Goal: Task Accomplishment & Management: Complete application form

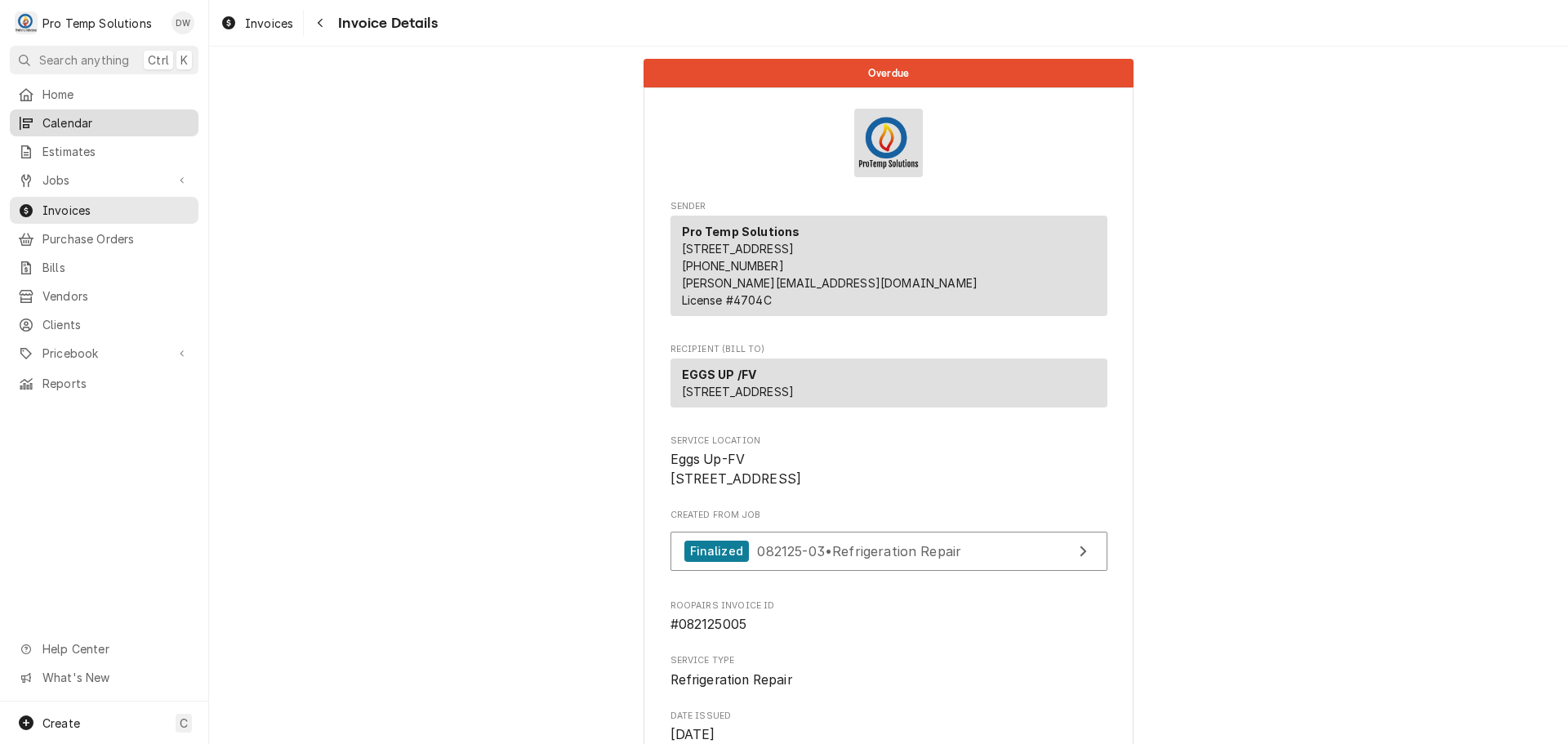
scroll to position [294, 0]
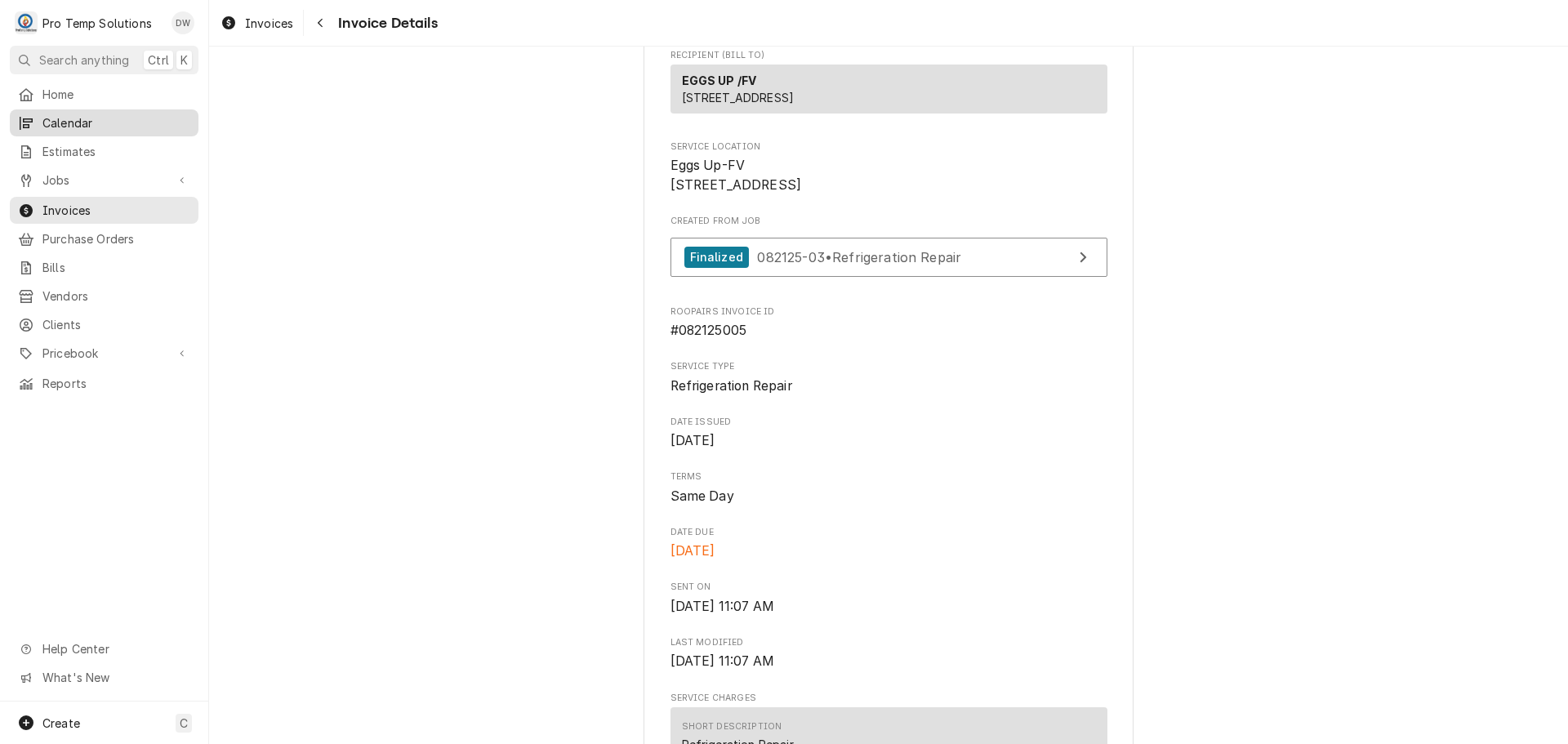
click at [66, 119] on span "Calendar" at bounding box center [117, 122] width 148 height 17
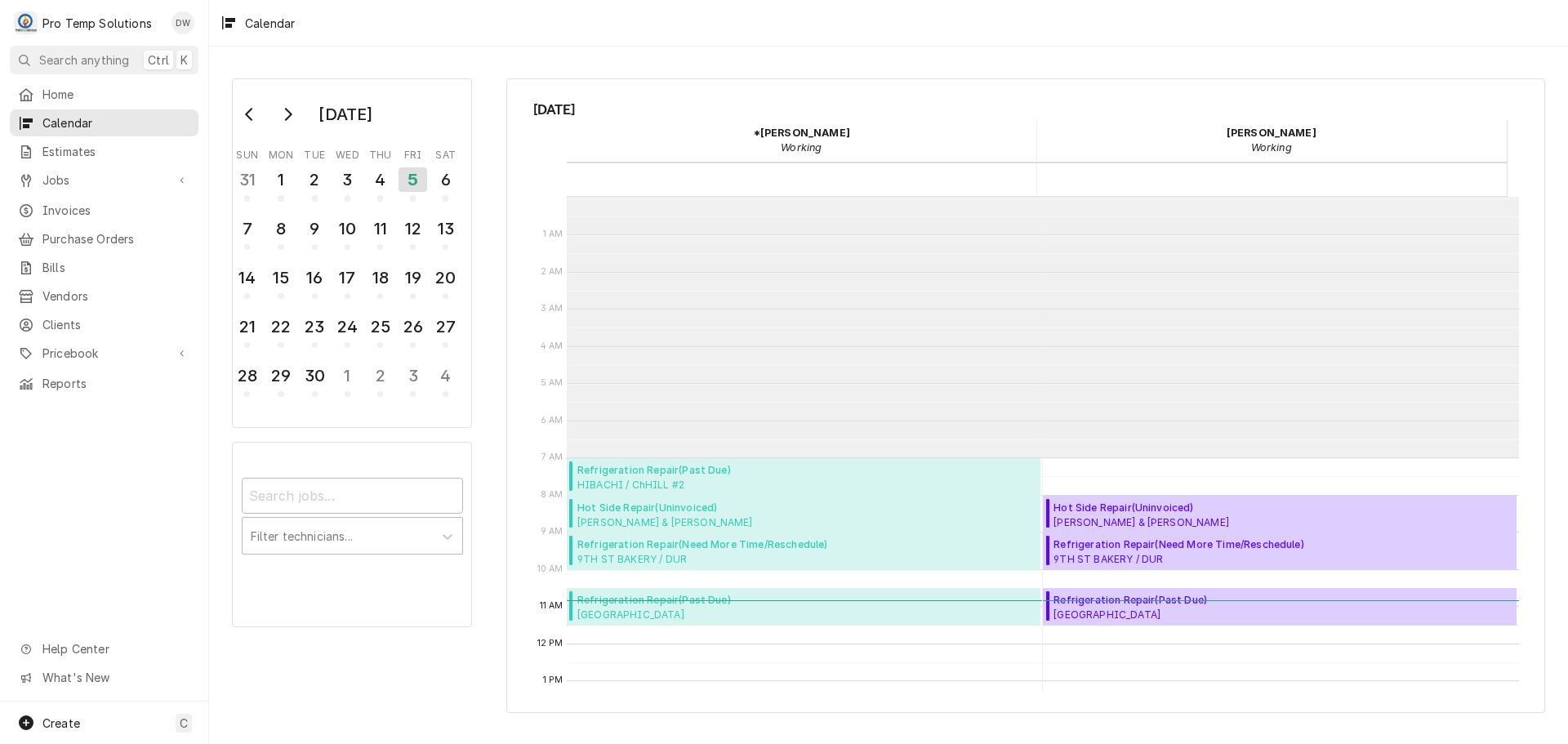
scroll to position [260, 0]
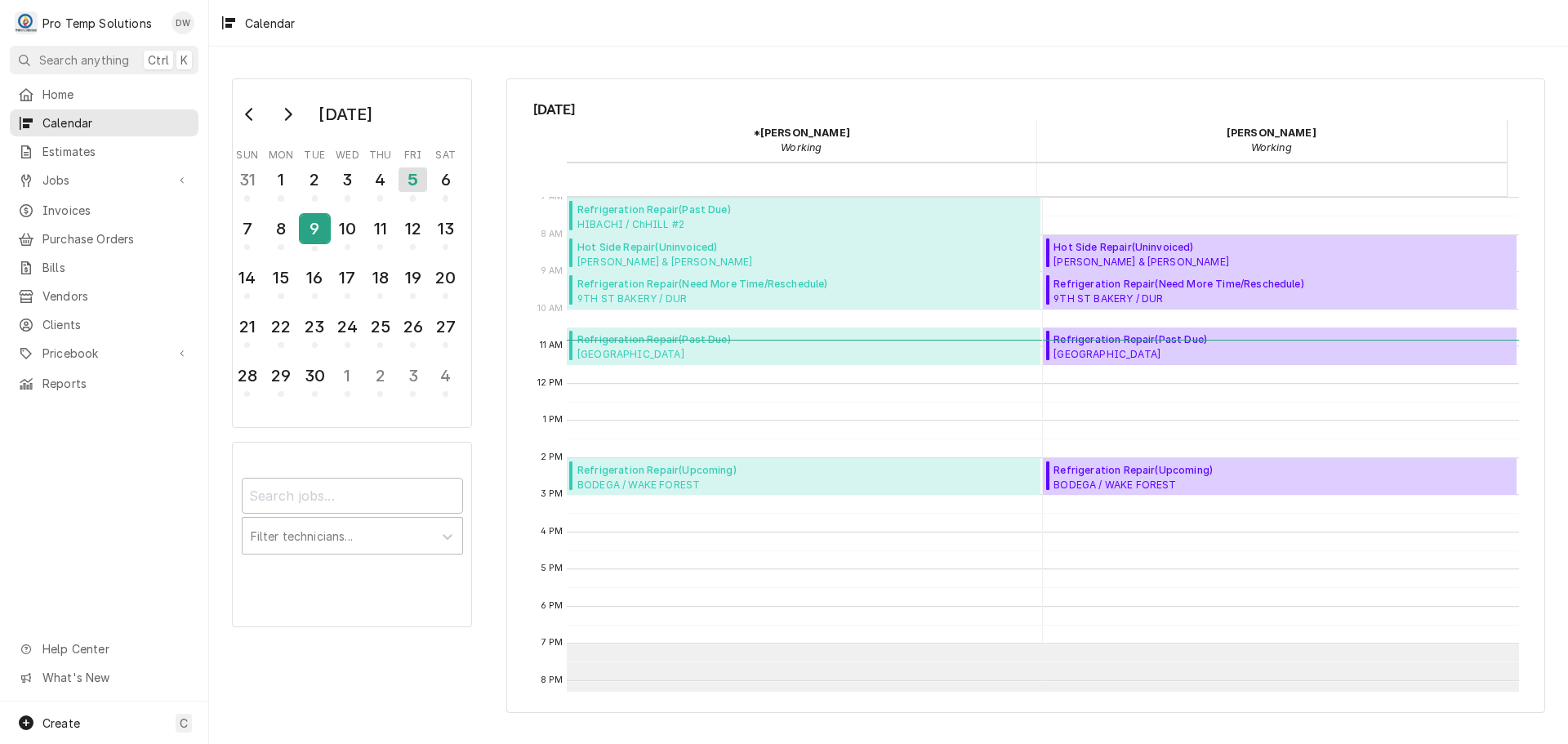
click at [312, 233] on div "9" at bounding box center [315, 228] width 29 height 28
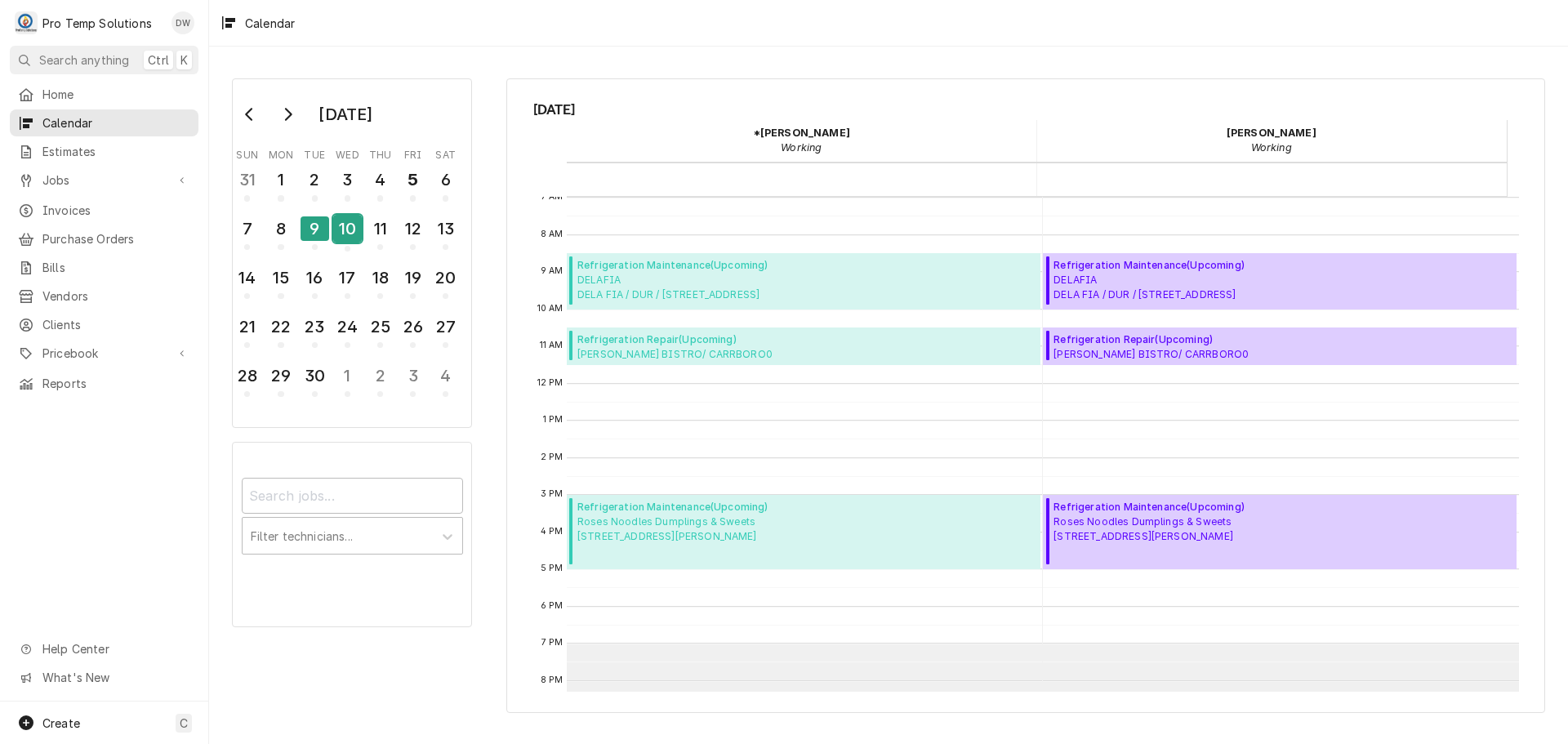
click at [352, 232] on div "10" at bounding box center [347, 228] width 29 height 28
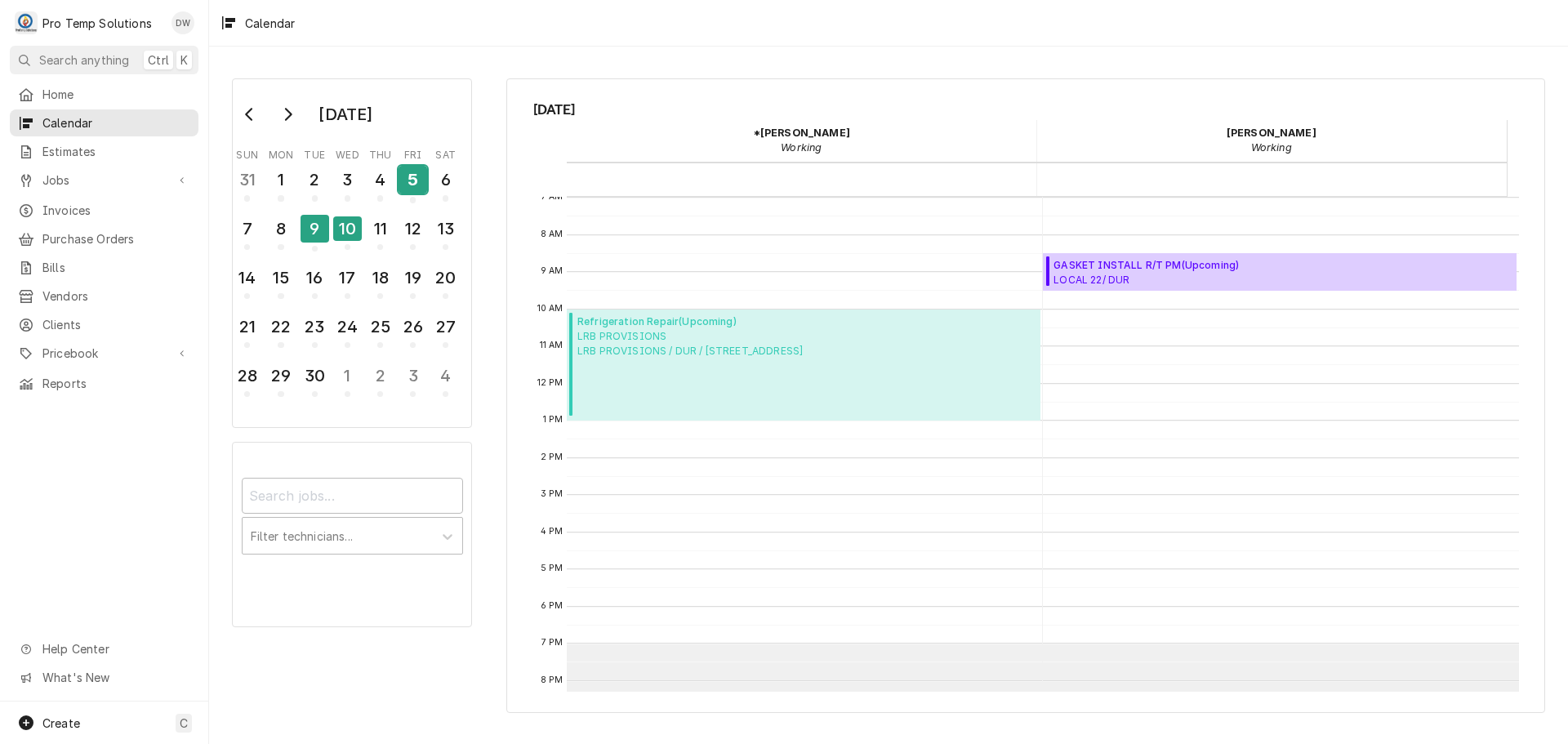
click at [416, 181] on div "5" at bounding box center [412, 180] width 29 height 28
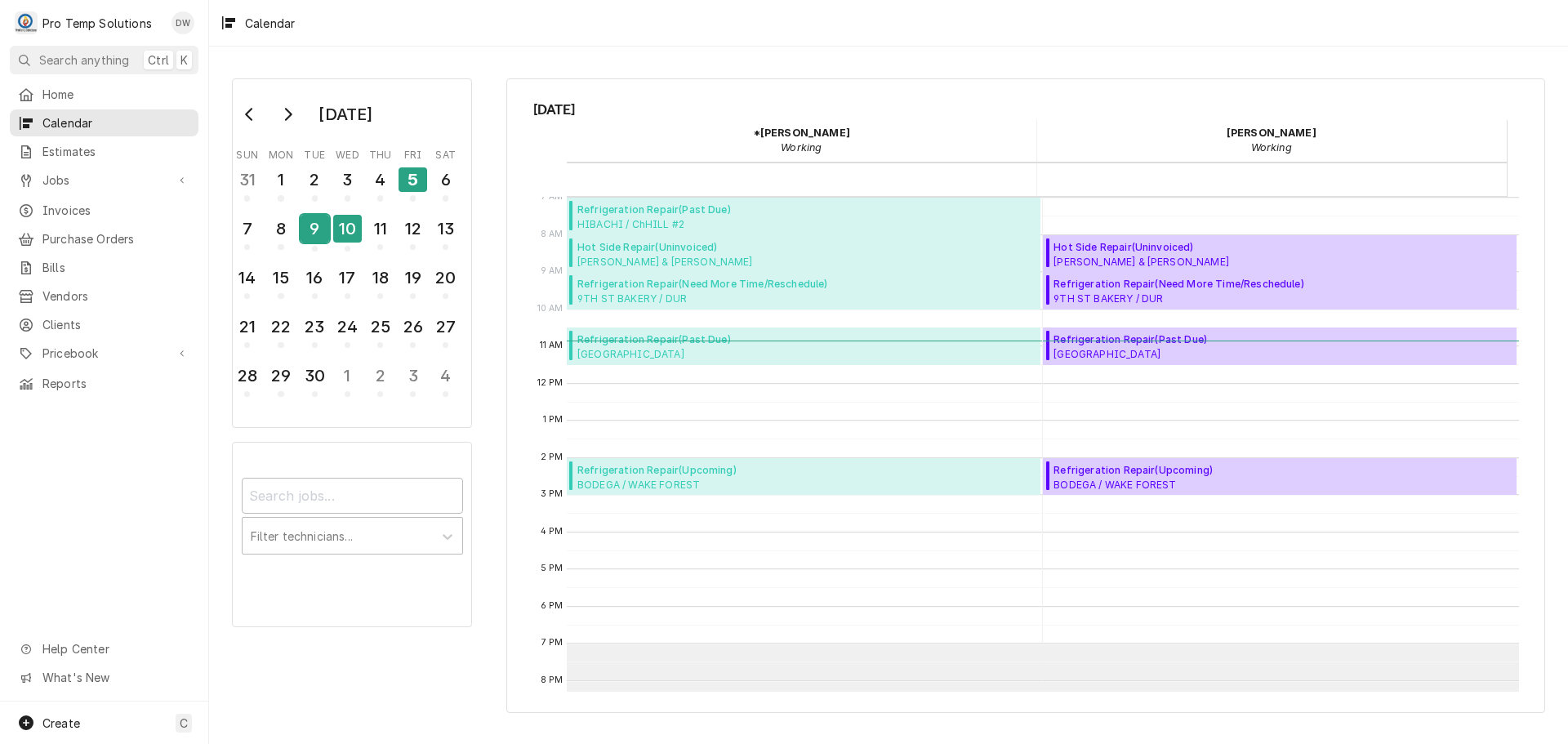
click at [310, 231] on div "9" at bounding box center [315, 228] width 29 height 28
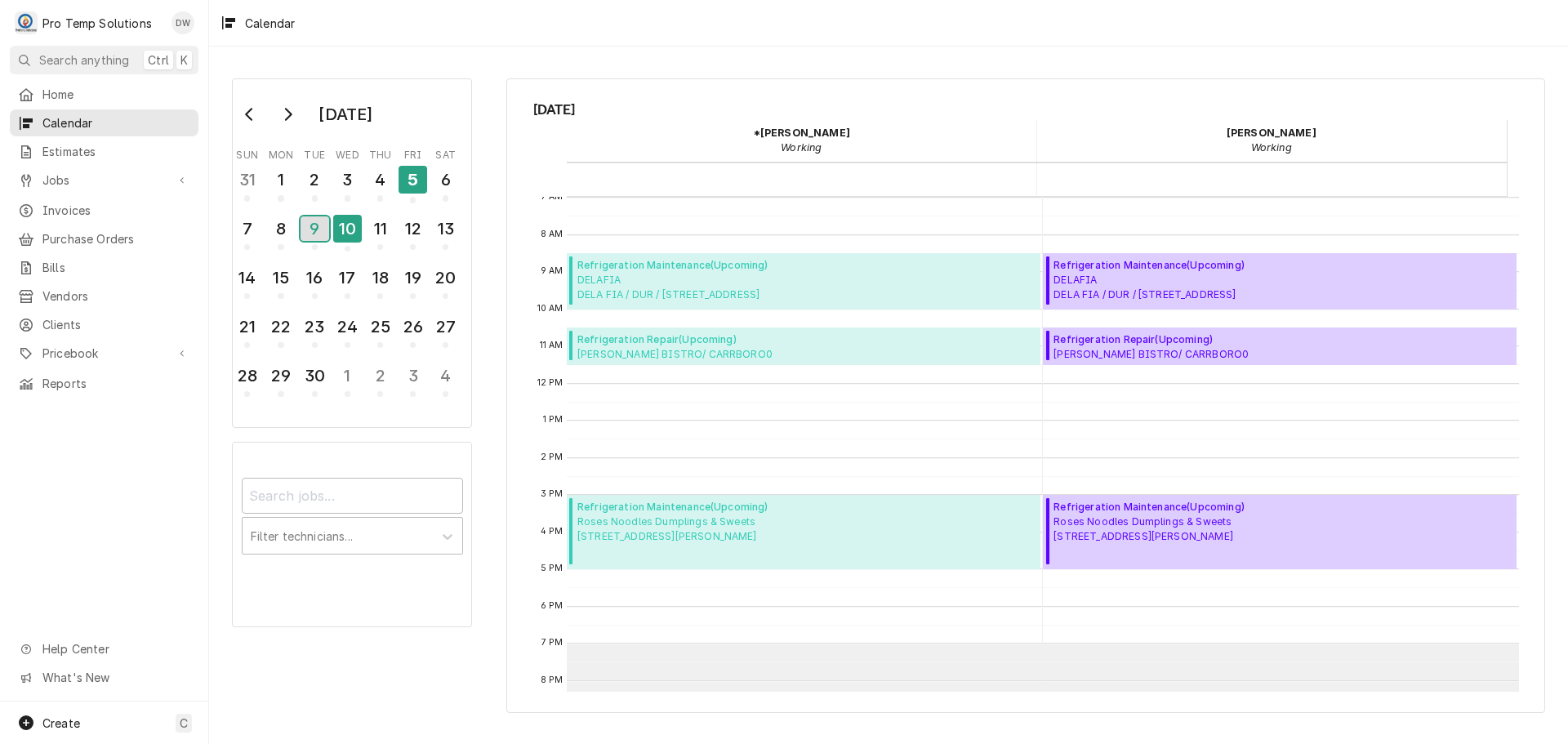
click at [312, 229] on div "9" at bounding box center [315, 228] width 29 height 25
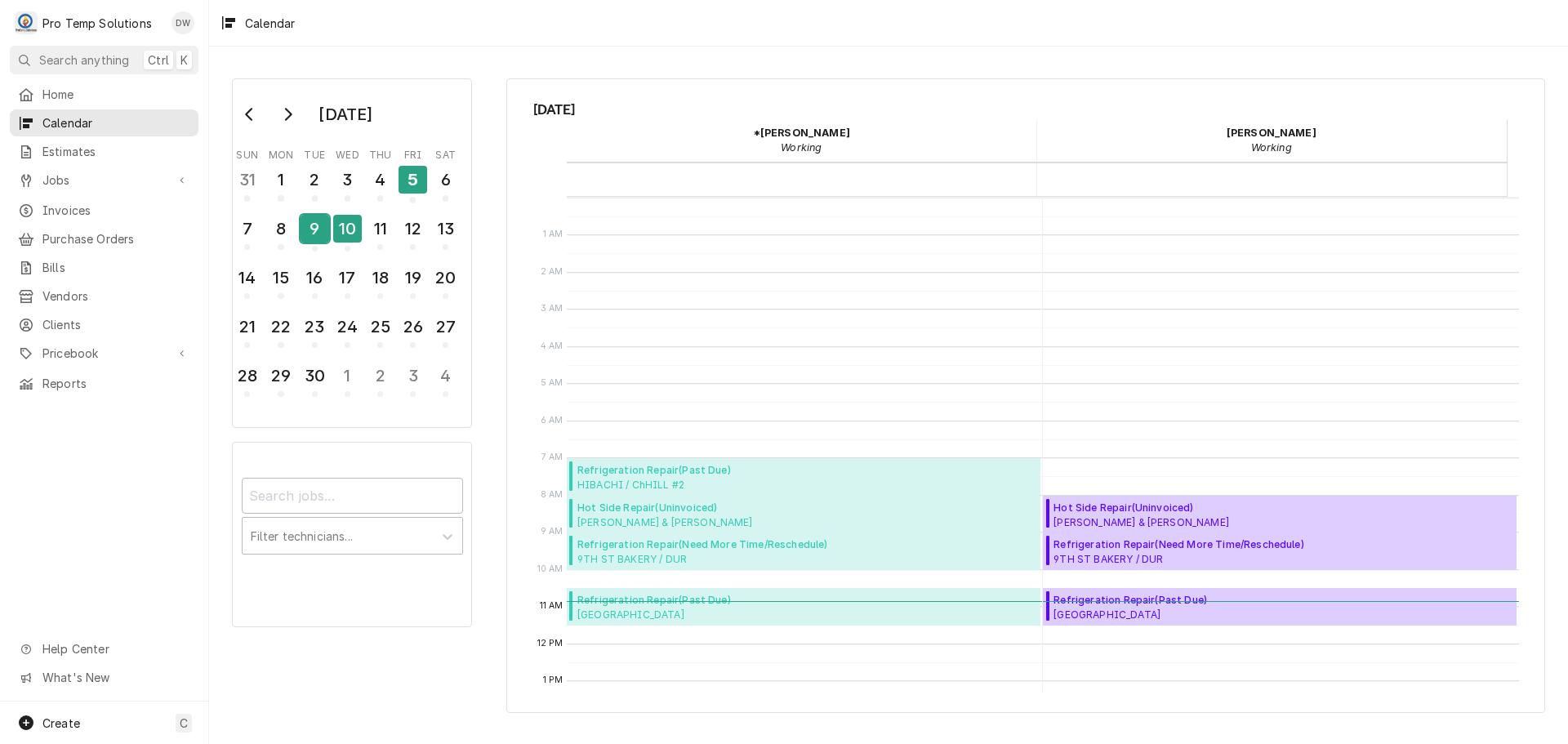
click at [313, 225] on div "9" at bounding box center [315, 228] width 29 height 28
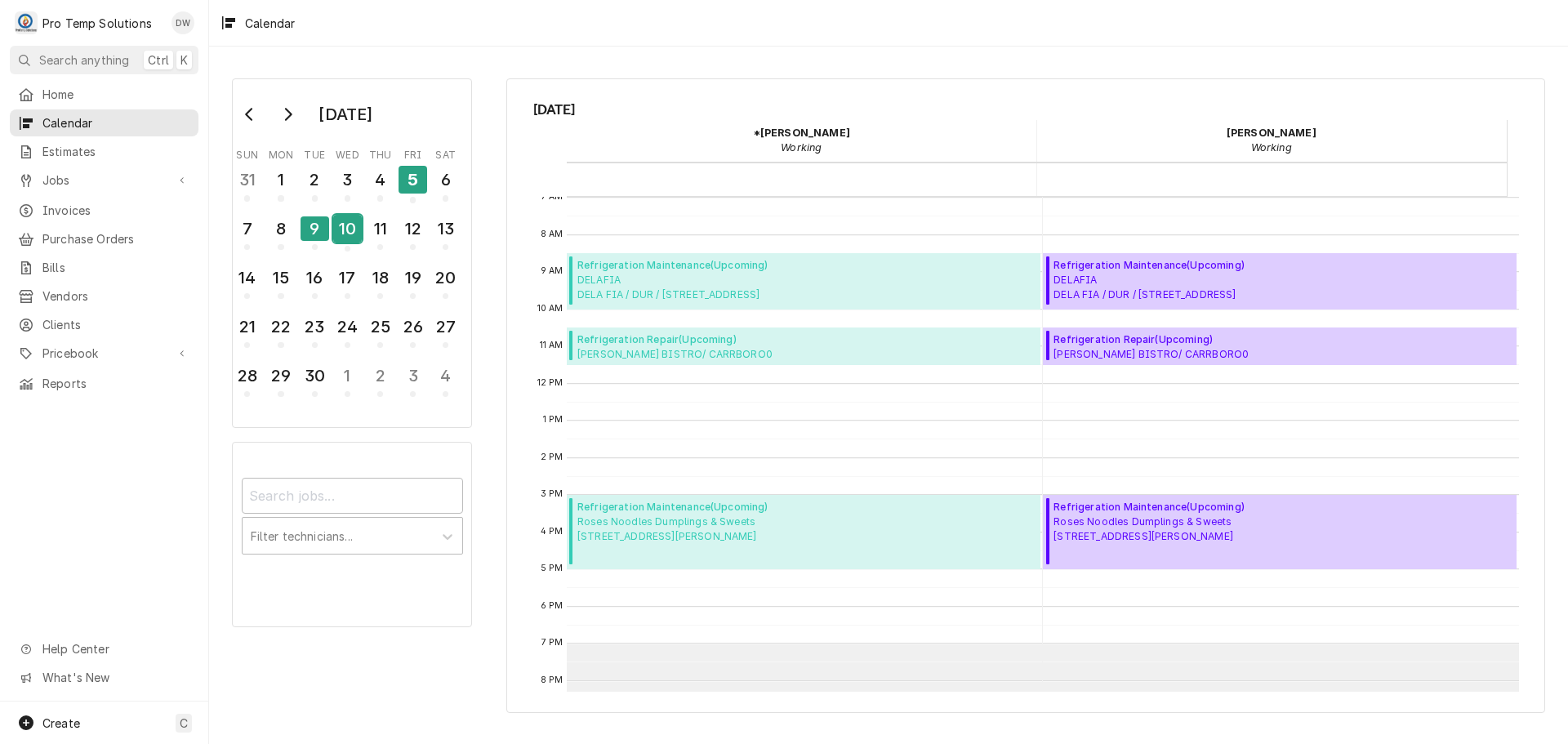
click at [349, 227] on div "10" at bounding box center [347, 228] width 29 height 28
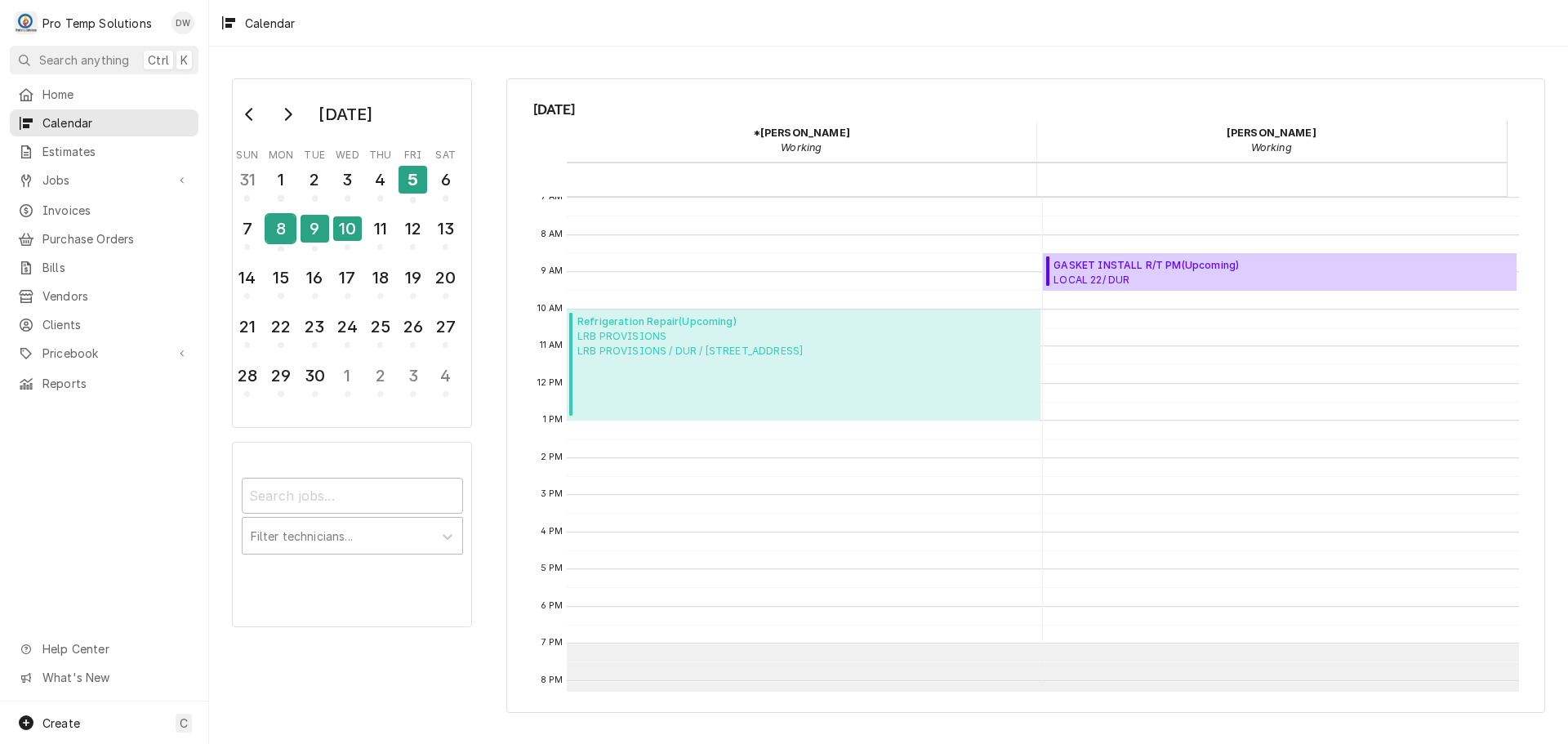
click at [279, 231] on div "8" at bounding box center [280, 228] width 29 height 28
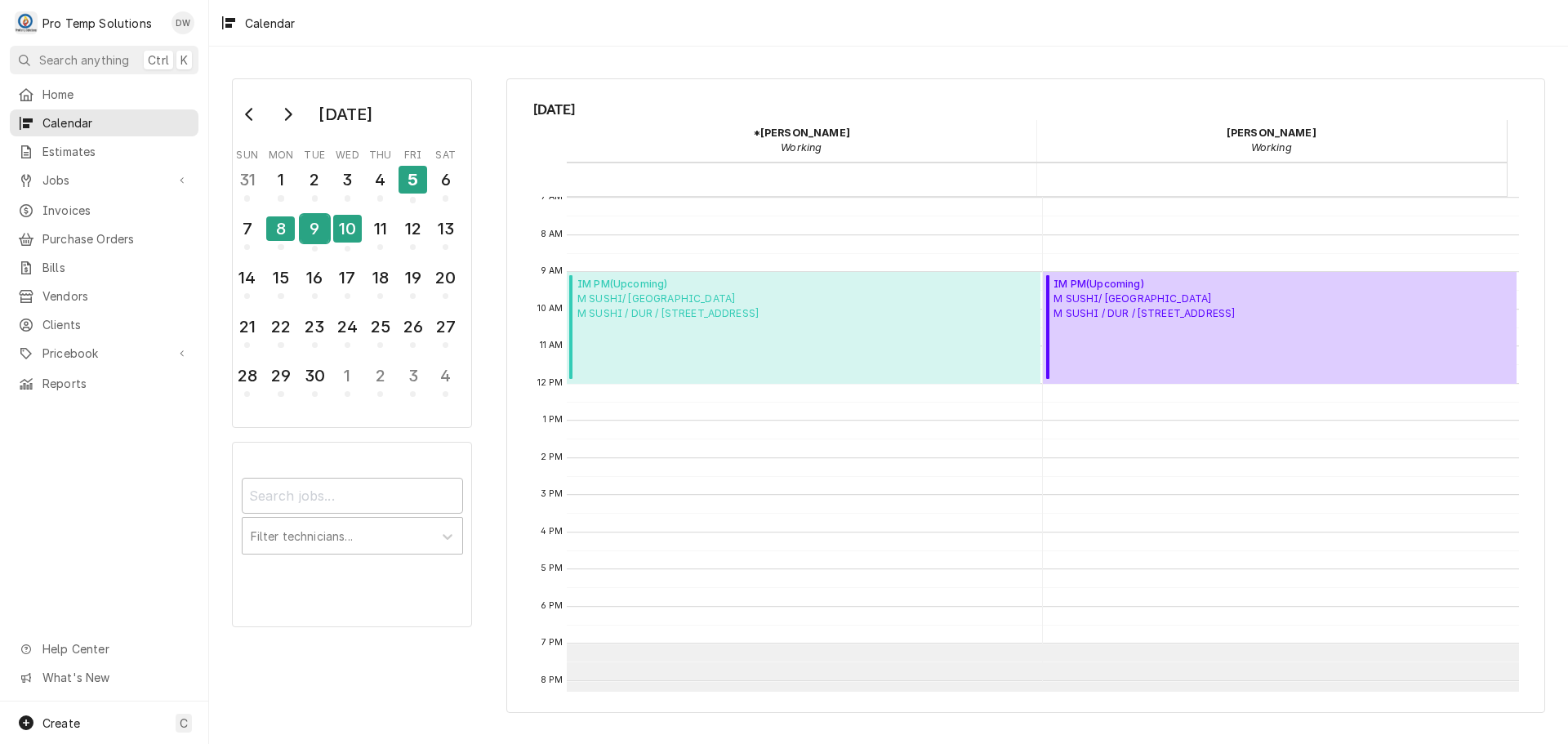
click at [319, 229] on div "9" at bounding box center [315, 228] width 29 height 28
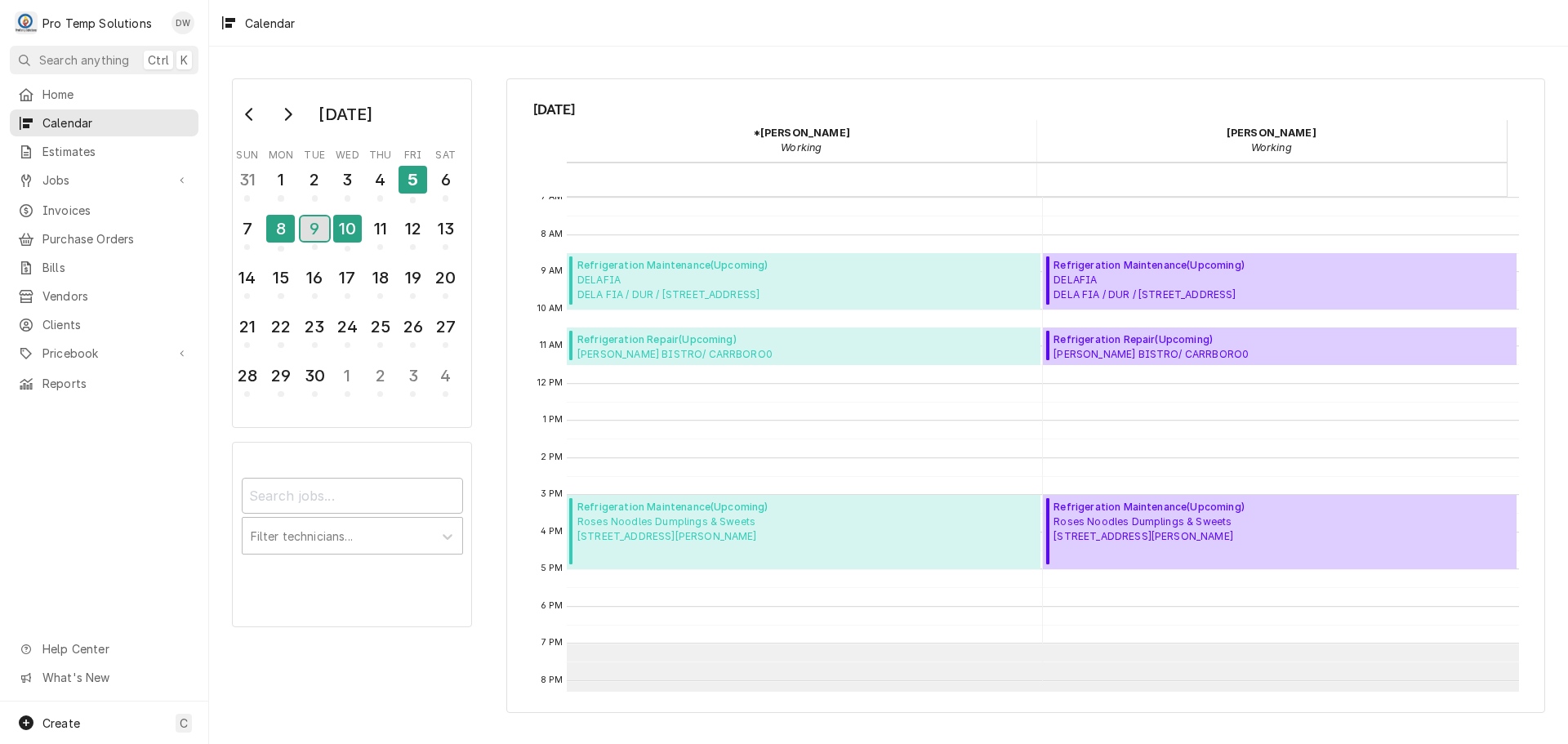
click at [320, 233] on div "9" at bounding box center [315, 228] width 29 height 25
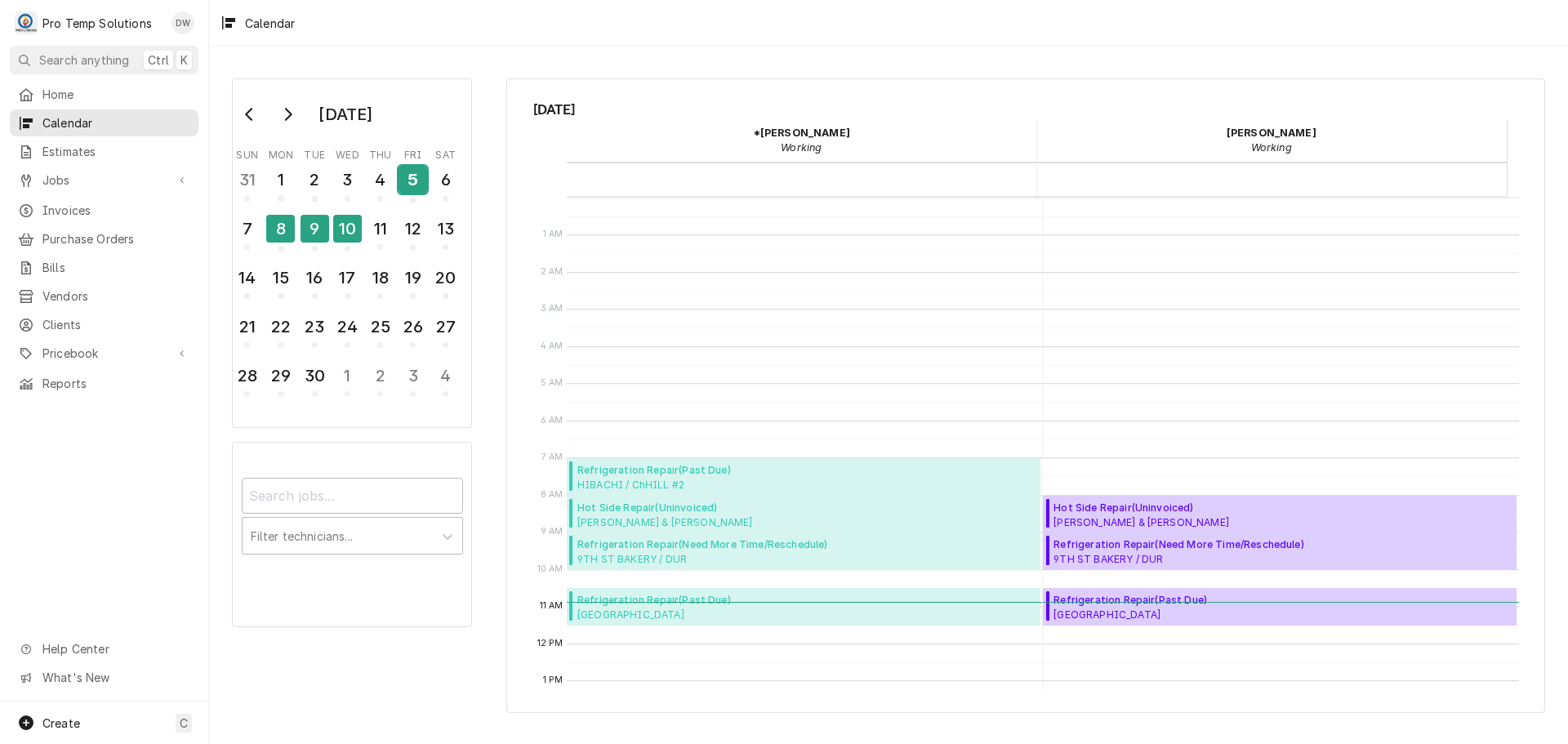
click at [412, 179] on div "5" at bounding box center [412, 180] width 29 height 28
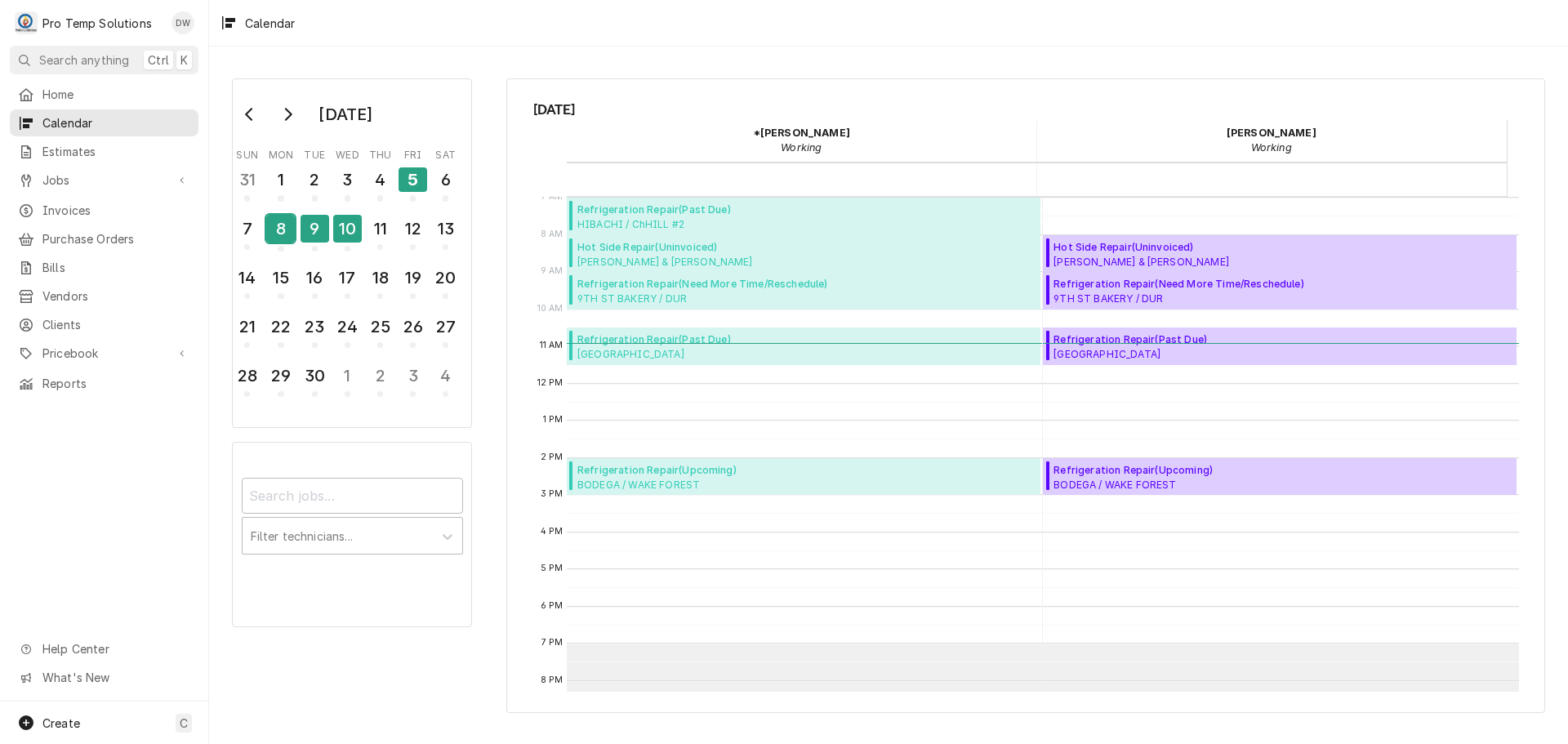
click at [274, 227] on div "8" at bounding box center [280, 228] width 29 height 28
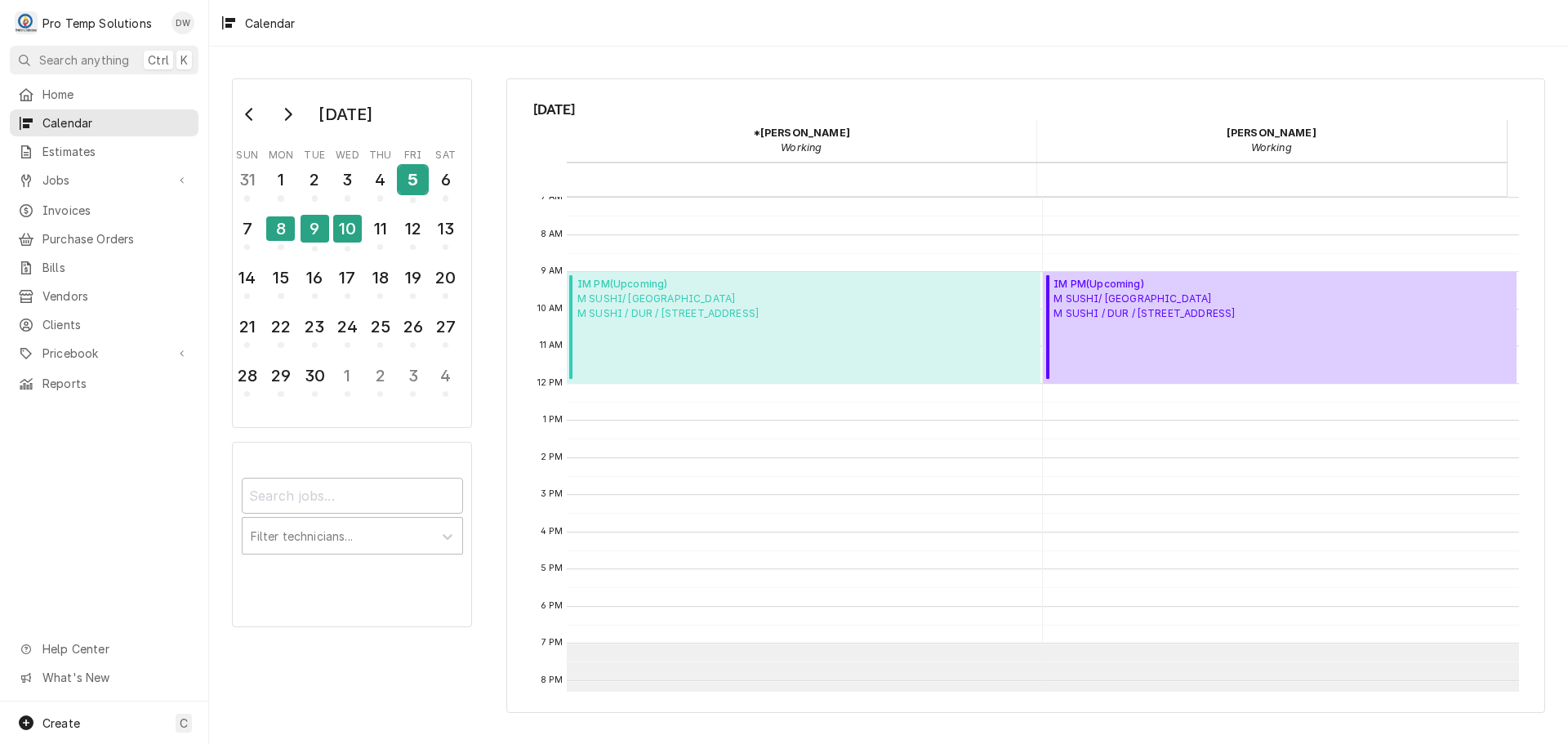
click at [414, 181] on div "5" at bounding box center [412, 180] width 29 height 28
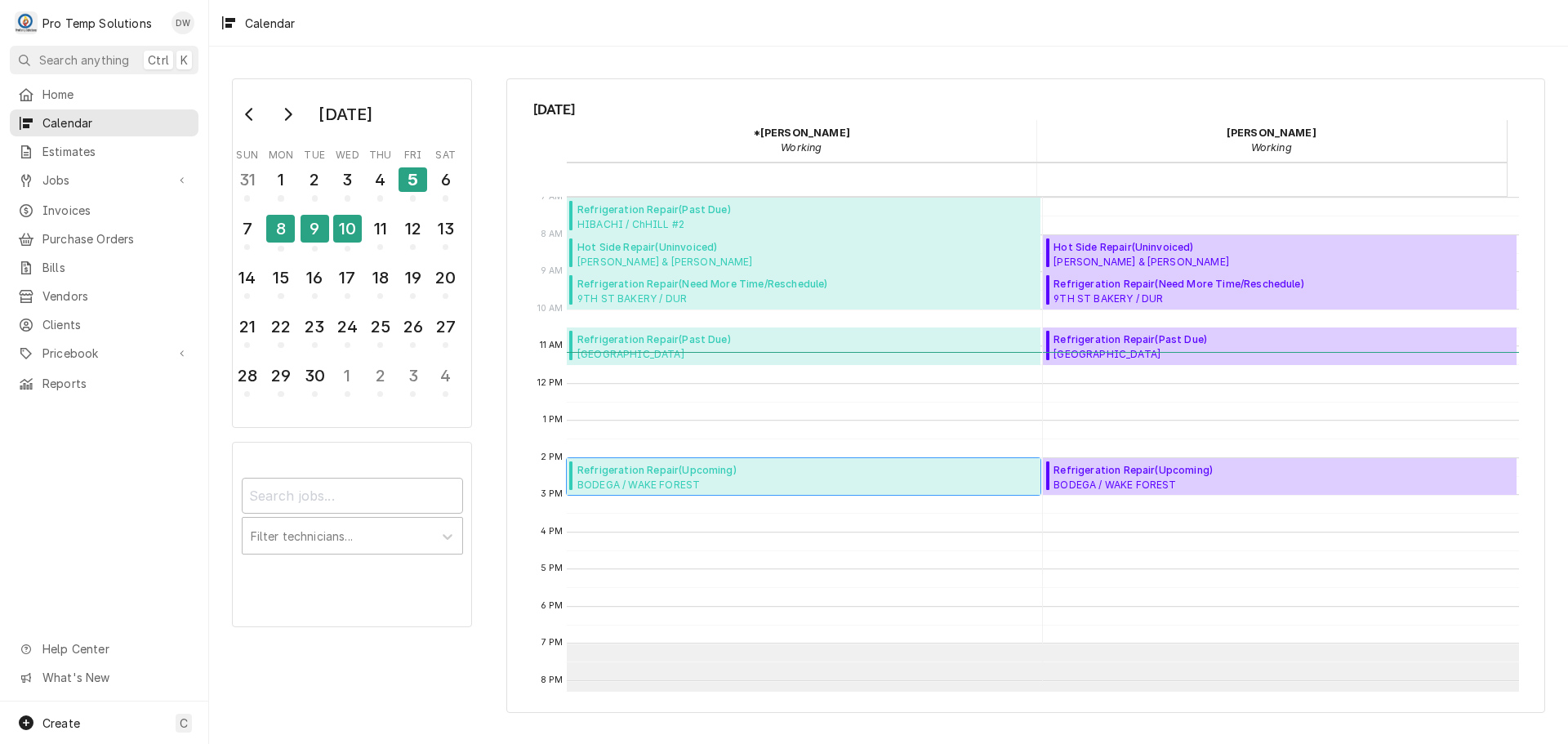
click at [646, 473] on span "Refrigeration Repair ( Upcoming )" at bounding box center [690, 471] width 226 height 15
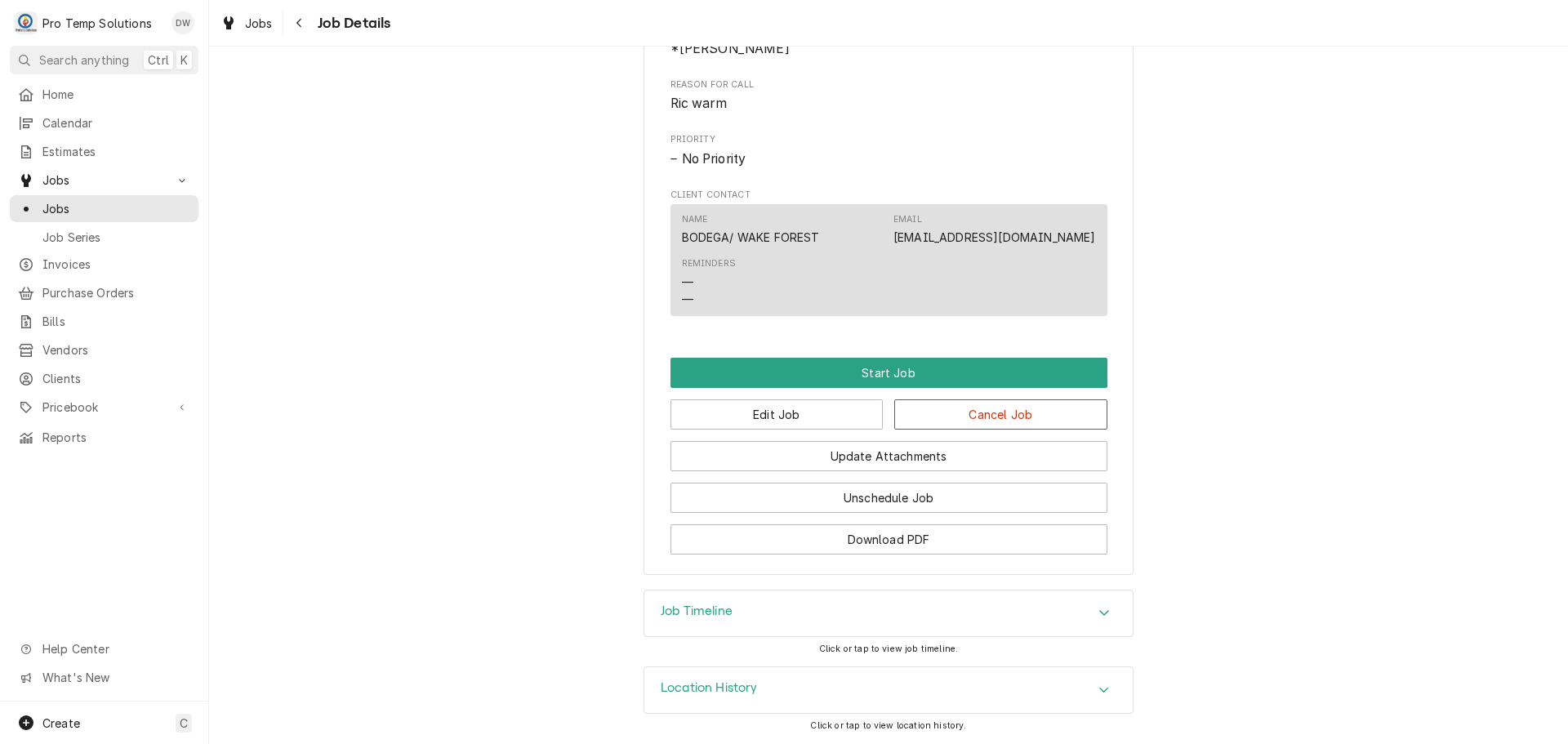
scroll to position [751, 0]
click at [802, 412] on button "Edit Job" at bounding box center [777, 414] width 214 height 30
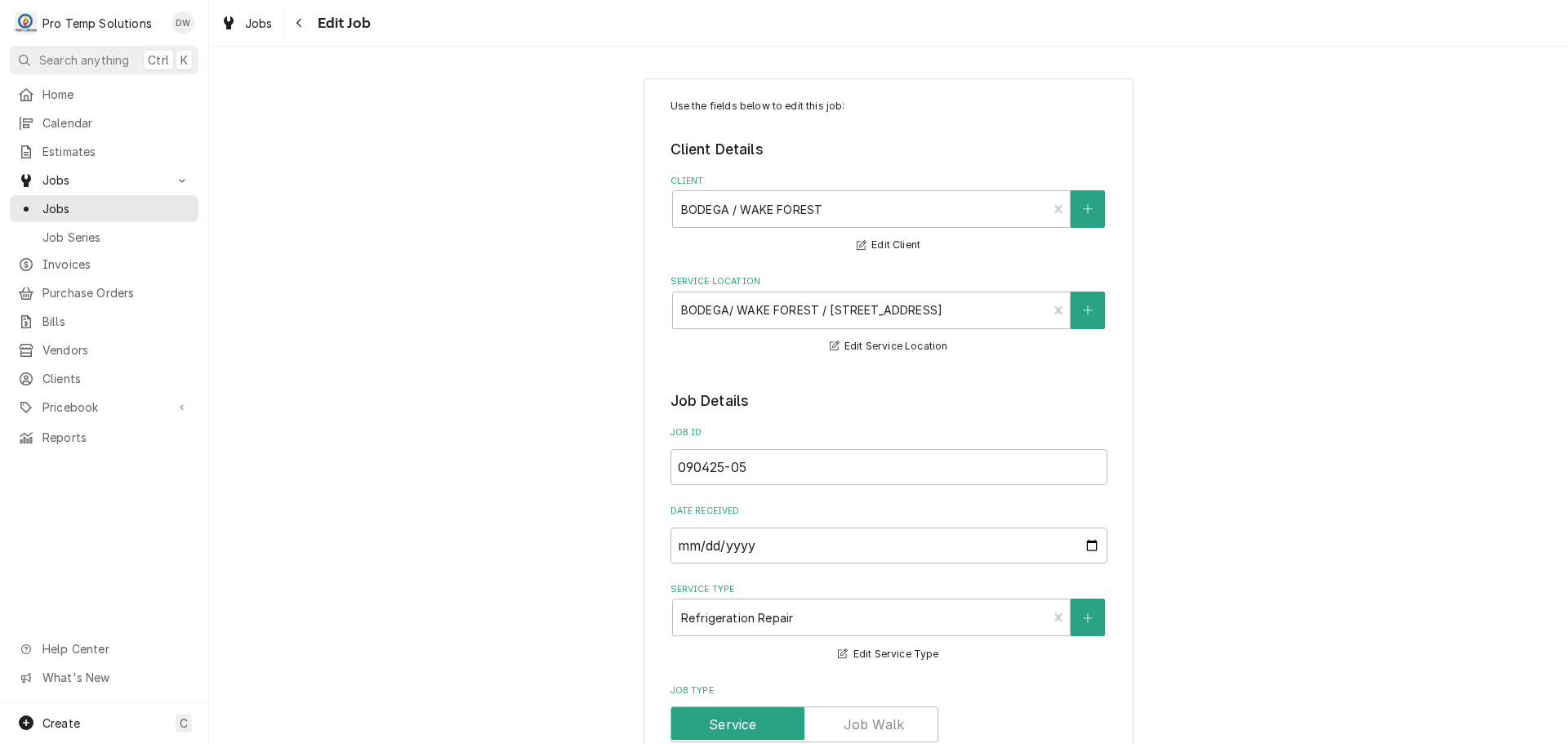
type textarea "x"
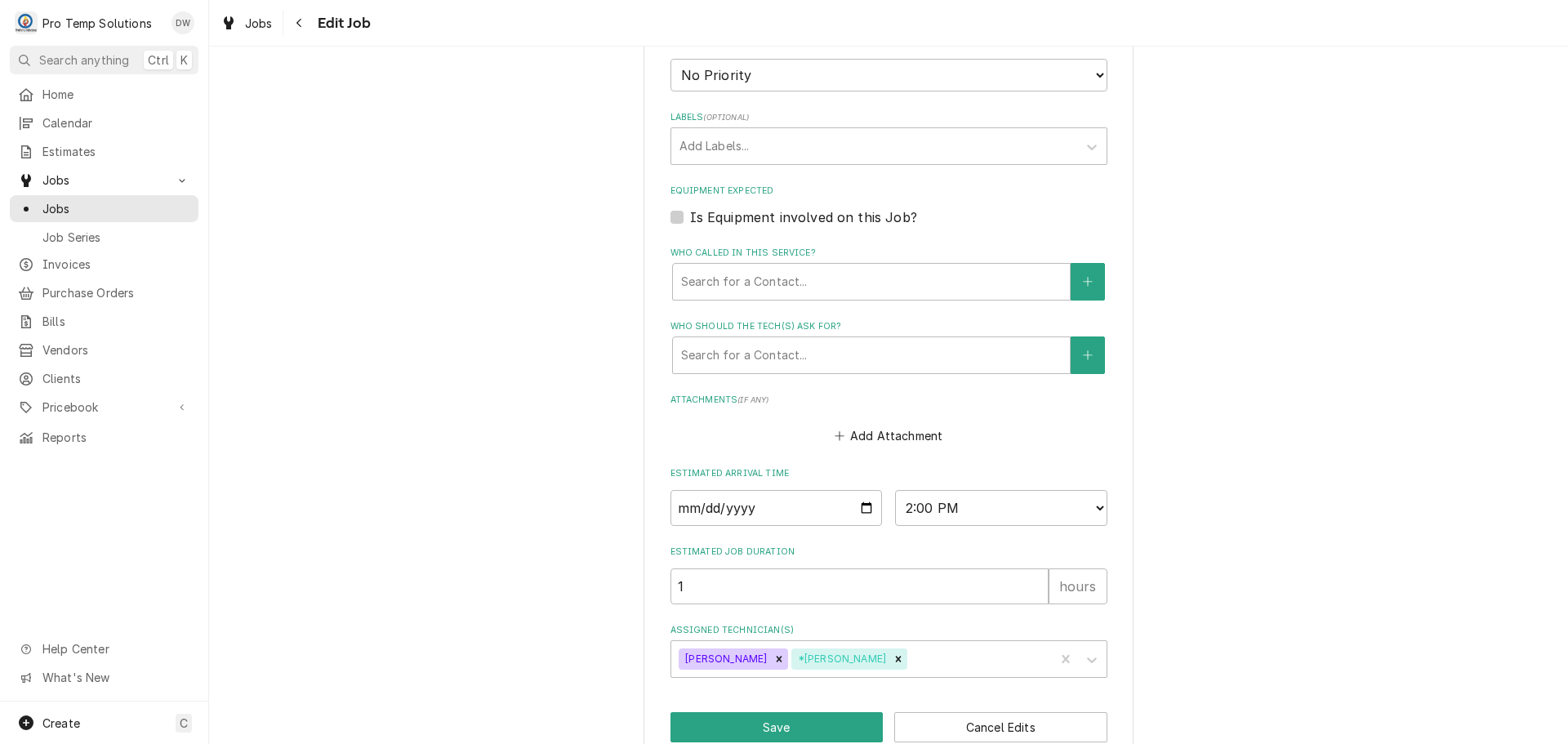
scroll to position [980, 0]
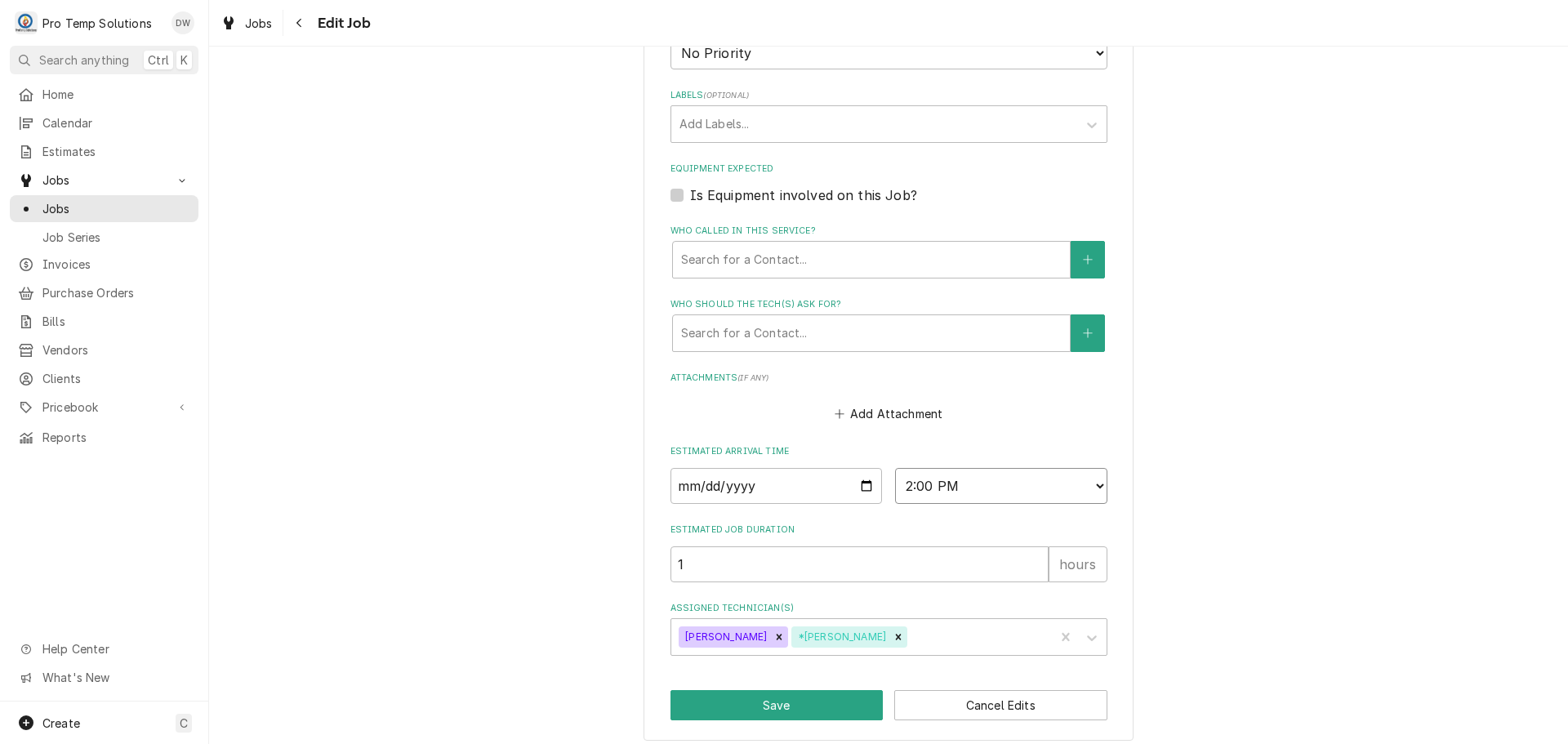
click at [1093, 485] on select "AM / PM 6:00 AM 6:15 AM 6:30 AM 6:45 AM 7:00 AM 7:15 AM 7:30 AM 7:45 AM 8:00 AM…" at bounding box center [1001, 486] width 213 height 36
select select "12:00:00"
click at [895, 468] on select "AM / PM 6:00 AM 6:15 AM 6:30 AM 6:45 AM 7:00 AM 7:15 AM 7:30 AM 7:45 AM 8:00 AM…" at bounding box center [1001, 486] width 213 height 36
click at [775, 703] on button "Save" at bounding box center [777, 705] width 214 height 30
type textarea "x"
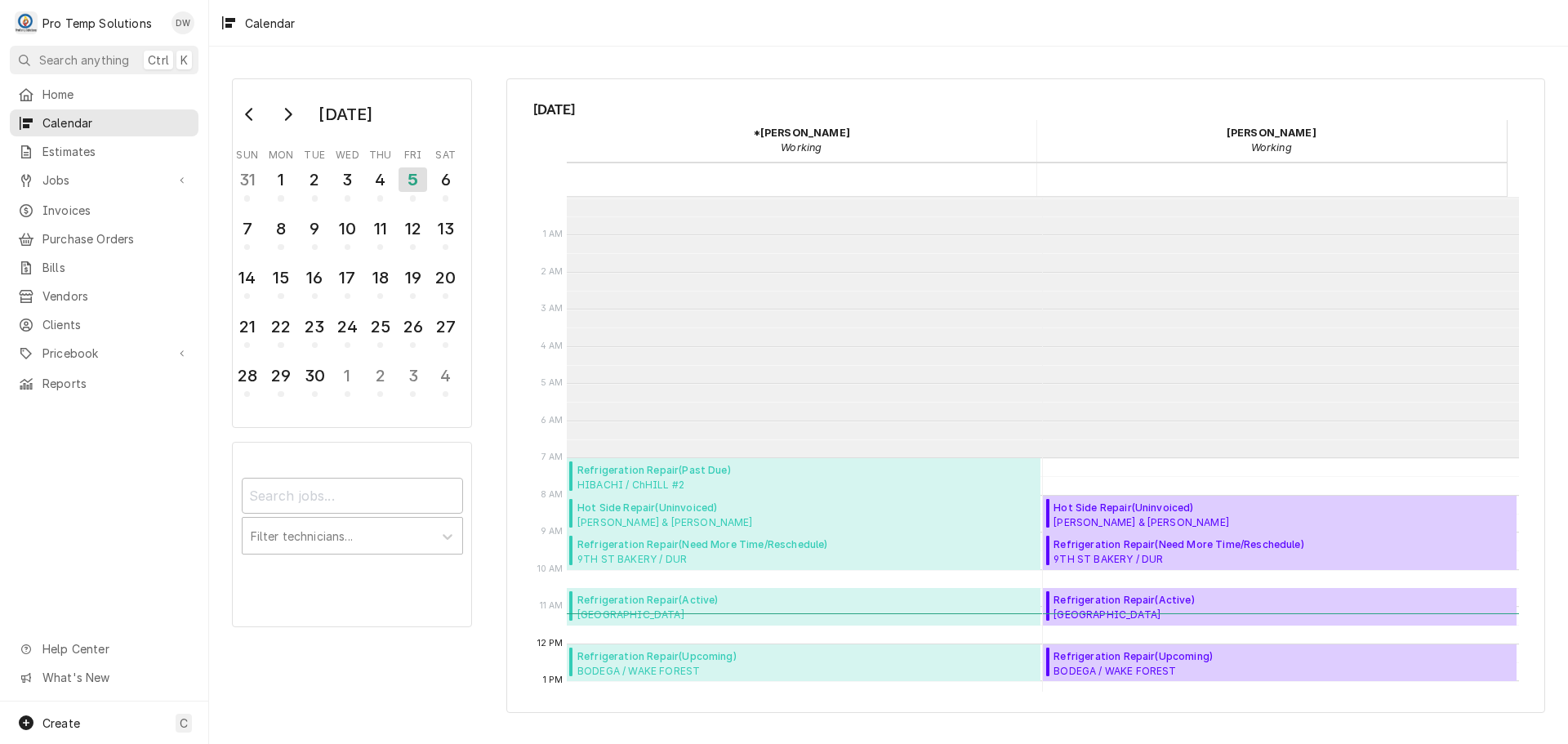
scroll to position [260, 0]
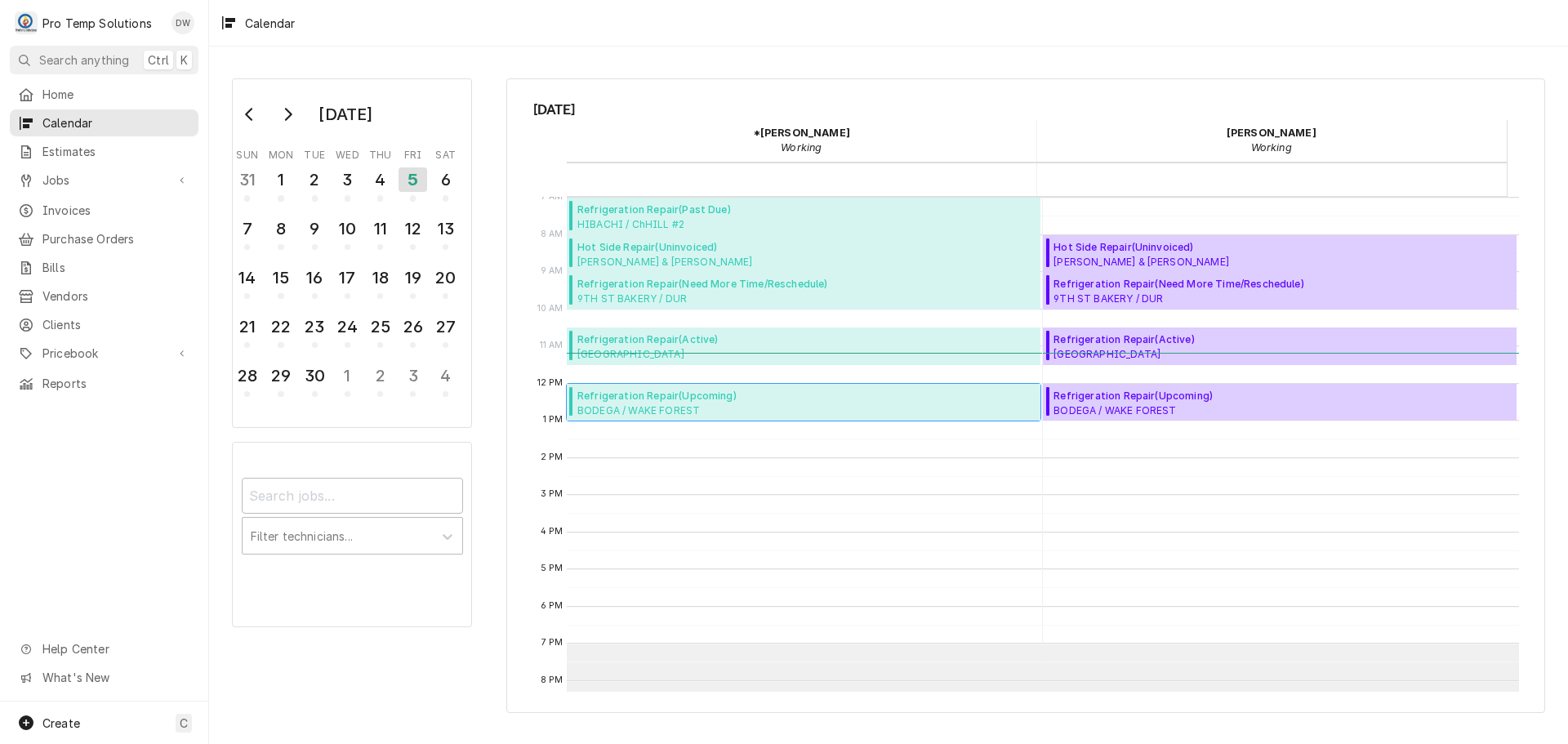
click at [681, 400] on span "Refrigeration Repair ( Upcoming )" at bounding box center [690, 396] width 226 height 15
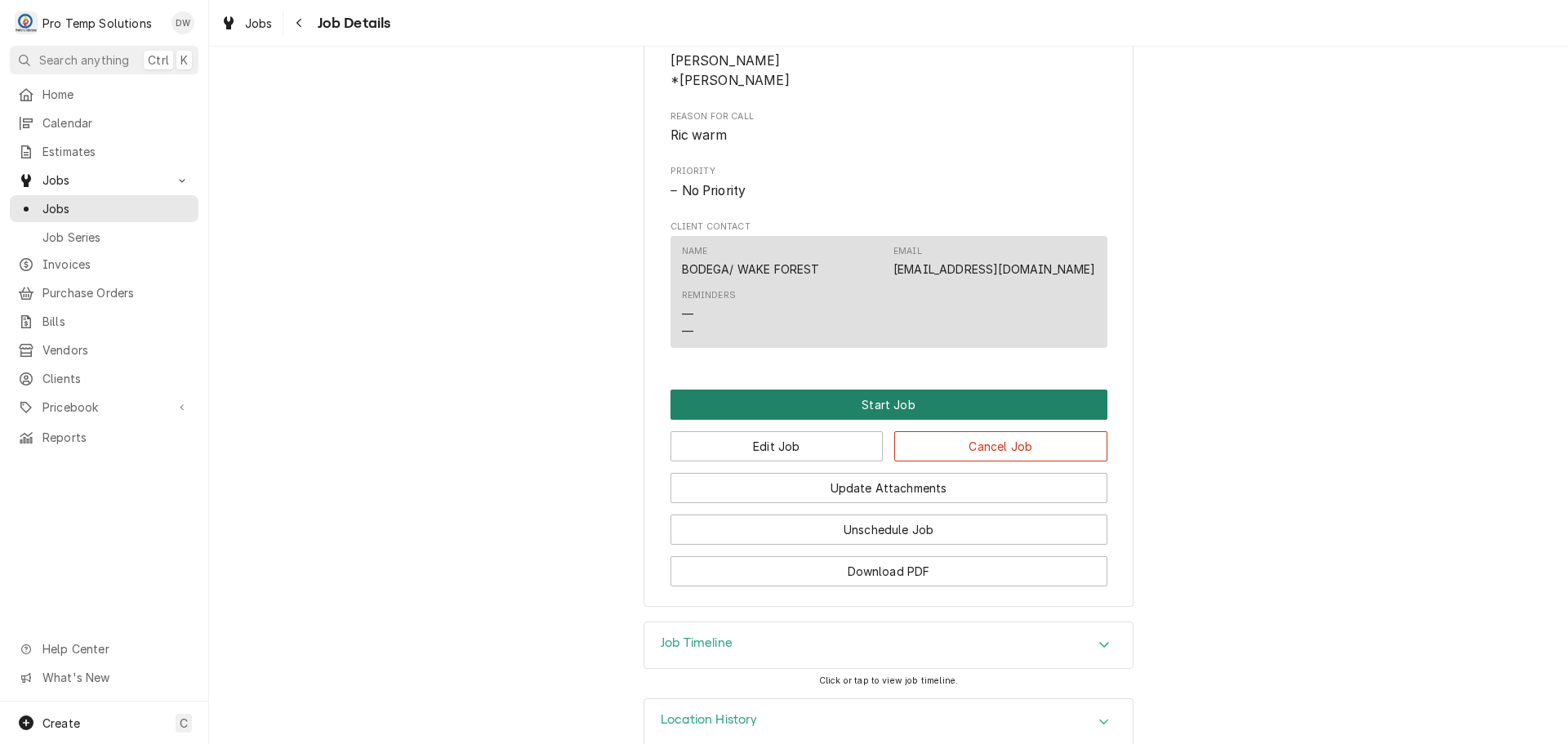
scroll to position [751, 0]
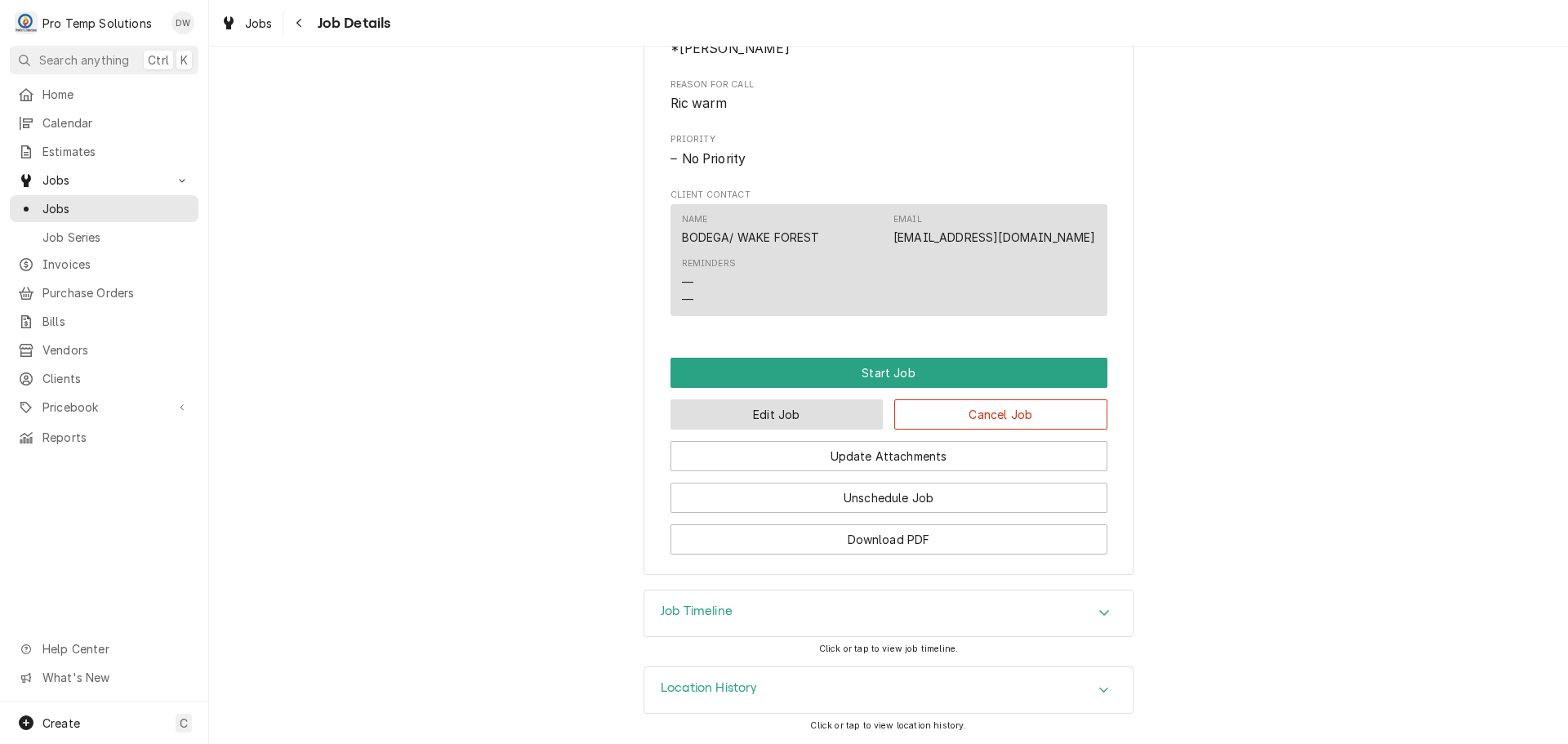
click at [816, 418] on button "Edit Job" at bounding box center [777, 414] width 214 height 30
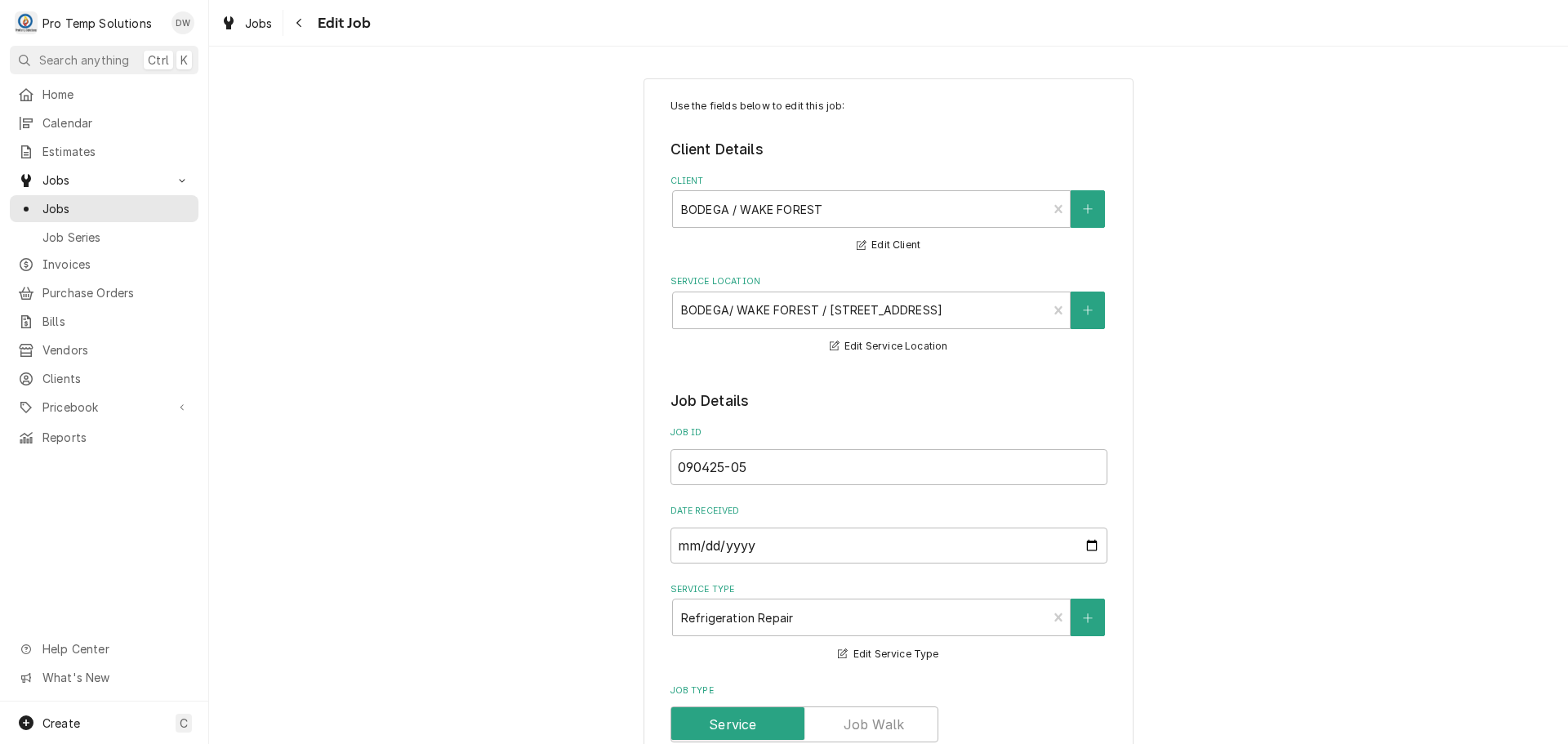
type textarea "x"
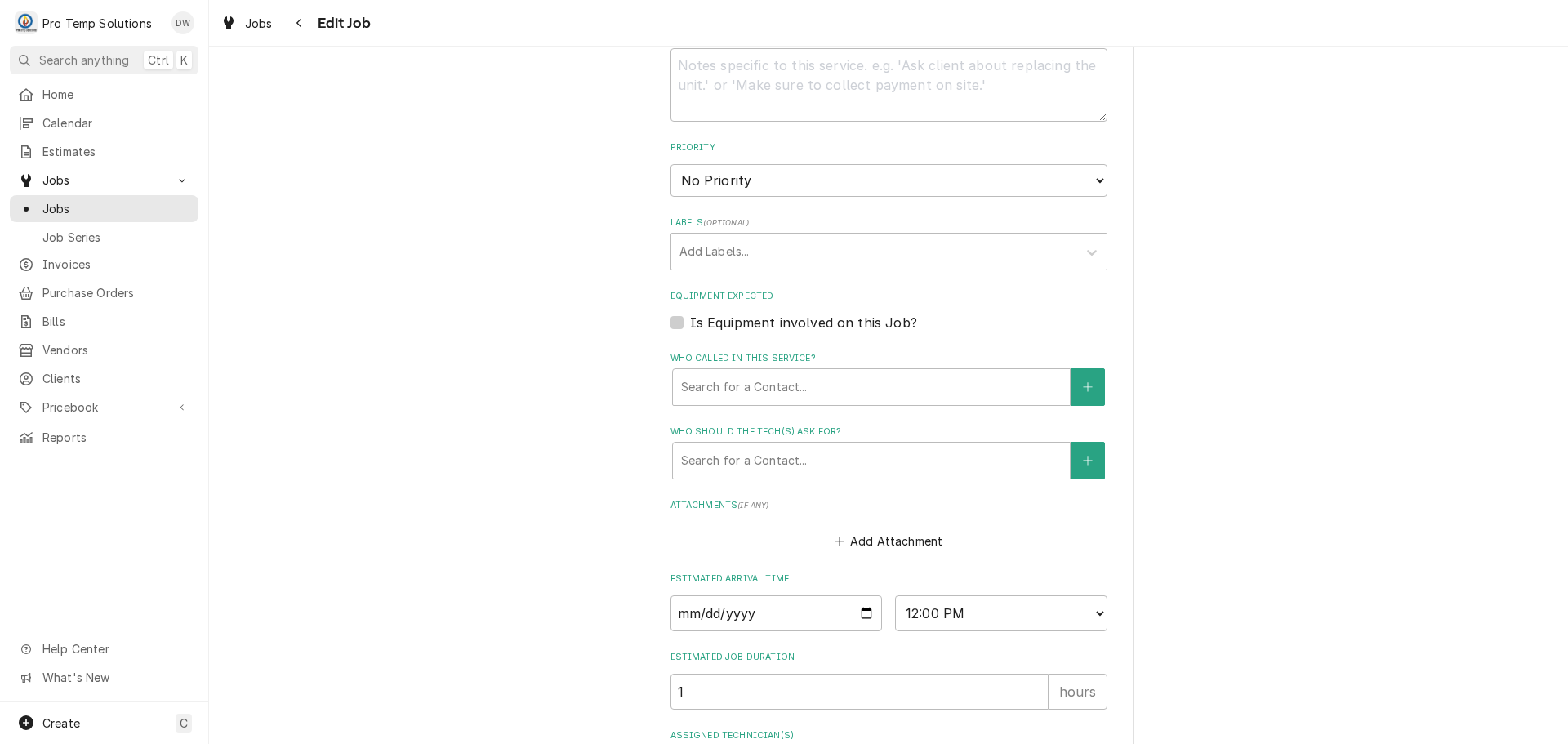
scroll to position [898, 0]
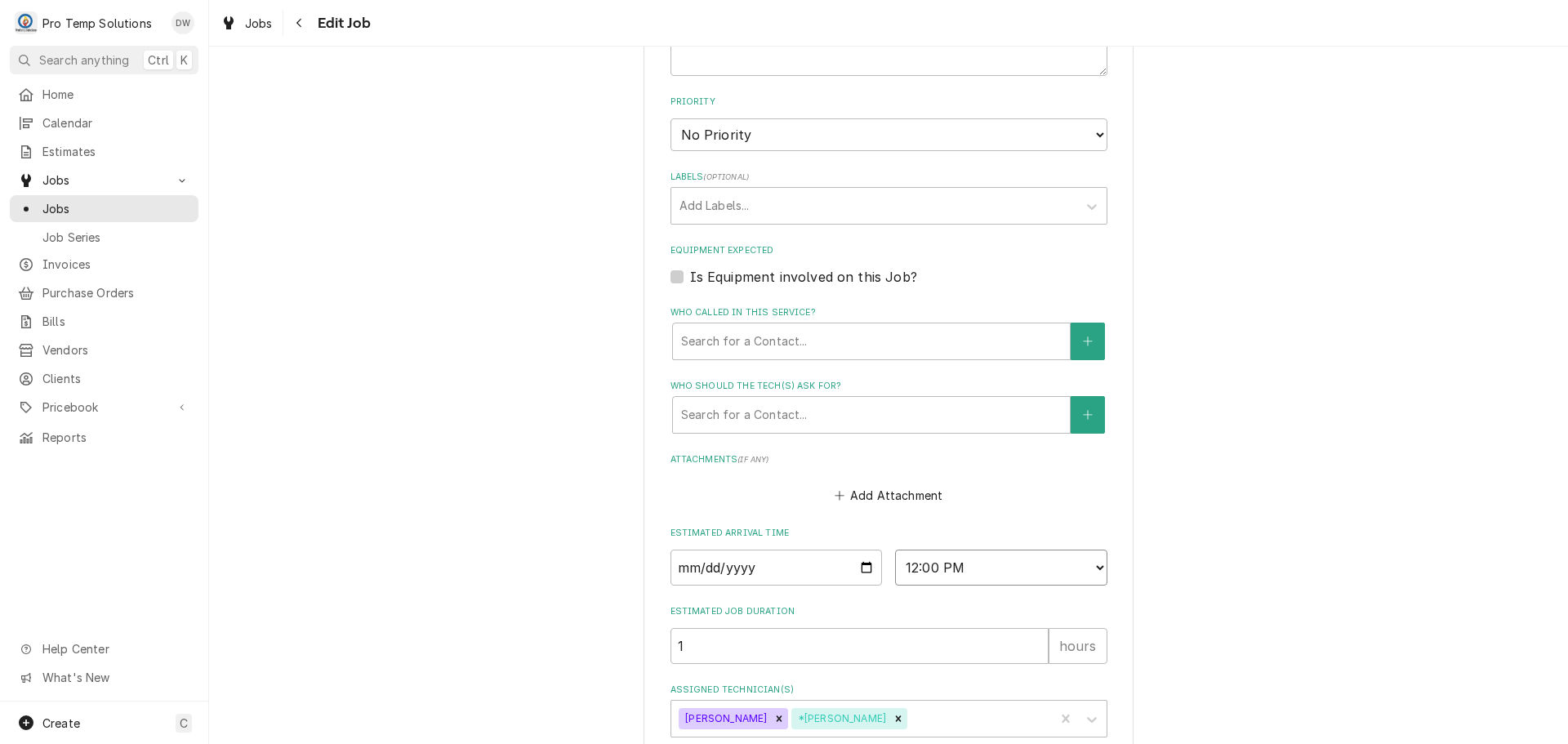
click at [1093, 562] on select "AM / PM 6:00 AM 6:15 AM 6:30 AM 6:45 AM 7:00 AM 7:15 AM 7:30 AM 7:45 AM 8:00 AM…" at bounding box center [1001, 567] width 213 height 36
select select "14:00:00"
click at [895, 549] on select "AM / PM 6:00 AM 6:15 AM 6:30 AM 6:45 AM 7:00 AM 7:15 AM 7:30 AM 7:45 AM 8:00 AM…" at bounding box center [1001, 567] width 213 height 36
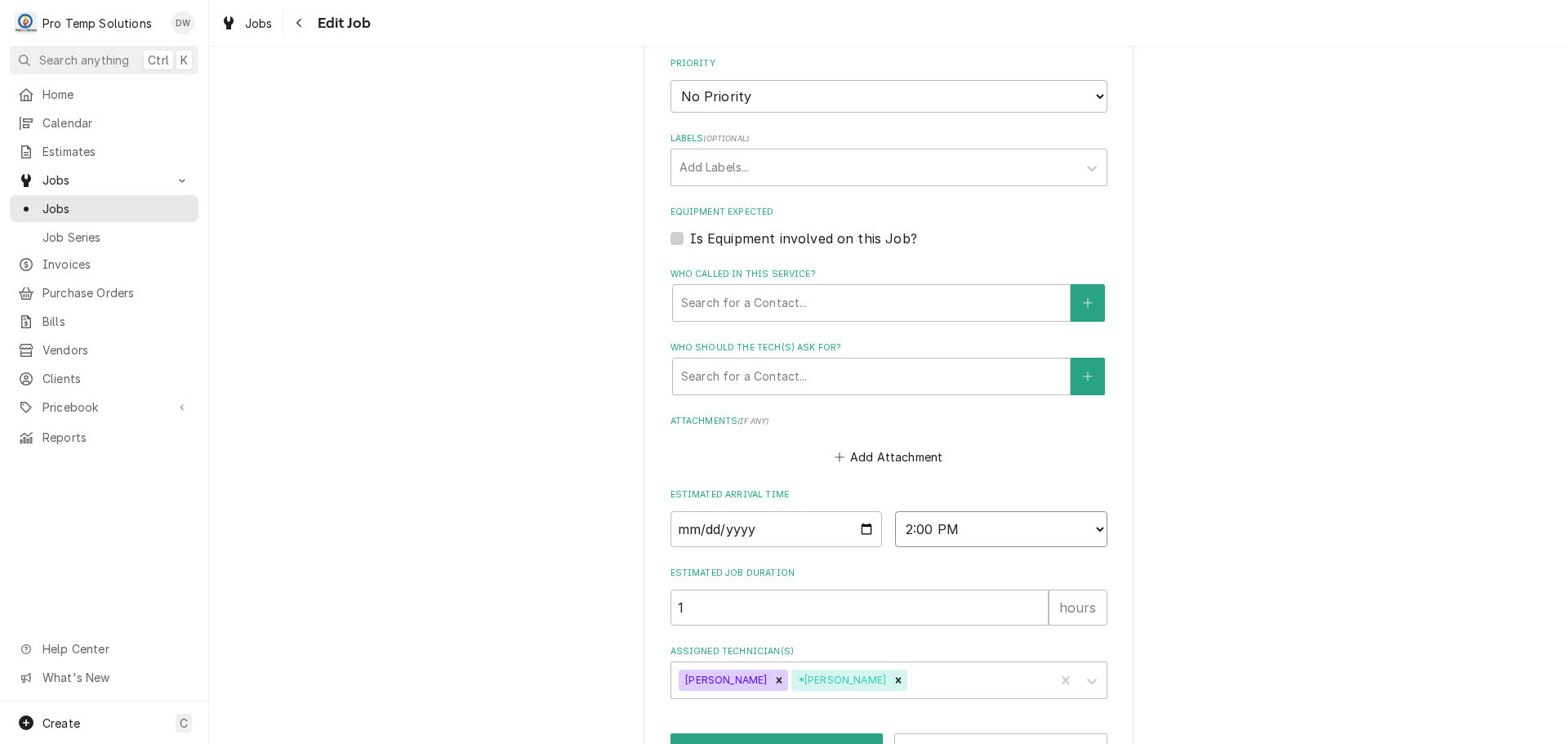
scroll to position [991, 0]
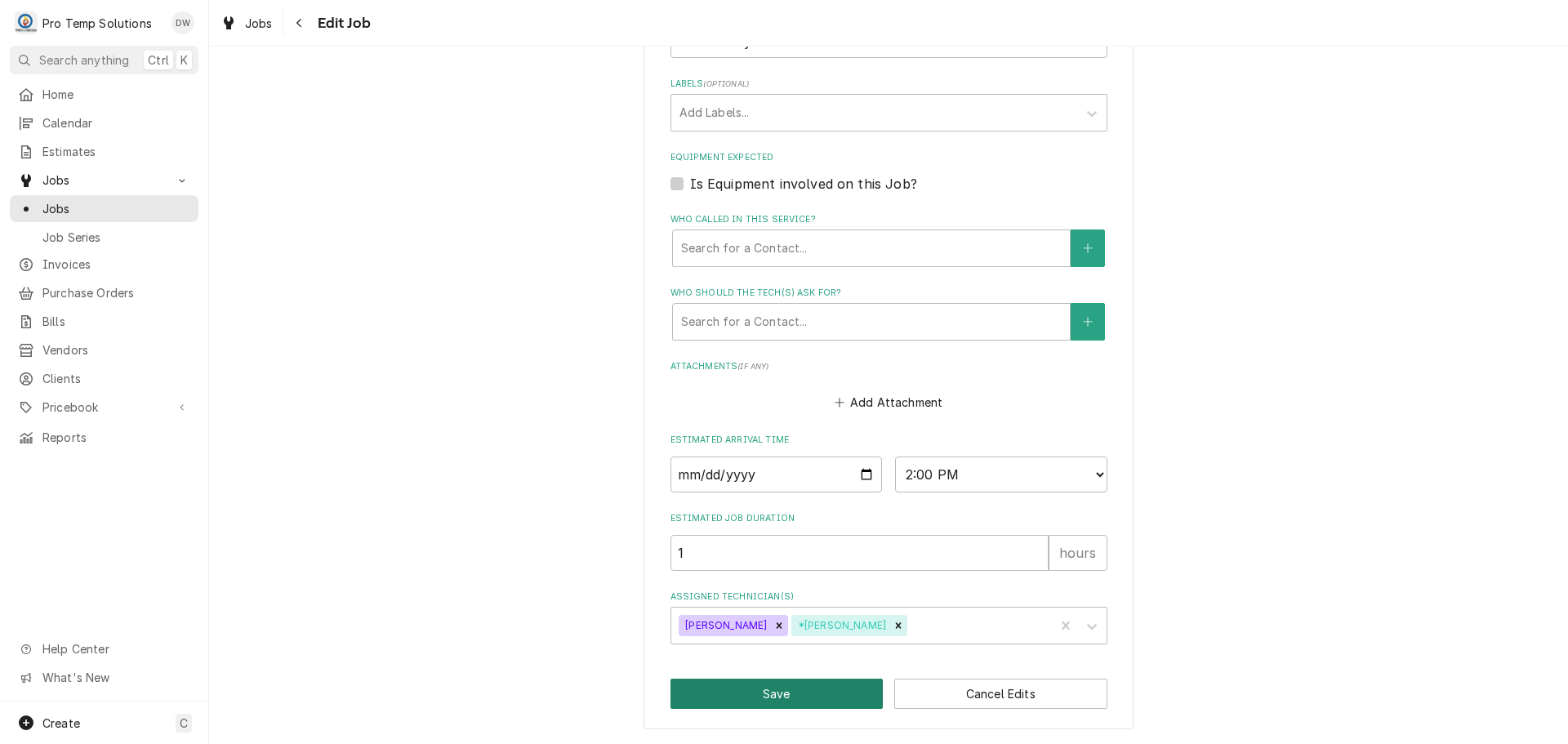
click at [773, 693] on button "Save" at bounding box center [777, 693] width 214 height 30
type textarea "x"
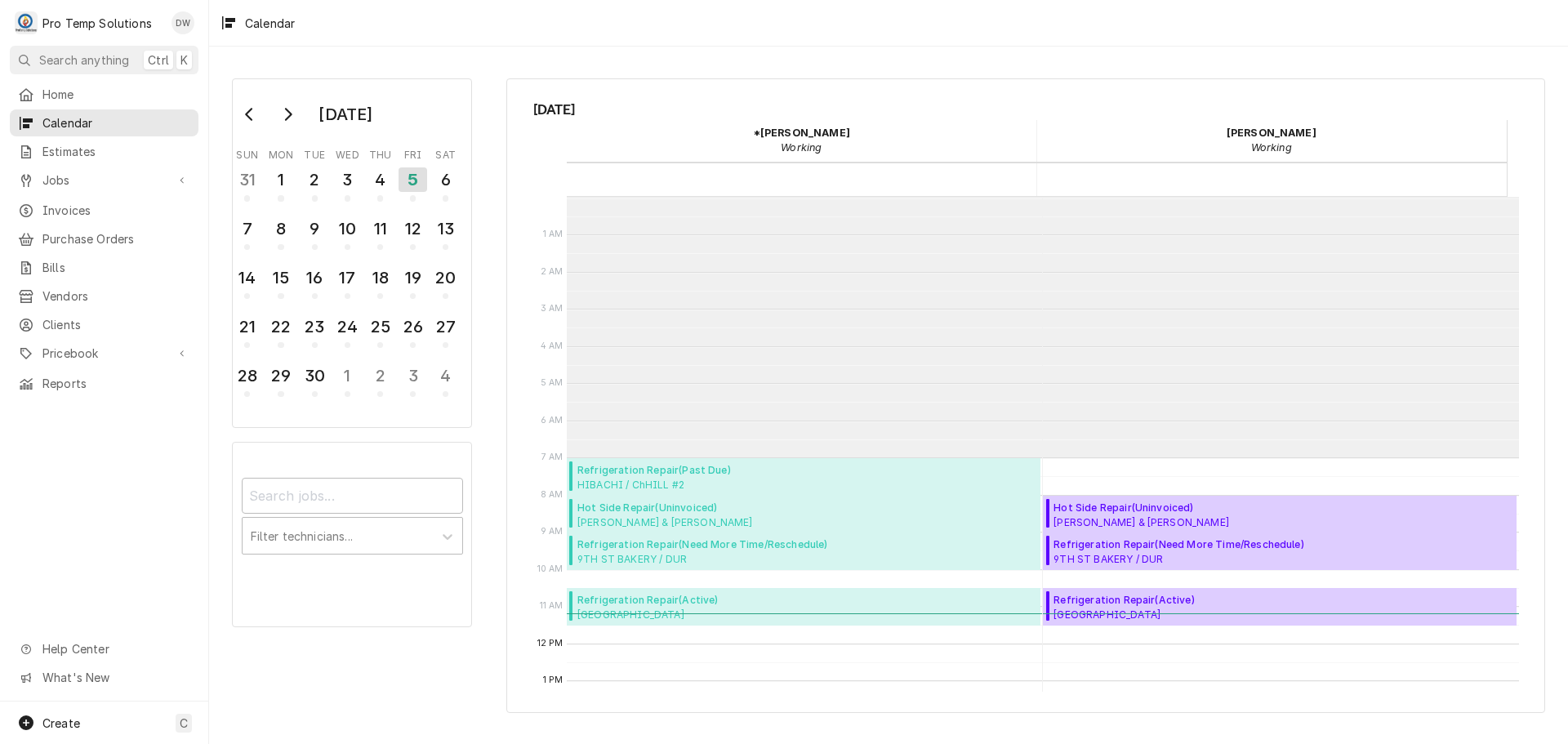
scroll to position [260, 0]
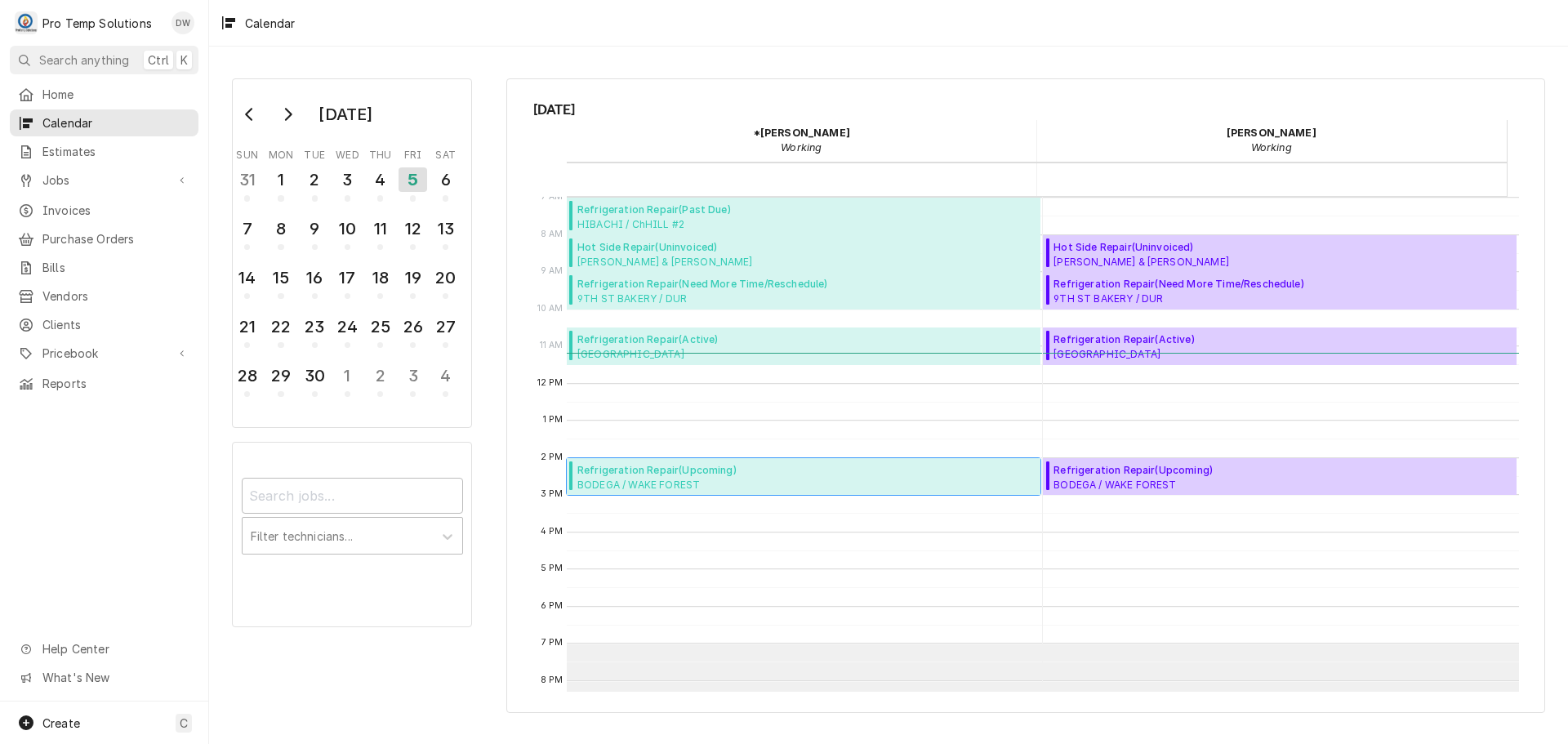
click at [685, 473] on span "Refrigeration Repair ( Upcoming )" at bounding box center [690, 471] width 226 height 15
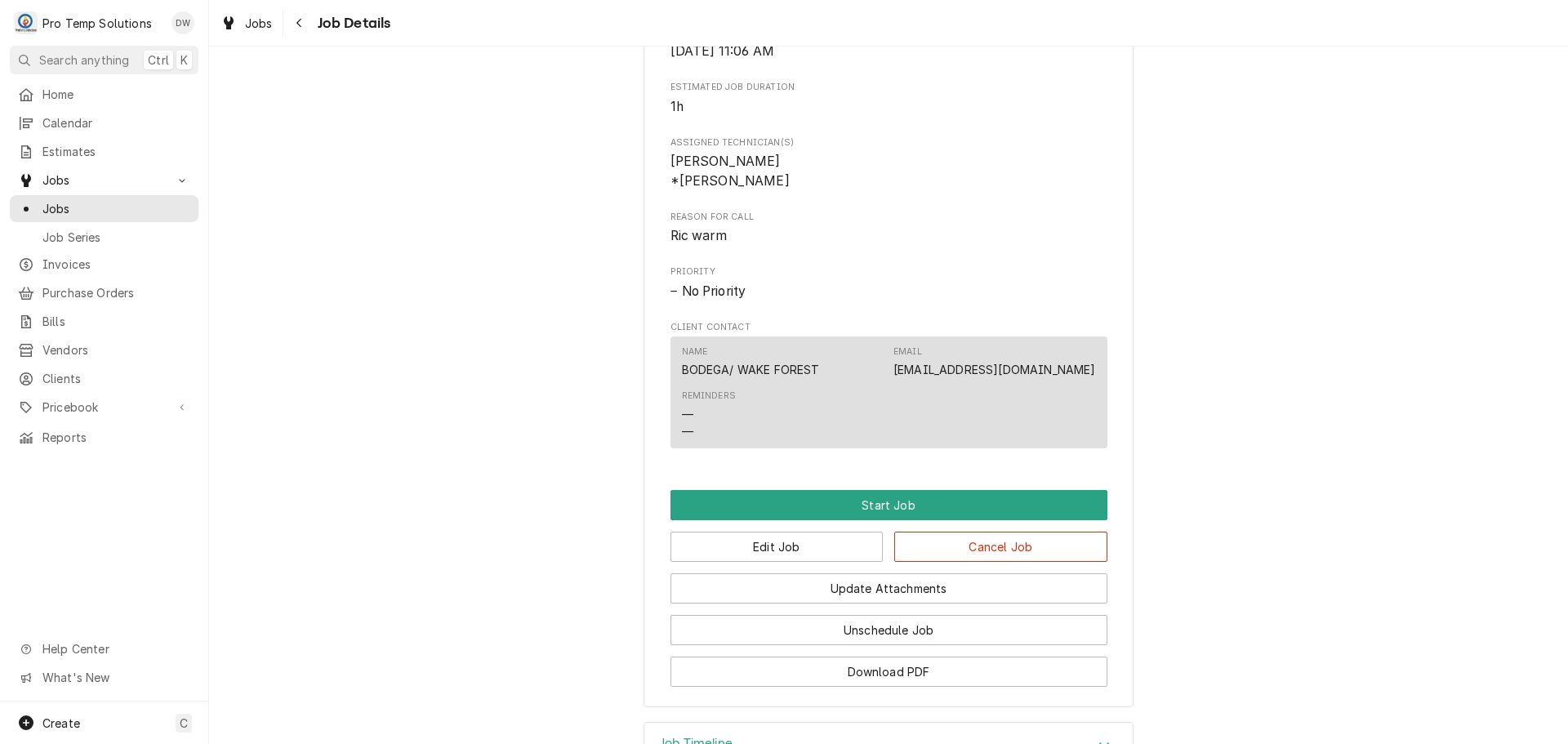
scroll to position [751, 0]
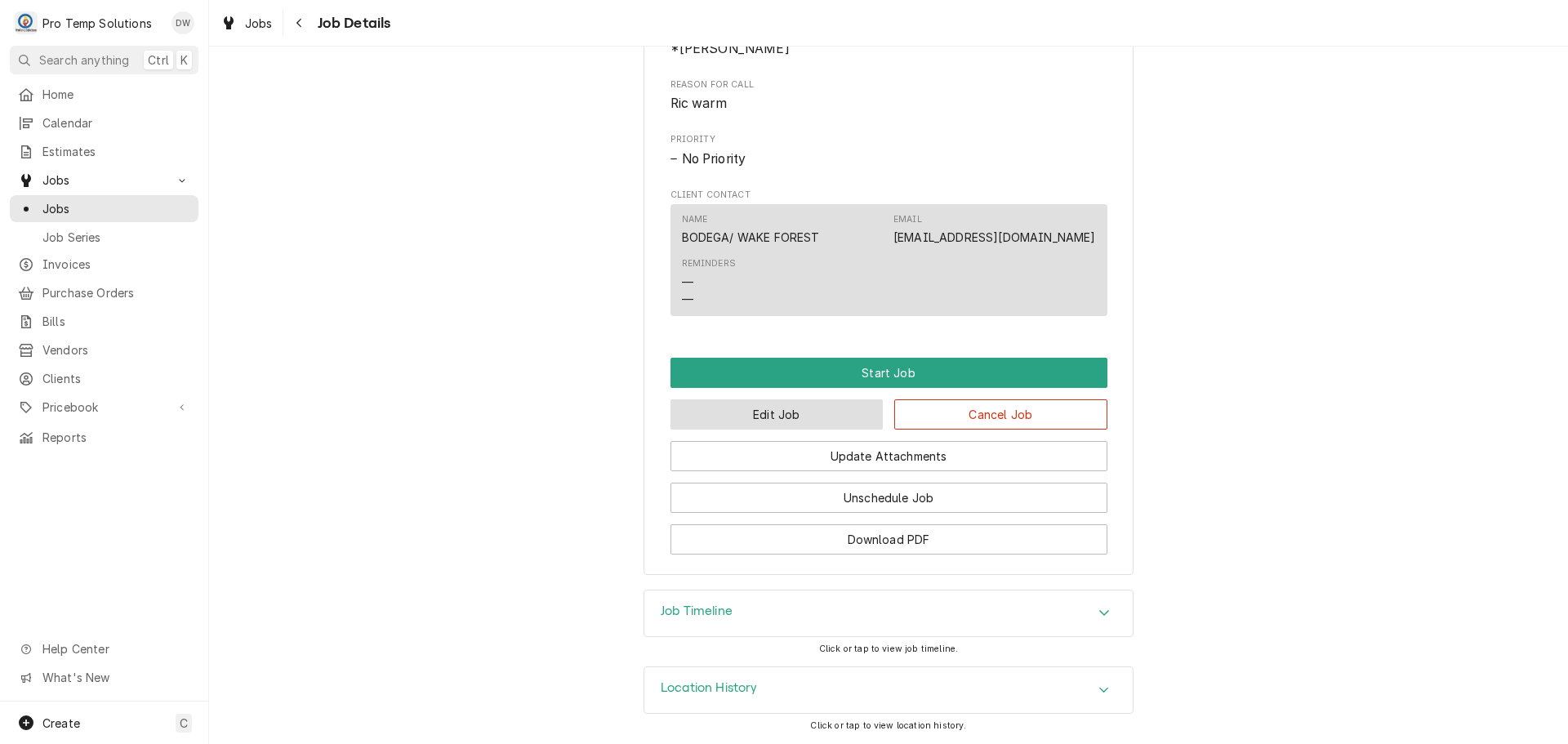
click at [784, 411] on button "Edit Job" at bounding box center [777, 414] width 214 height 30
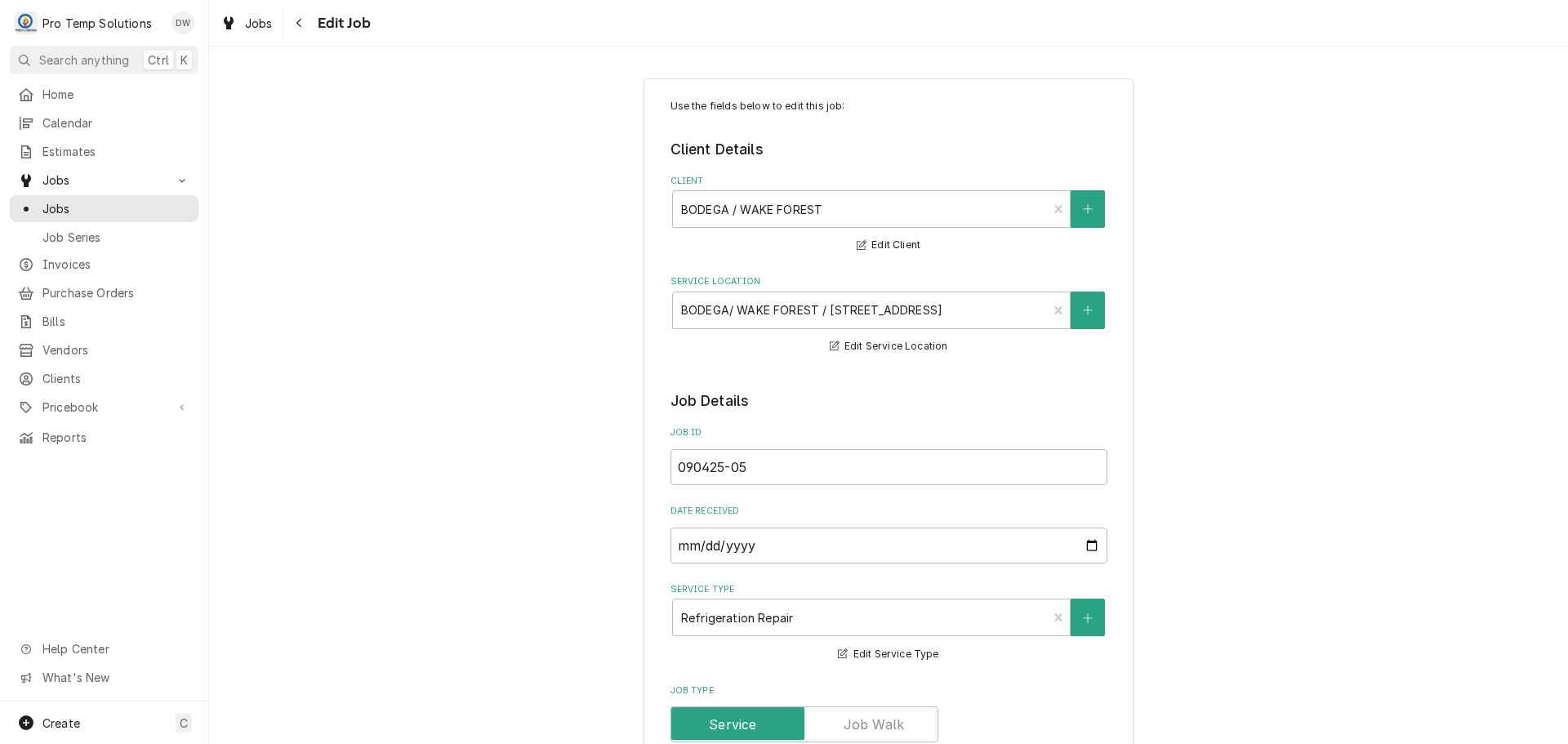
type textarea "x"
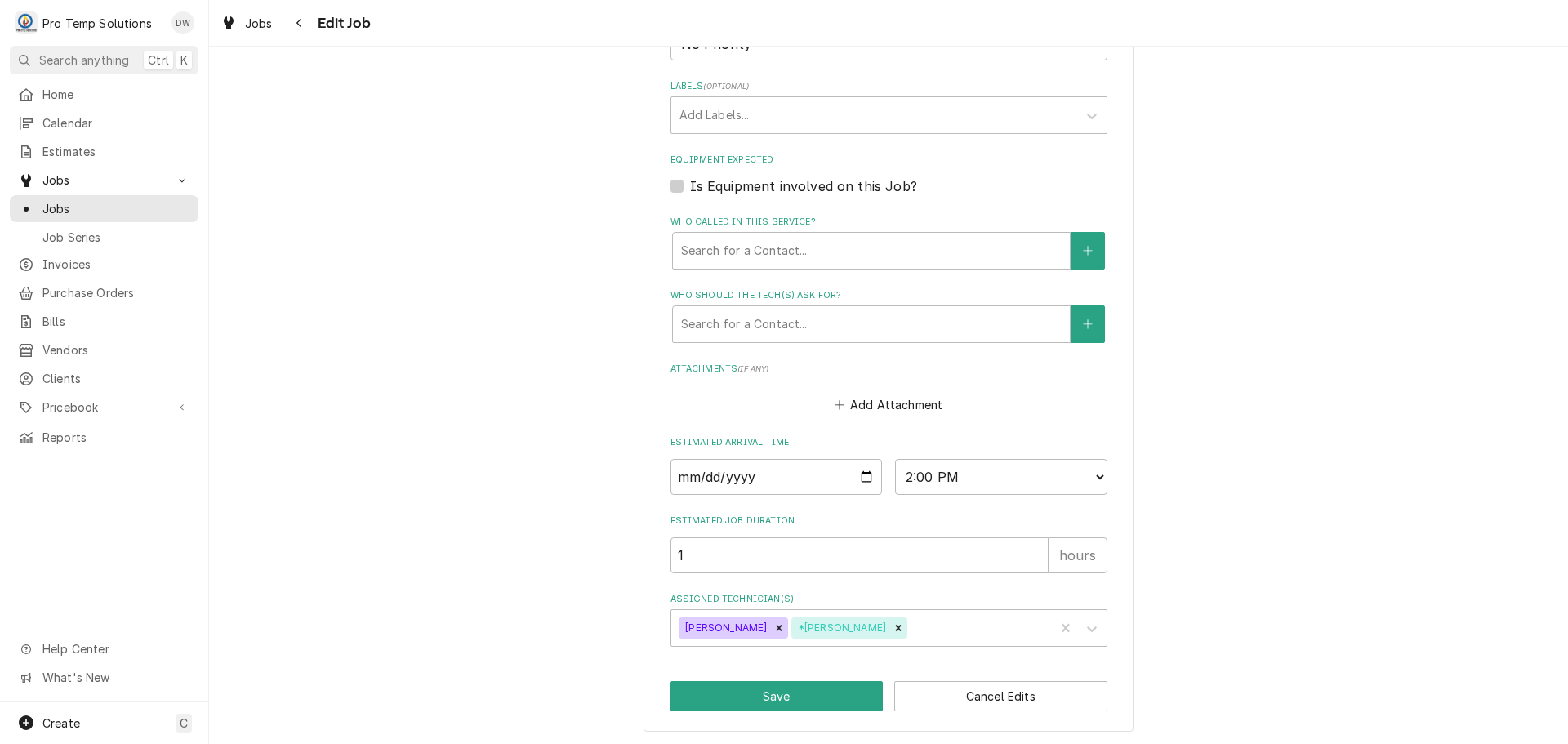
scroll to position [991, 0]
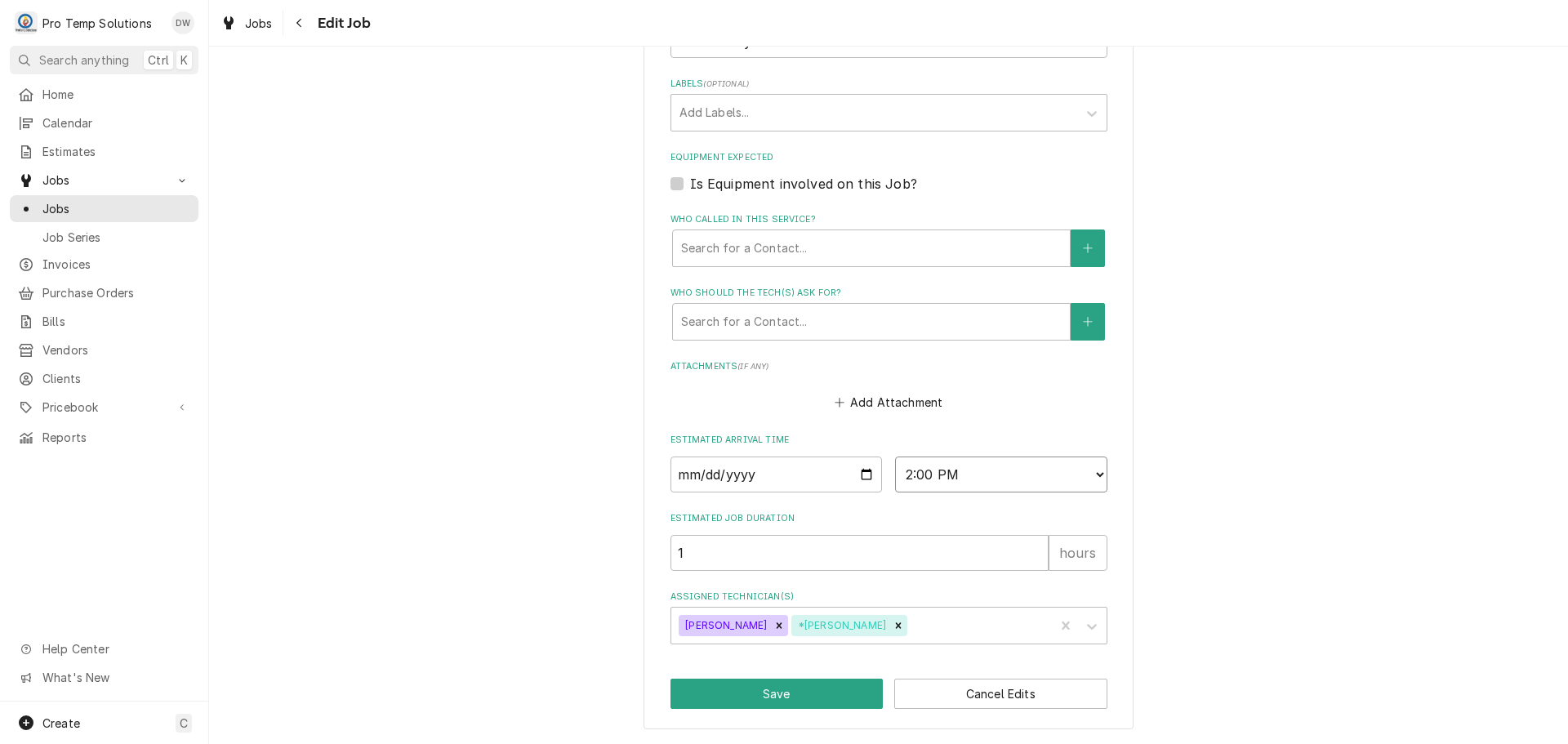
click at [1095, 476] on select "AM / PM 6:00 AM 6:15 AM 6:30 AM 6:45 AM 7:00 AM 7:15 AM 7:30 AM 7:45 AM 8:00 AM…" at bounding box center [1001, 475] width 213 height 36
select select "12:30:00"
click at [895, 457] on select "AM / PM 6:00 AM 6:15 AM 6:30 AM 6:45 AM 7:00 AM 7:15 AM 7:30 AM 7:45 AM 8:00 AM…" at bounding box center [1001, 475] width 213 height 36
click at [761, 691] on button "Save" at bounding box center [777, 693] width 214 height 30
type textarea "x"
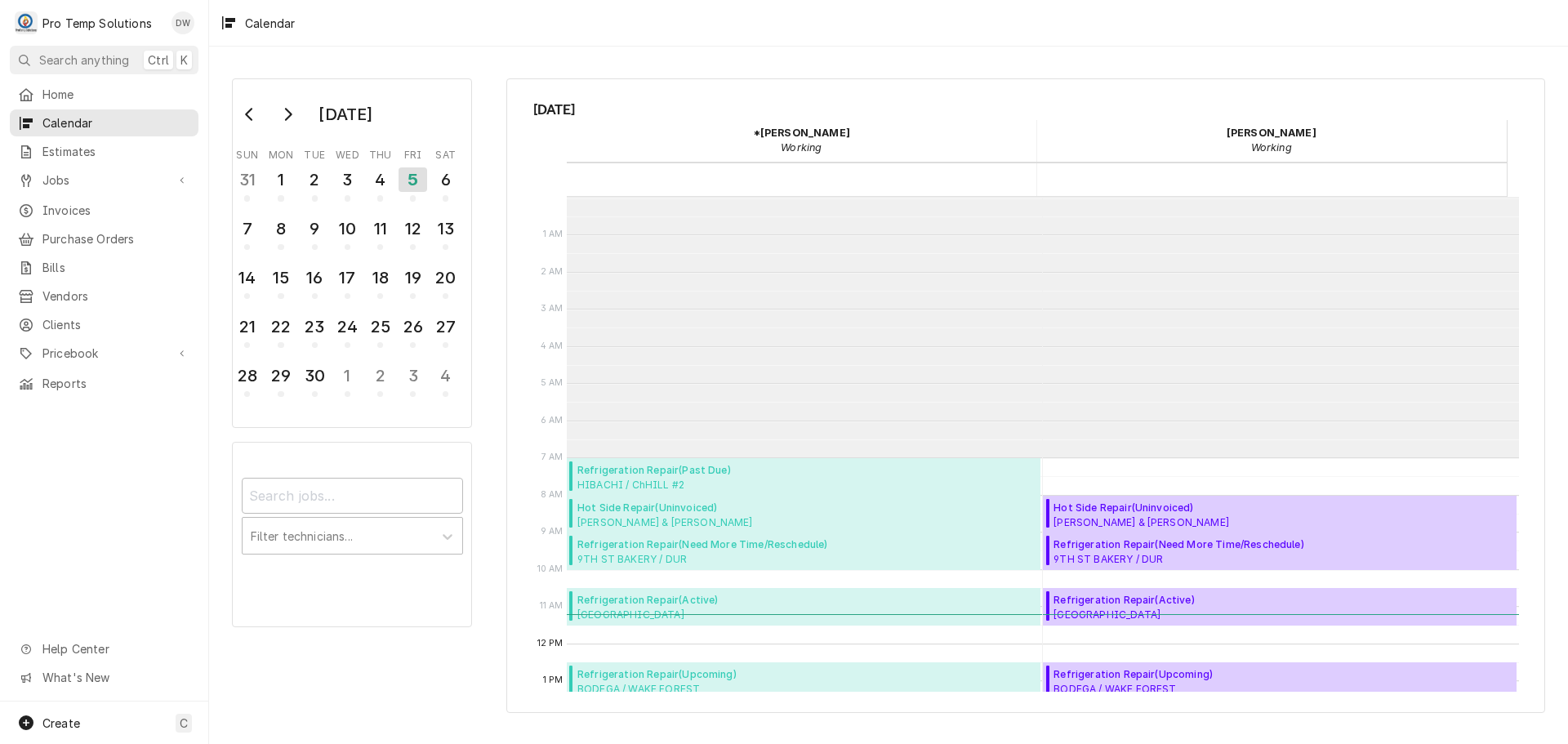
scroll to position [260, 0]
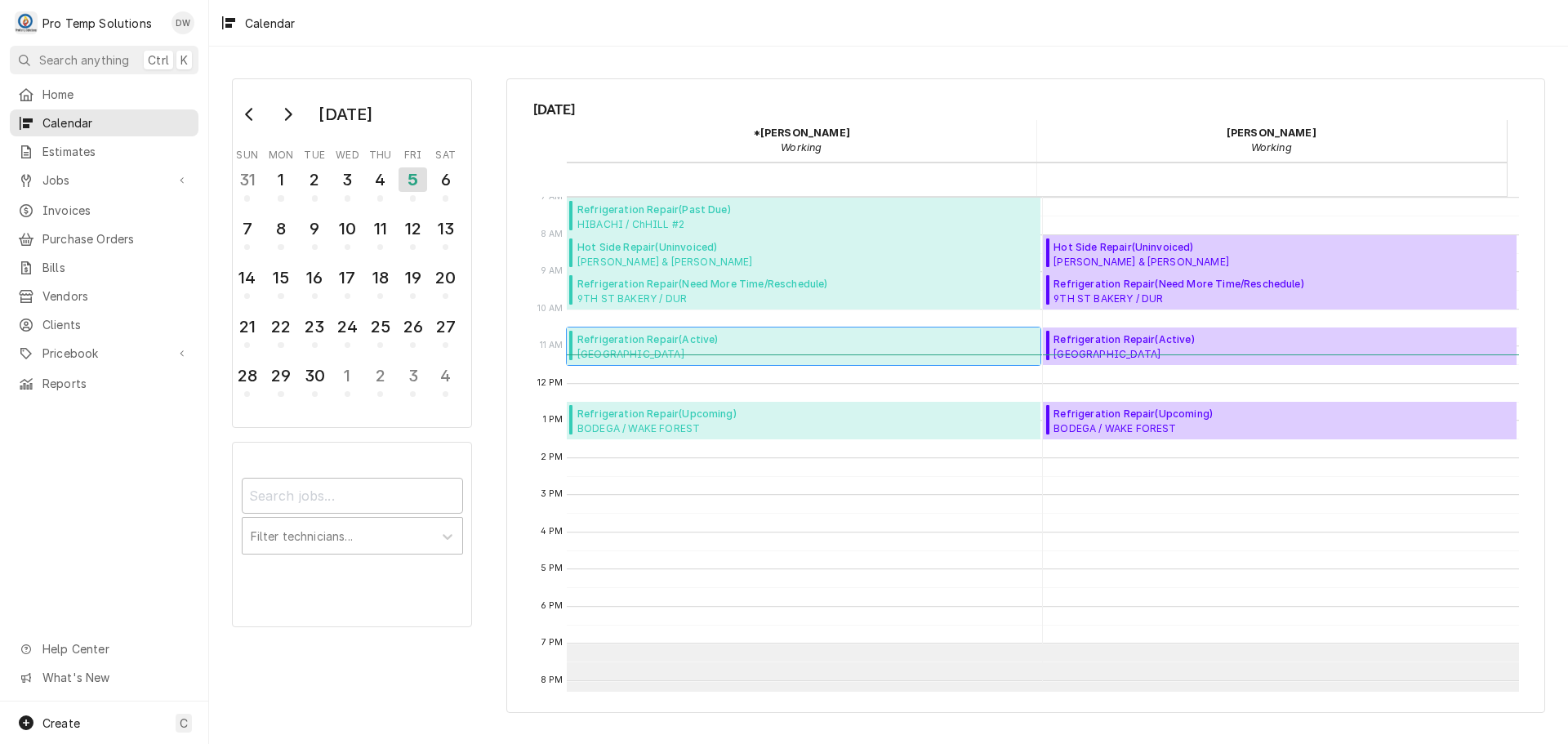
click at [696, 353] on span "CHAPEL HILL CC CHAPEL HILL CC / ChHILL / 103 Lancaster Dr, Chapel Hill, NC 27517" at bounding box center [742, 354] width 329 height 13
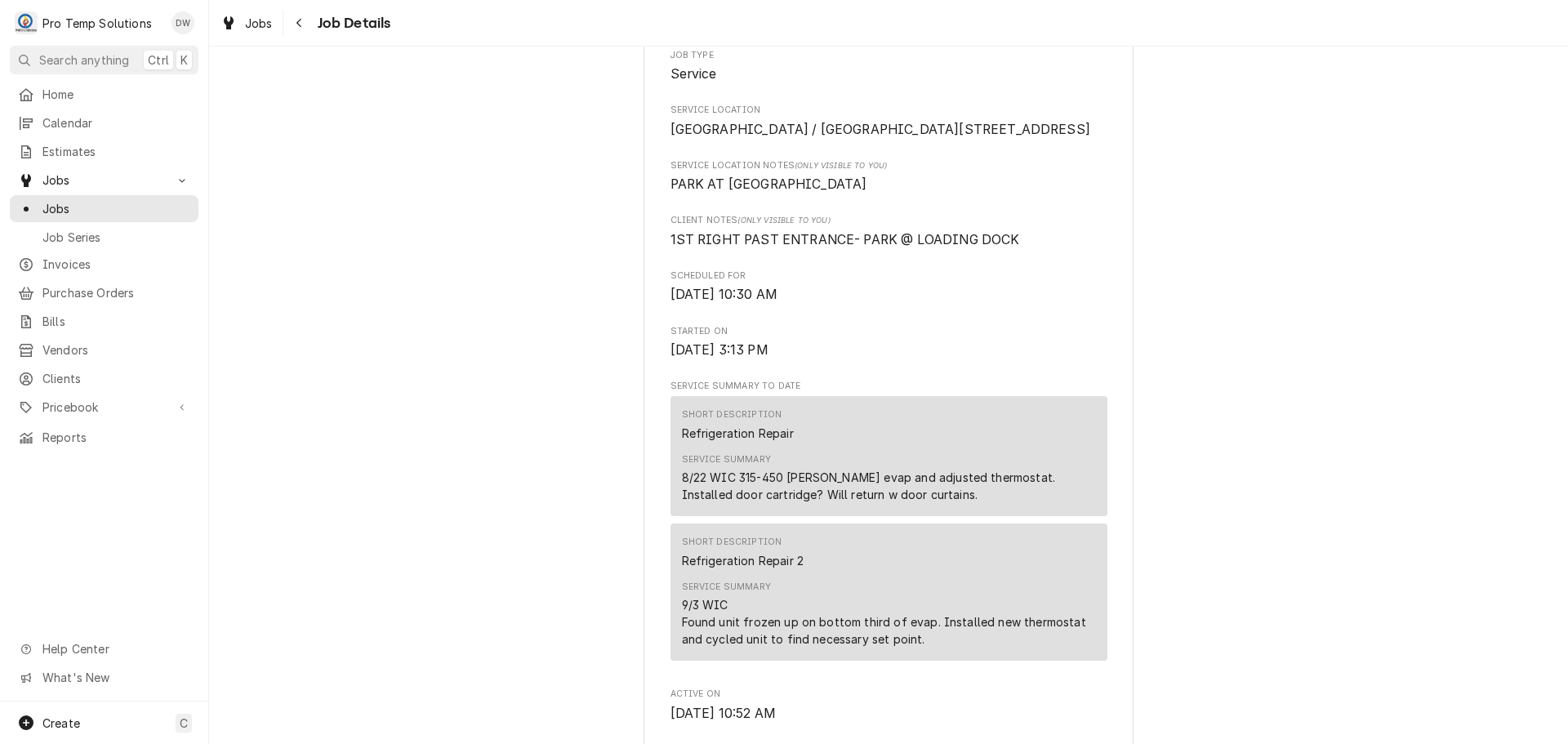
scroll to position [163, 0]
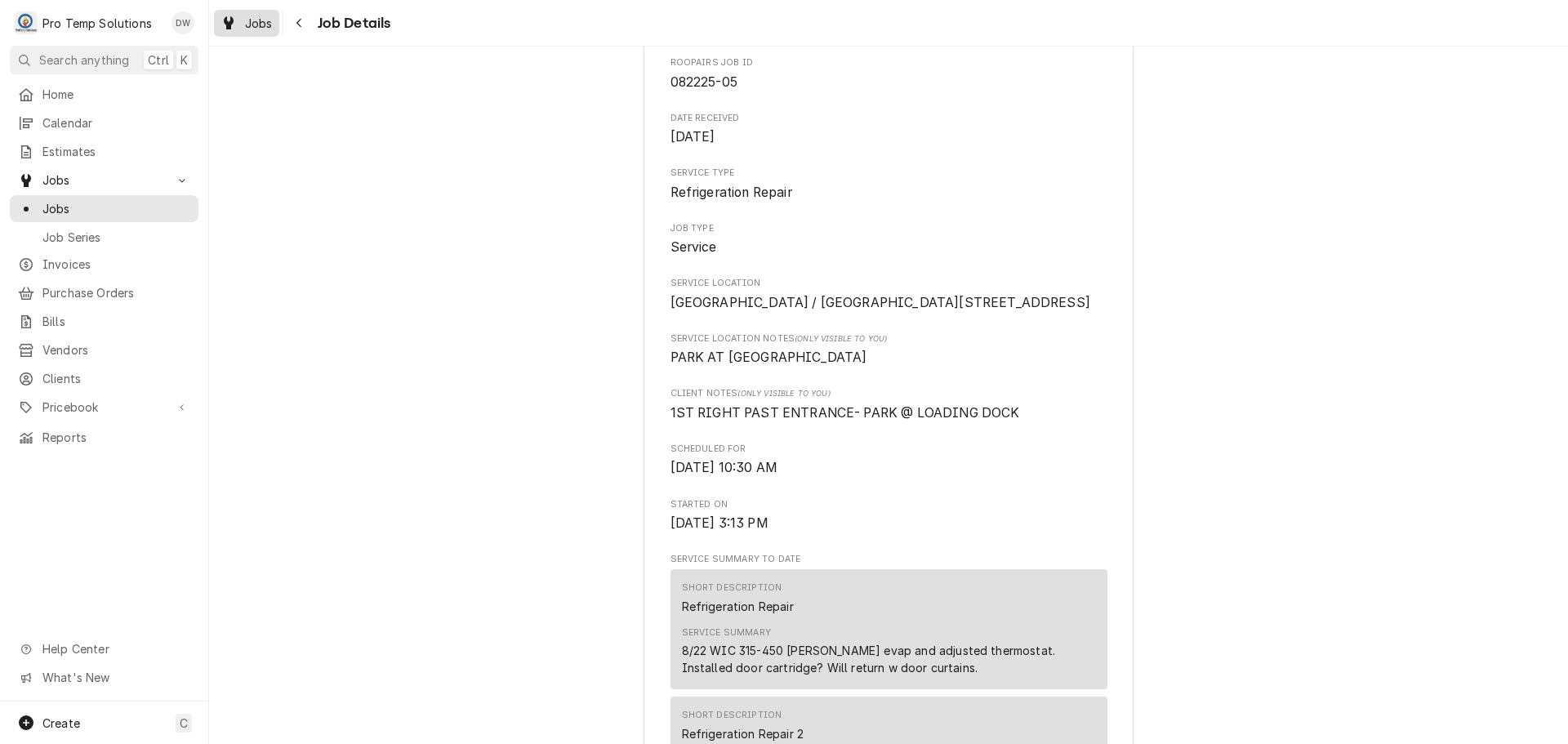
click at [255, 25] on span "Jobs" at bounding box center [259, 23] width 28 height 17
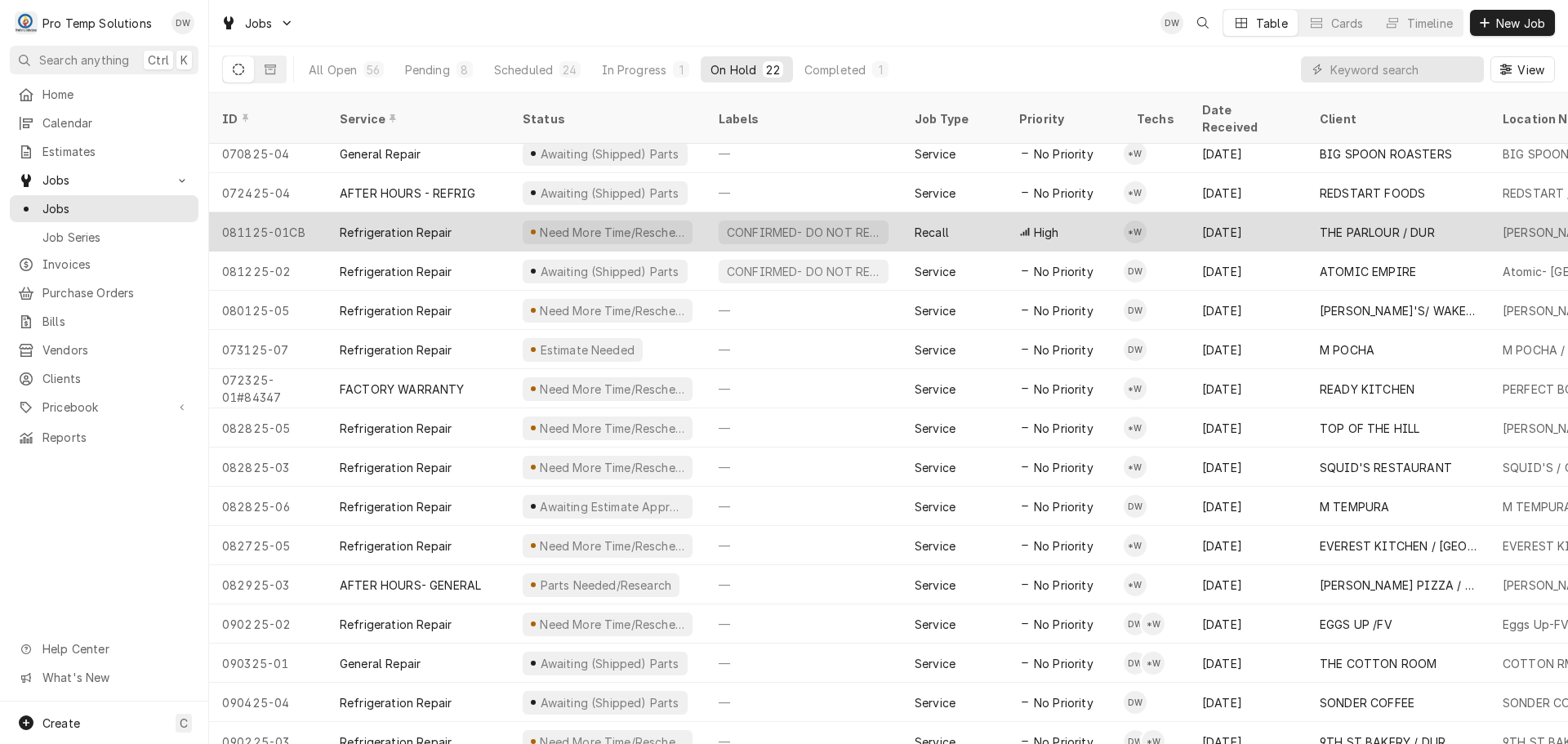
scroll to position [255, 0]
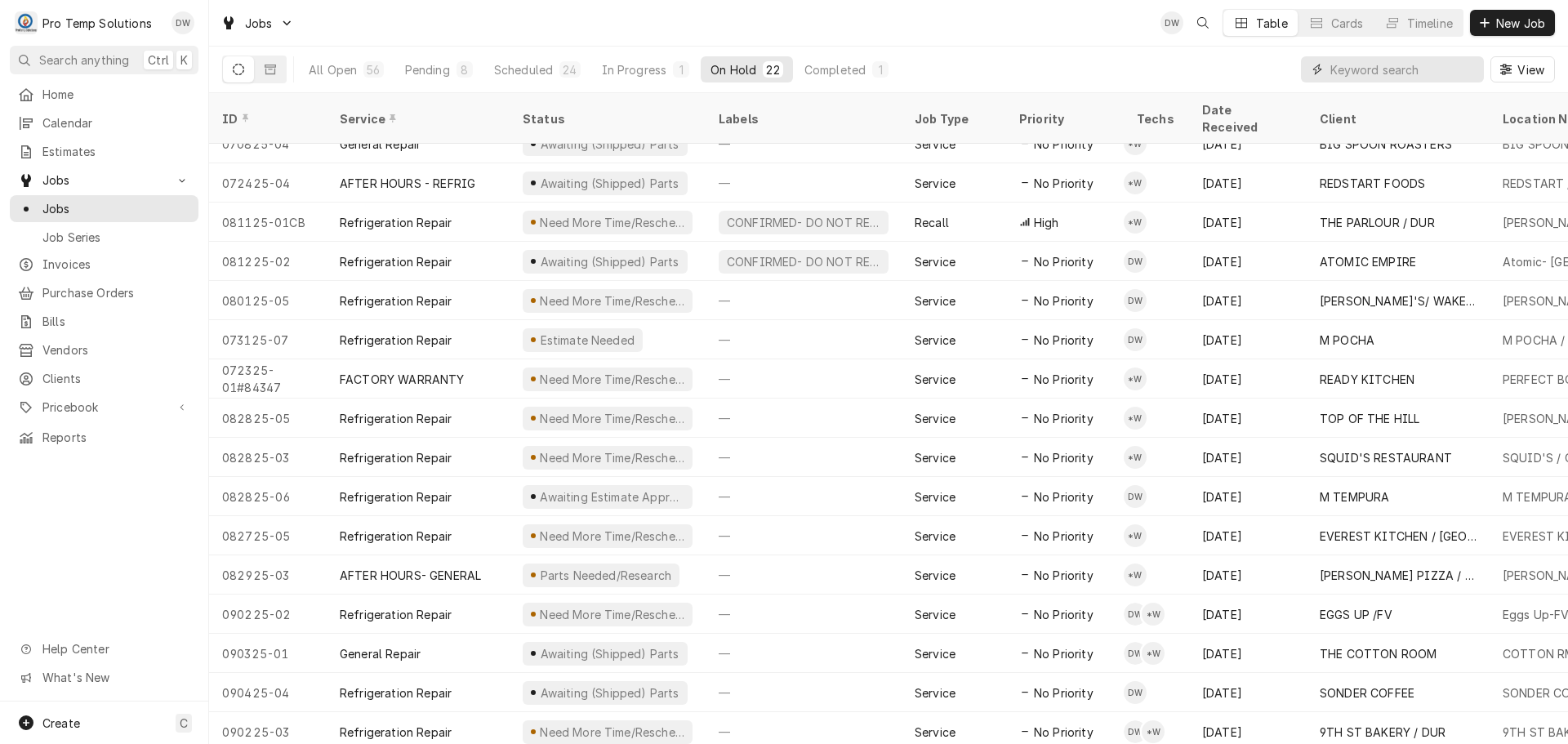
click at [1407, 71] on input "Dynamic Content Wrapper" at bounding box center [1403, 70] width 145 height 26
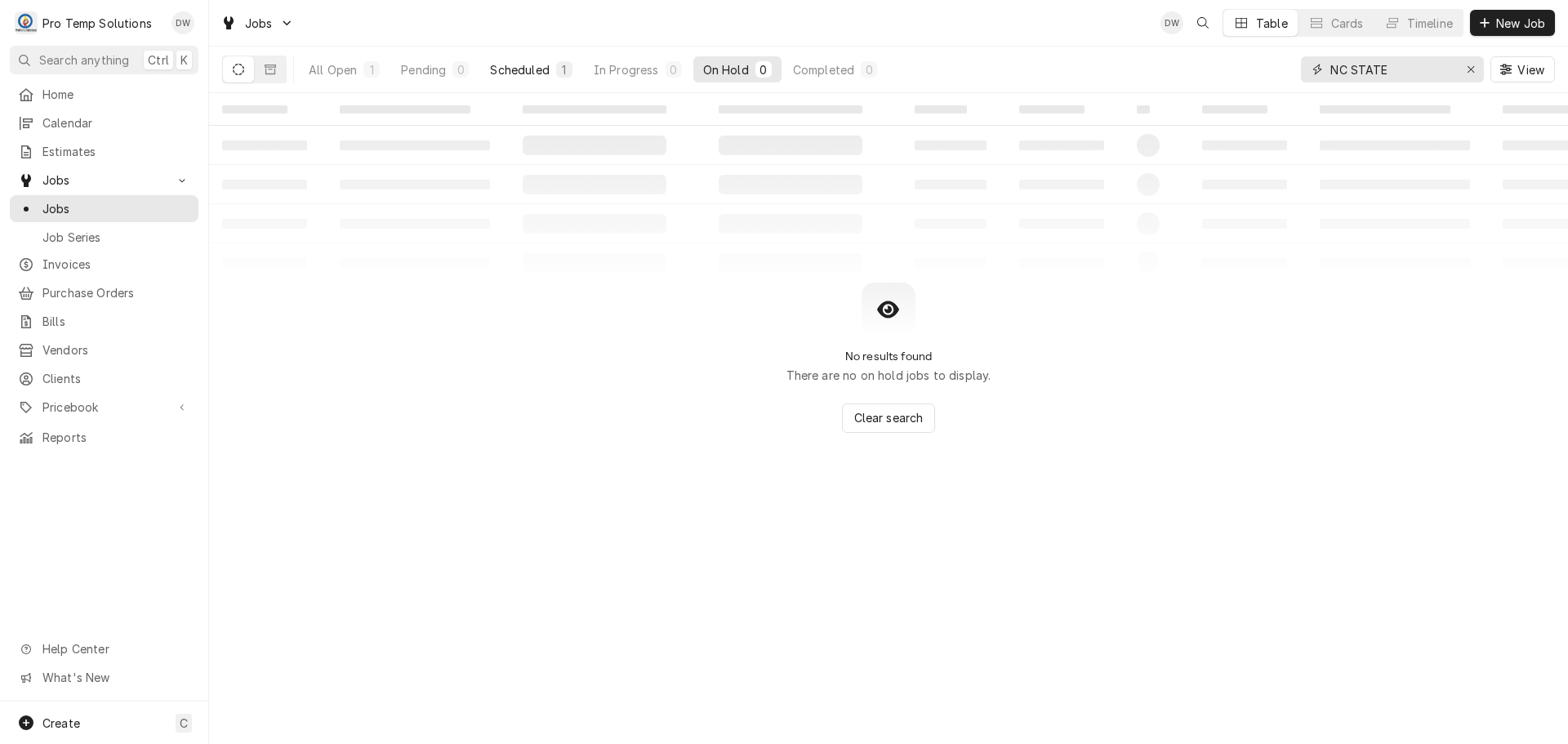
type input "NC STATE"
click at [518, 67] on div "Scheduled" at bounding box center [520, 70] width 59 height 17
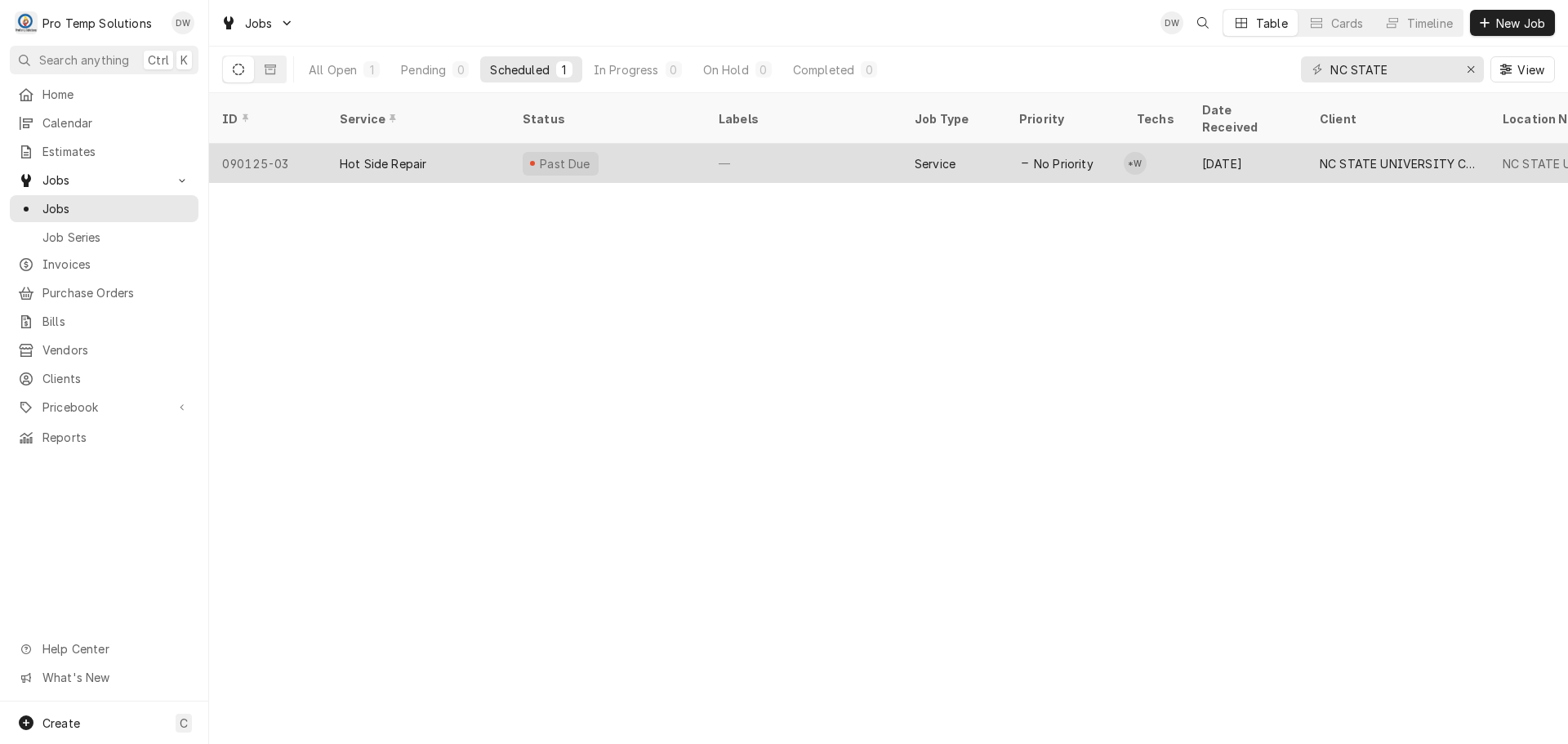
click at [806, 144] on div "—" at bounding box center [803, 163] width 196 height 39
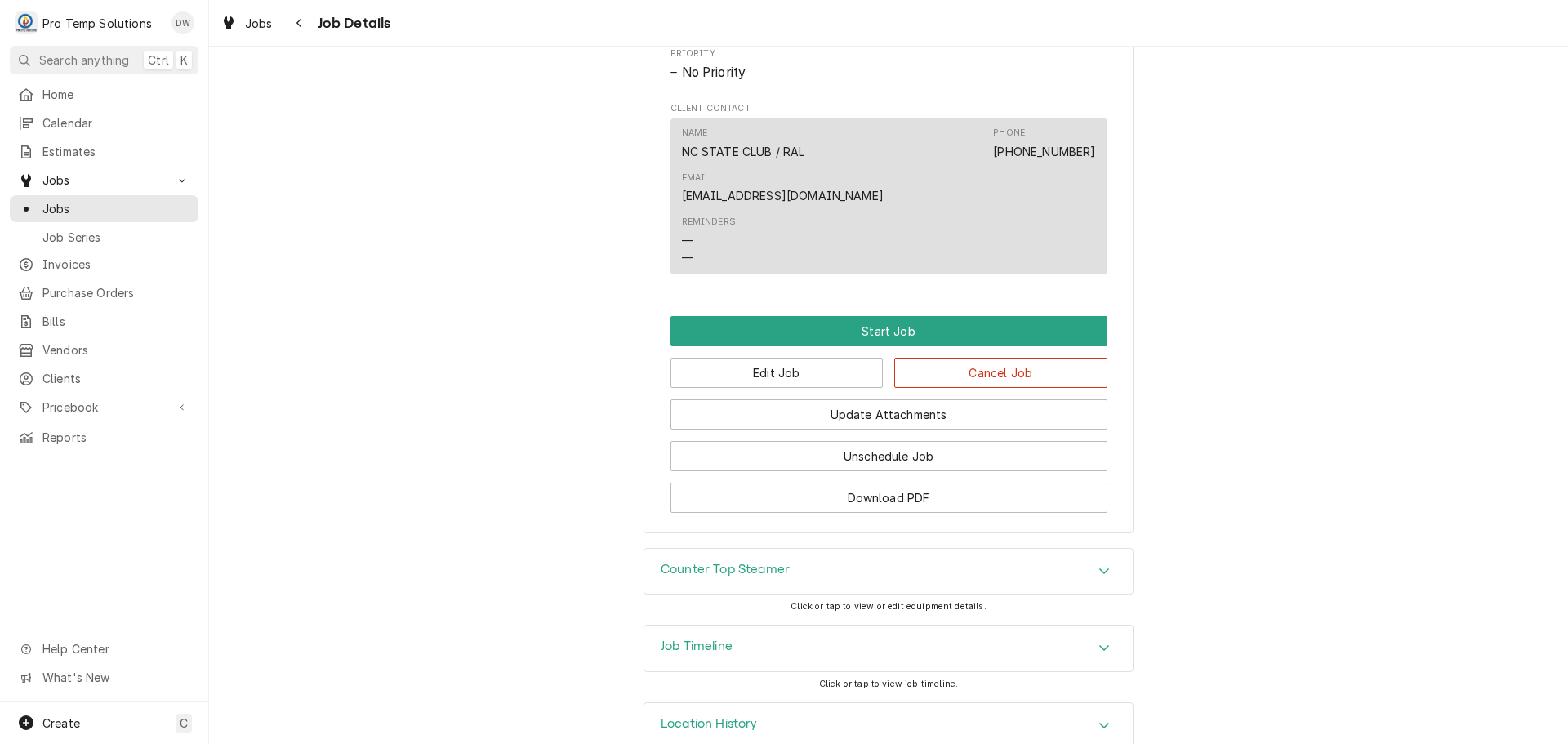
scroll to position [808, 0]
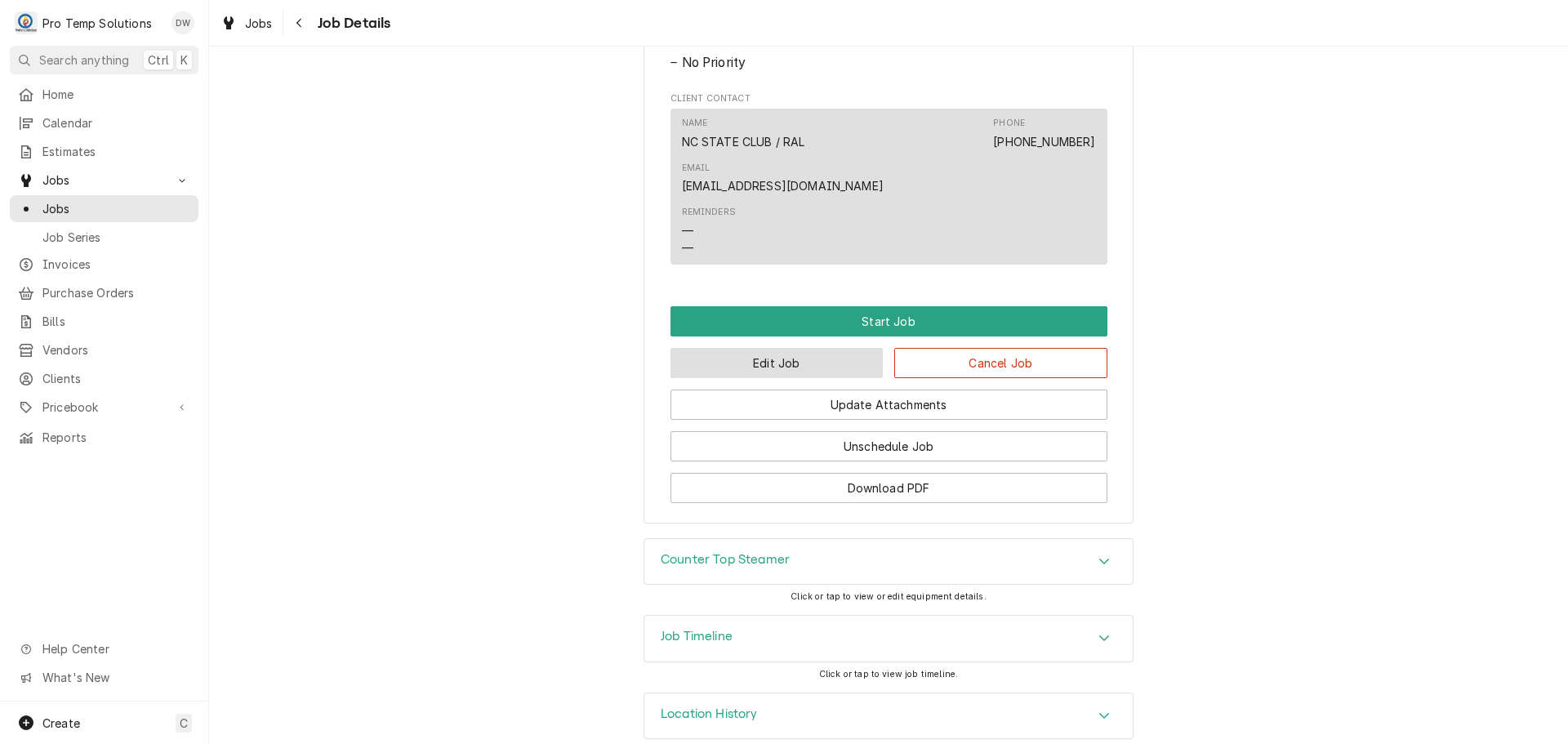
click at [835, 348] on button "Edit Job" at bounding box center [777, 363] width 214 height 30
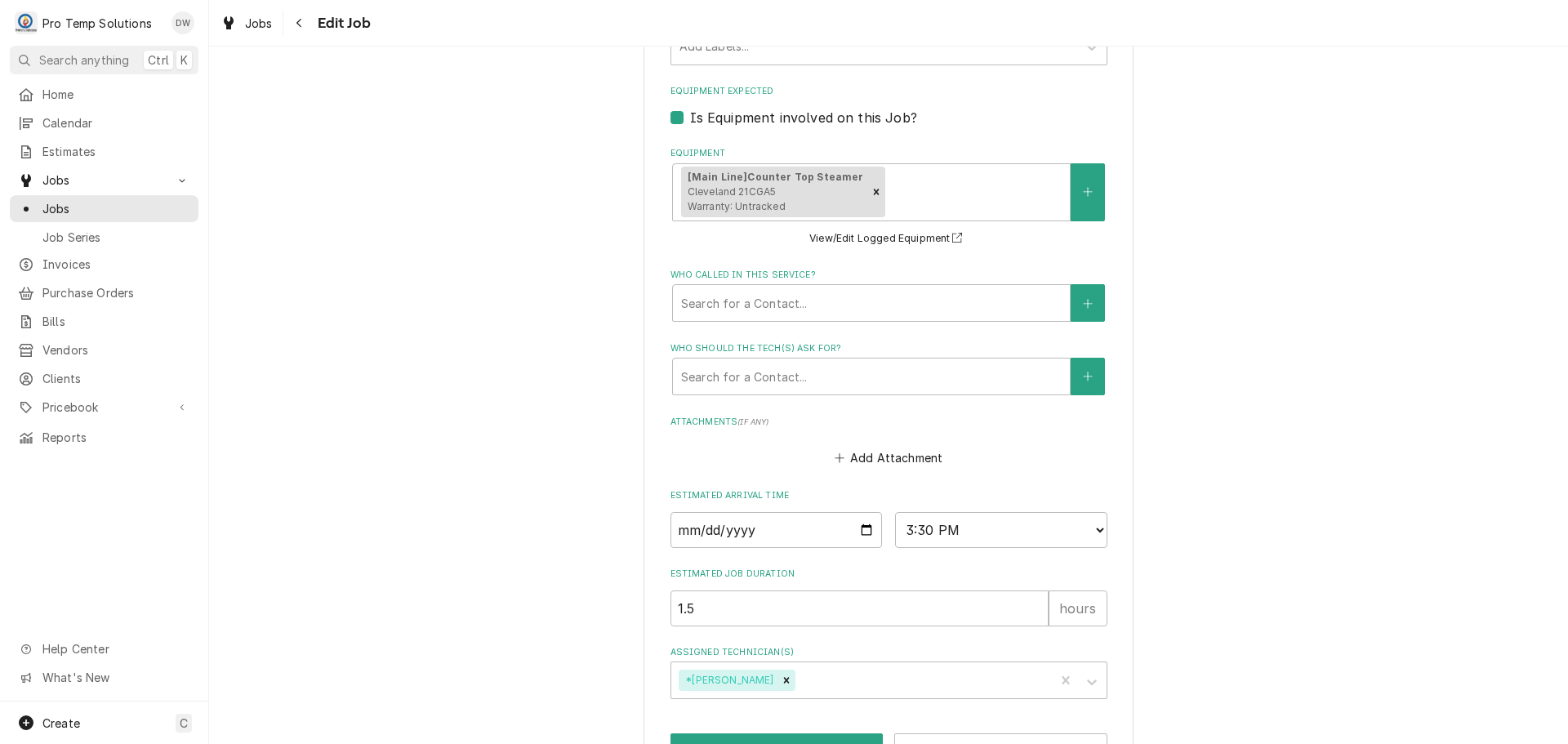
scroll to position [1112, 0]
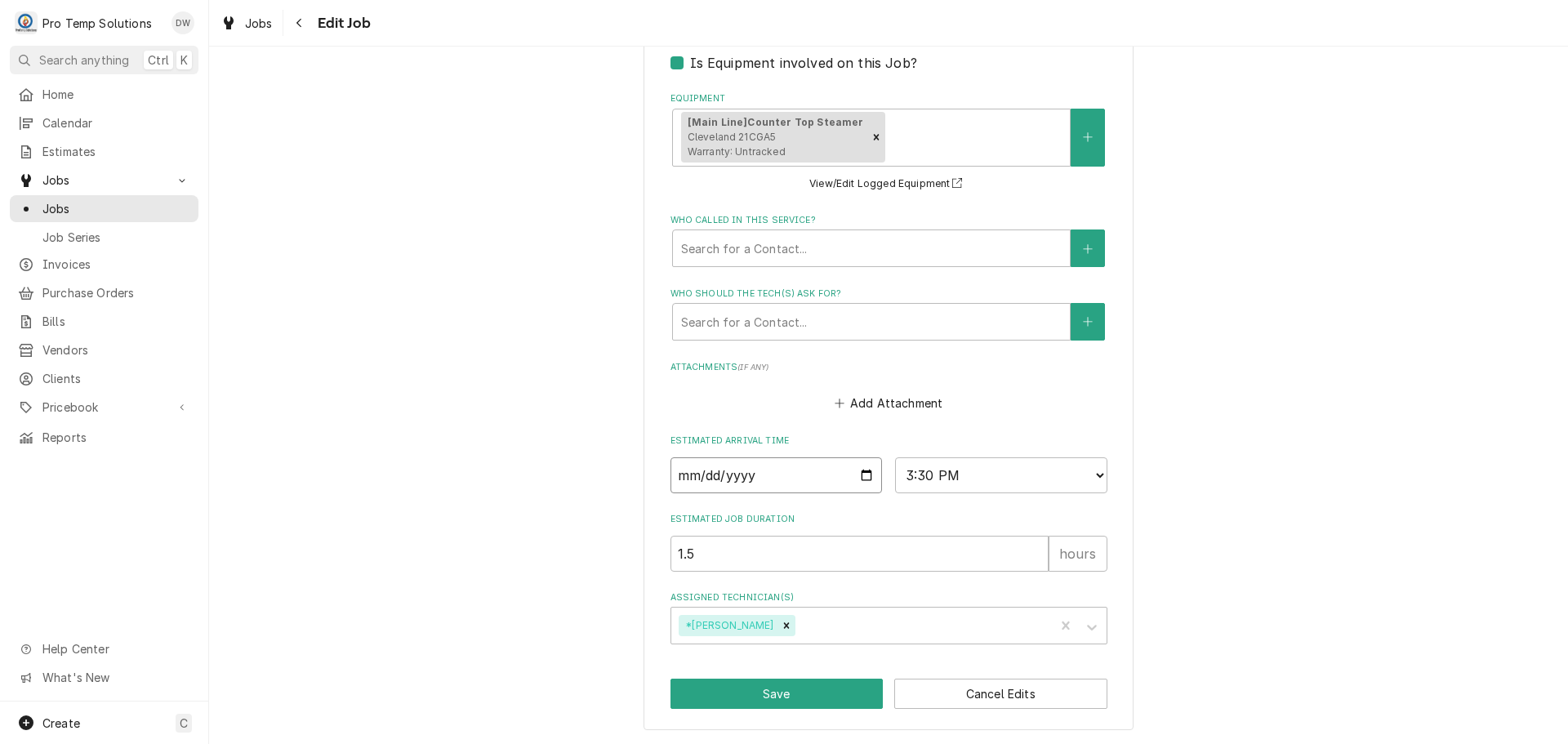
click at [856, 477] on input "[DATE]" at bounding box center [776, 475] width 213 height 36
type textarea "x"
type input "[DATE]"
type textarea "x"
click at [1093, 473] on select "AM / PM 6:00 AM 6:15 AM 6:30 AM 6:45 AM 7:00 AM 7:15 AM 7:30 AM 7:45 AM 8:00 AM…" at bounding box center [1001, 475] width 213 height 36
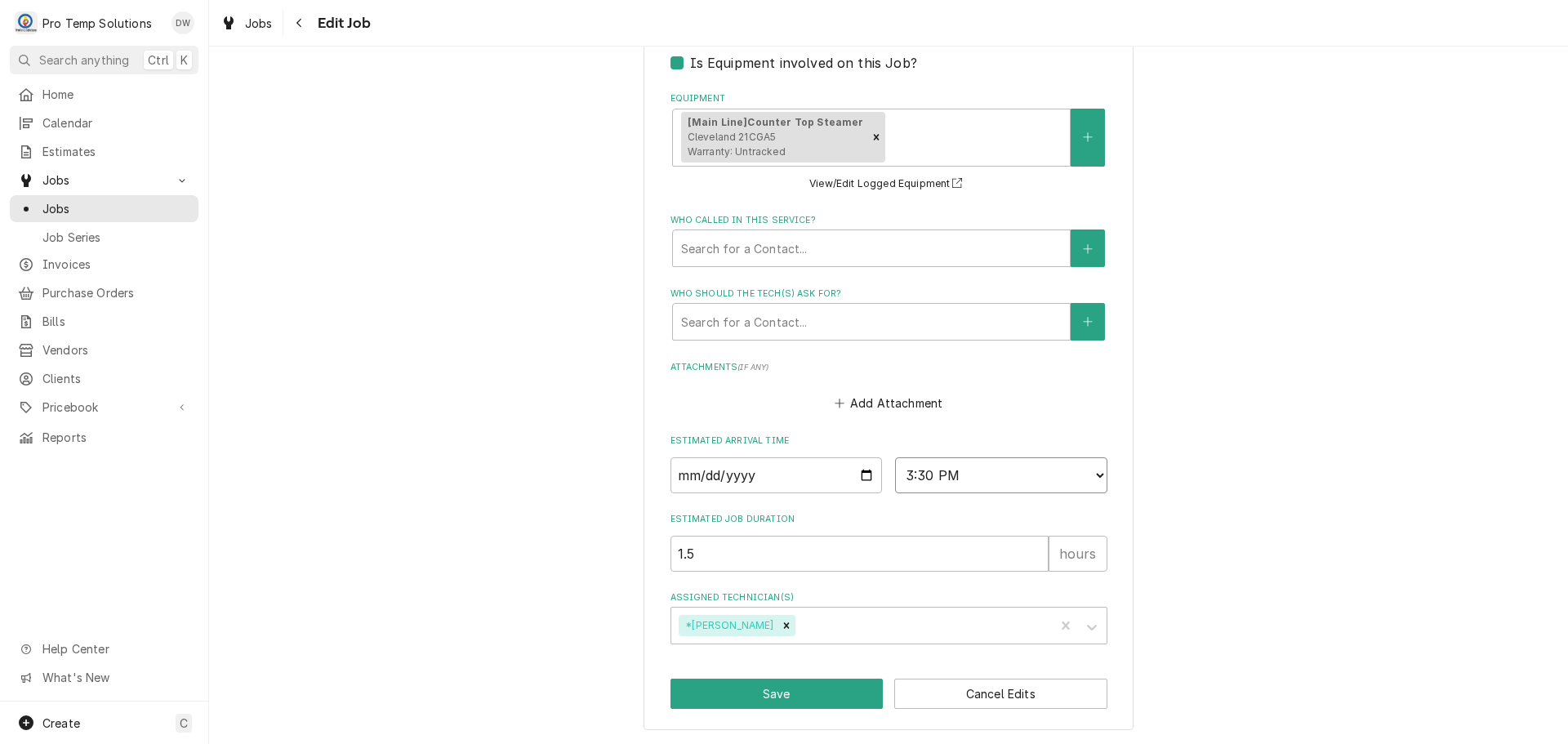
select select "15:00:00"
click at [895, 457] on select "AM / PM 6:00 AM 6:15 AM 6:30 AM 6:45 AM 7:00 AM 7:15 AM 7:30 AM 7:45 AM 8:00 AM…" at bounding box center [1001, 475] width 213 height 36
click at [781, 620] on icon "Remove *Kevin Williams" at bounding box center [787, 626] width 11 height 11
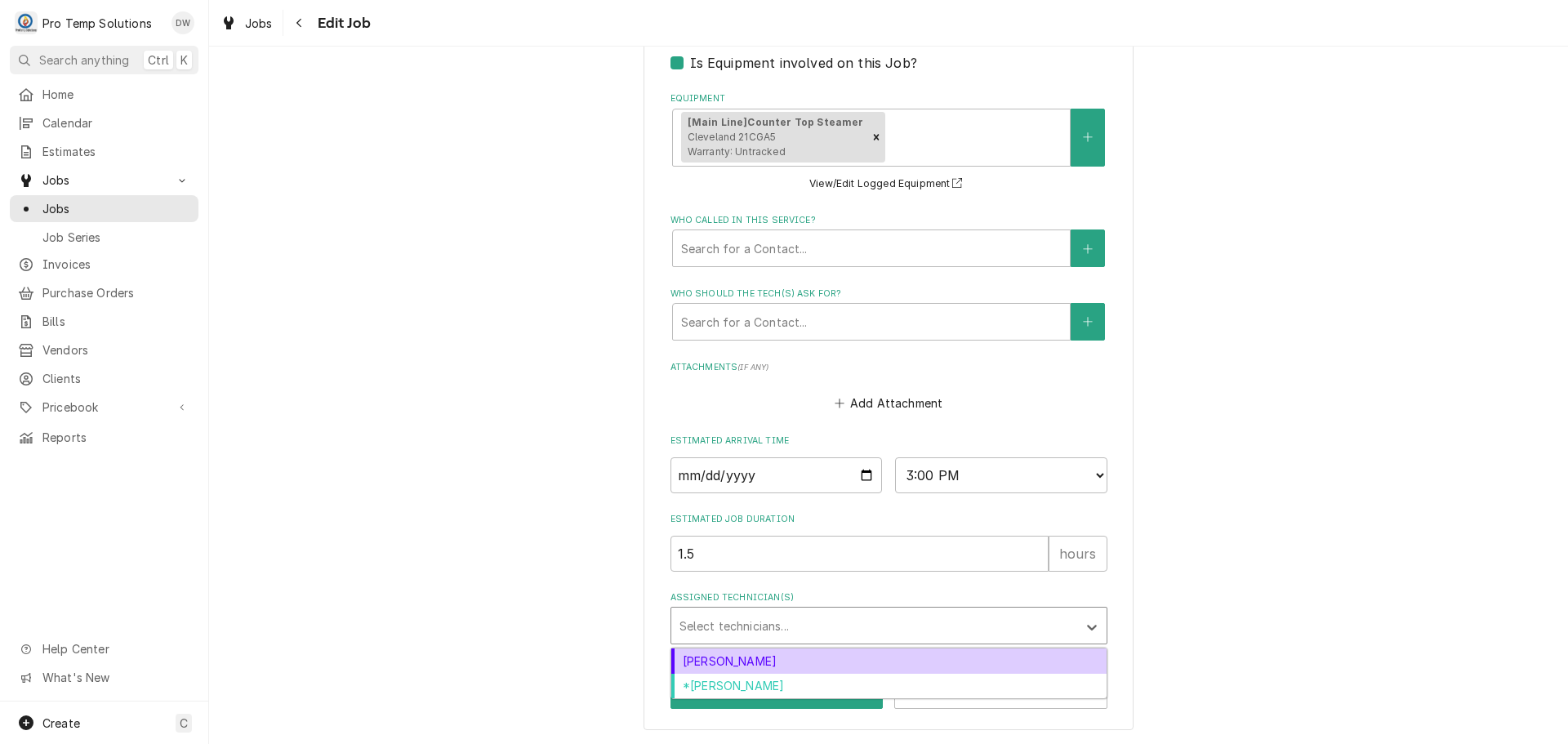
click at [766, 620] on div "Assigned Technician(s)" at bounding box center [874, 626] width 389 height 30
click at [753, 664] on div "Dakota Williams" at bounding box center [889, 660] width 435 height 25
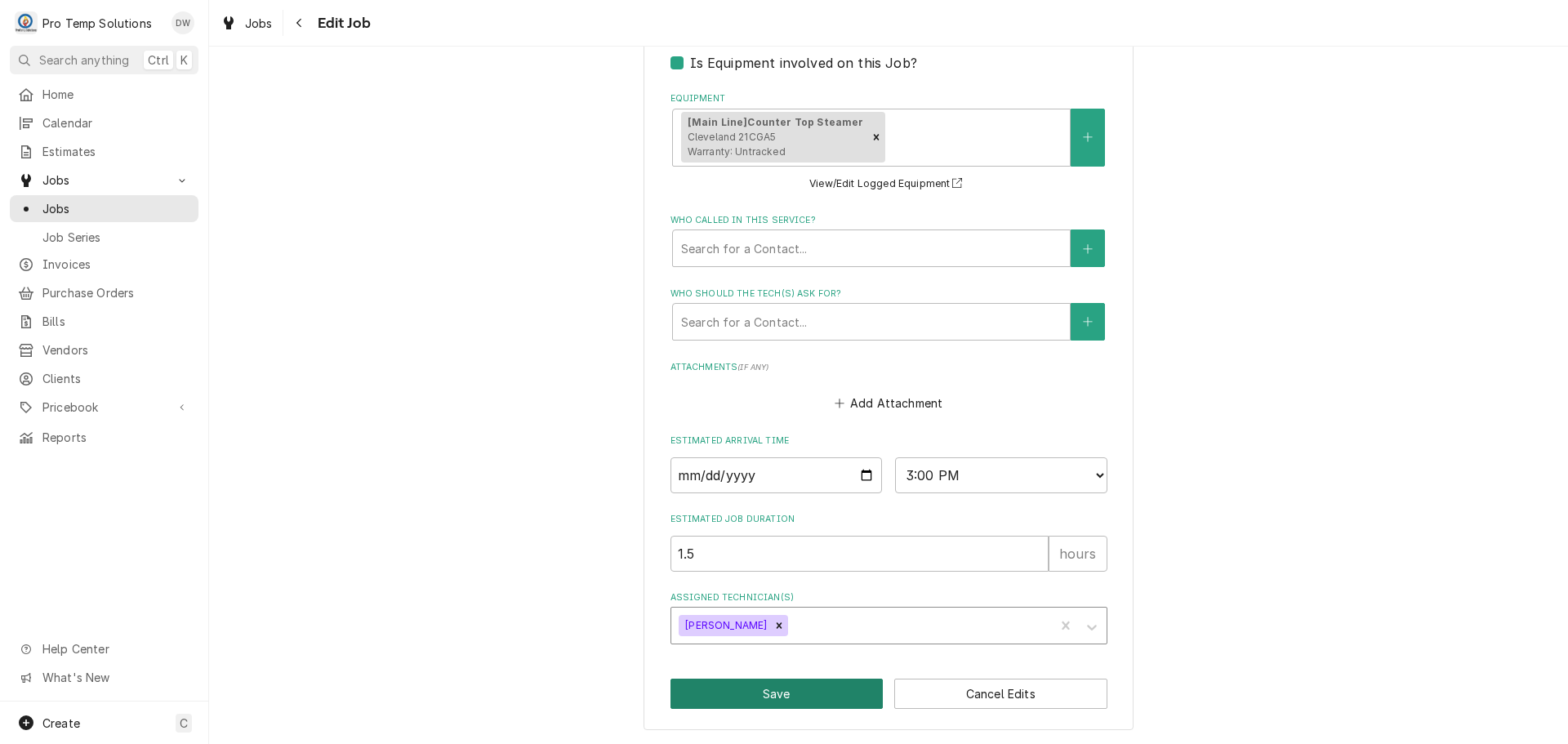
click at [772, 693] on button "Save" at bounding box center [777, 693] width 214 height 30
type textarea "x"
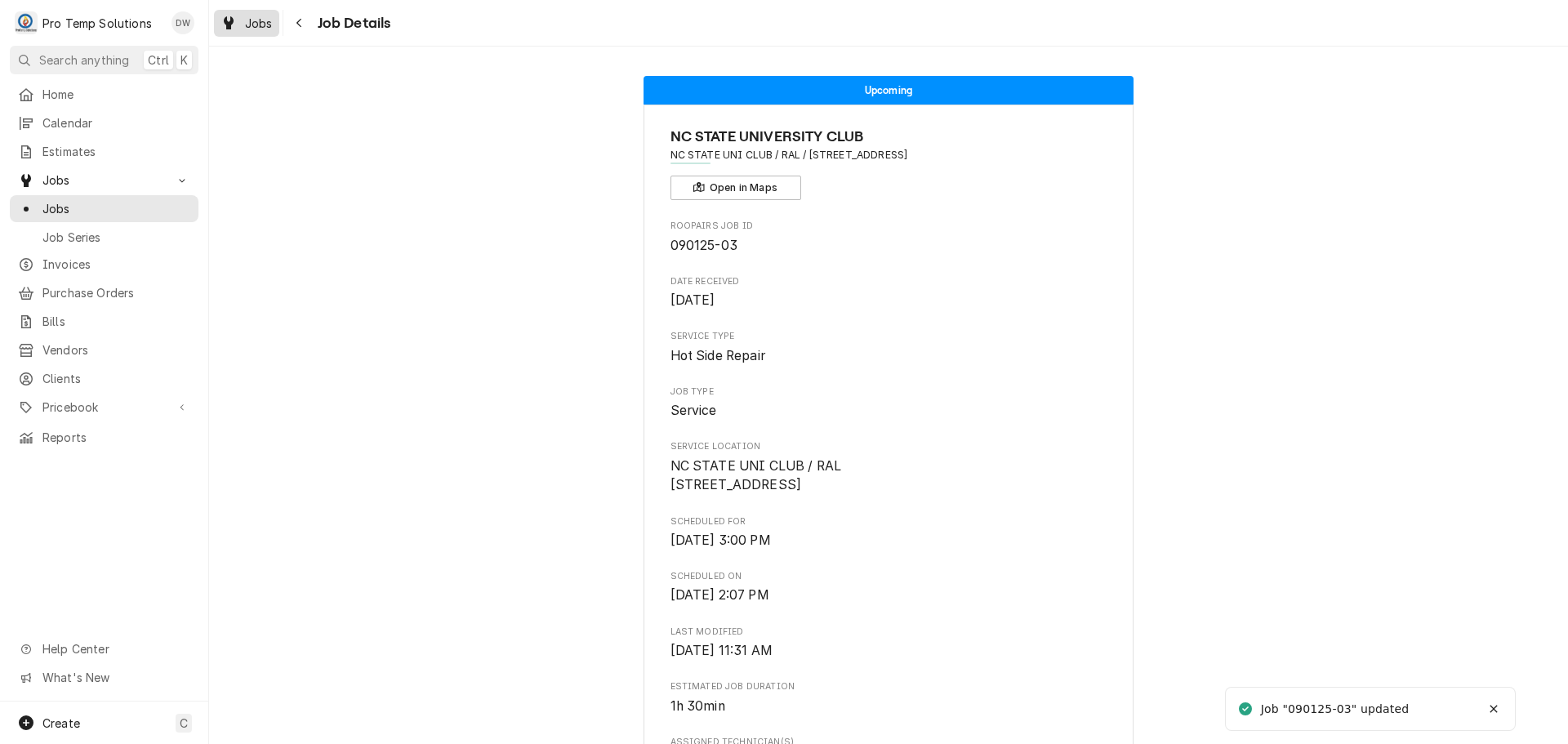
click at [250, 18] on span "Jobs" at bounding box center [259, 23] width 28 height 17
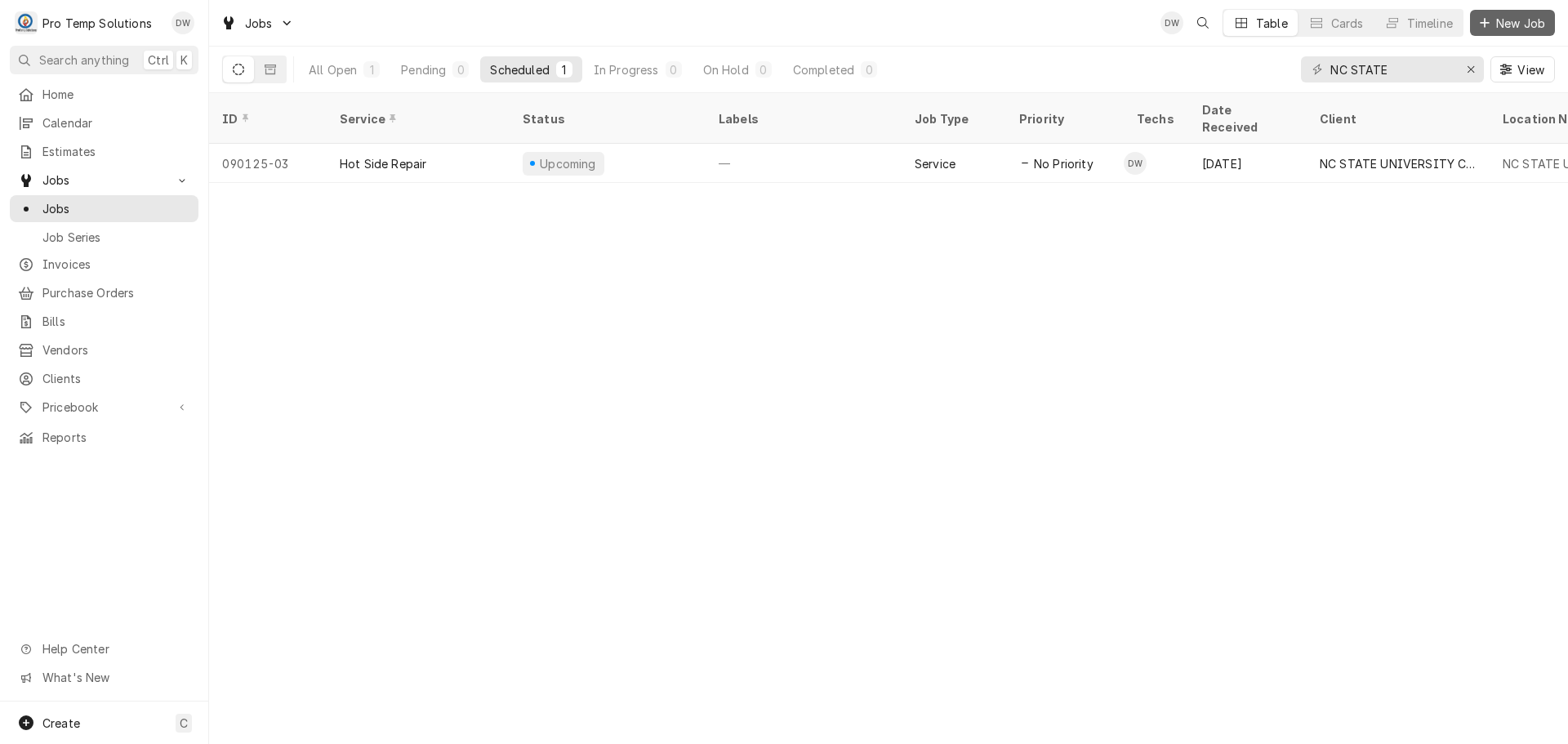
click at [1516, 21] on span "New Job" at bounding box center [1521, 23] width 56 height 17
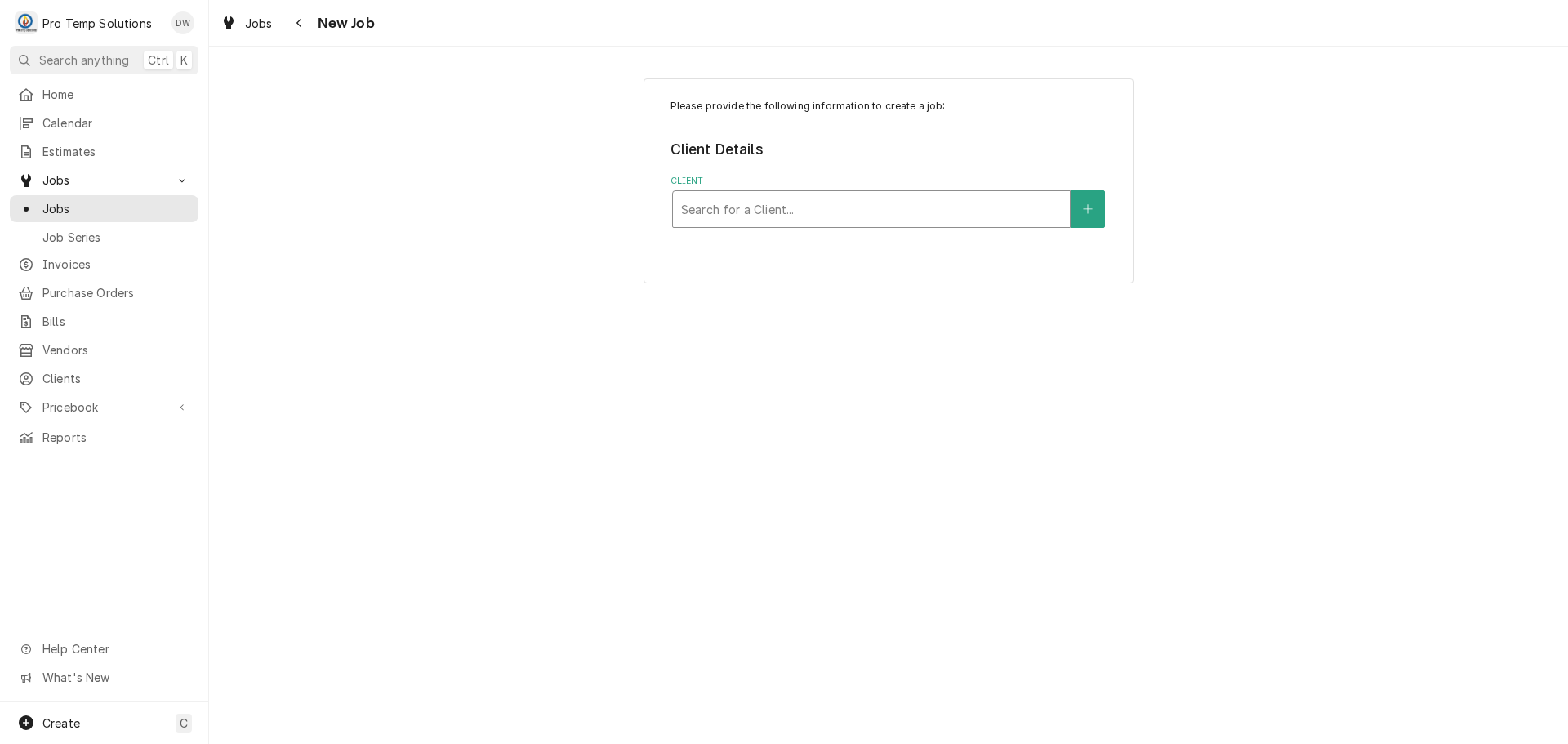
click at [977, 204] on div "Client" at bounding box center [871, 209] width 380 height 30
type input "MAKUS"
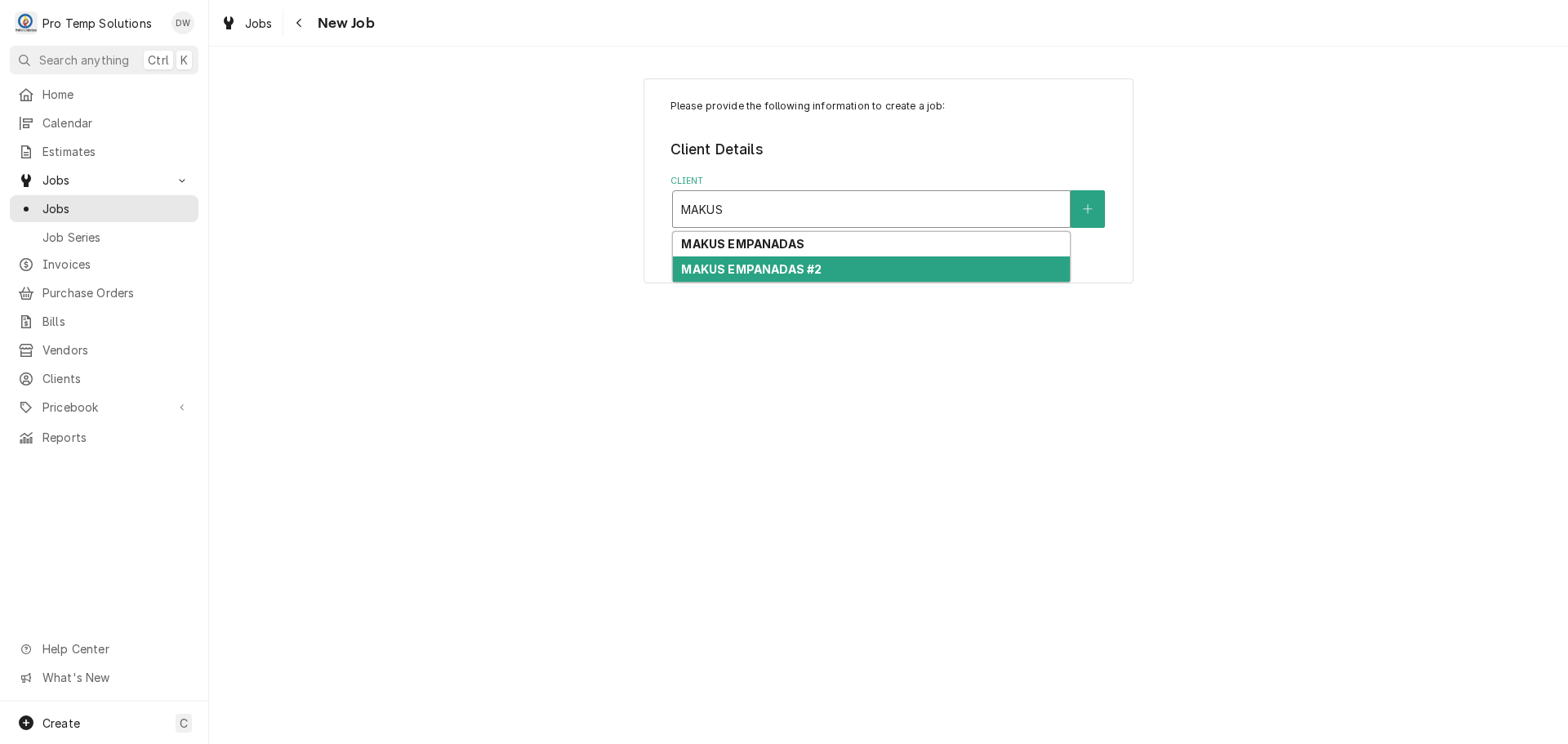
click at [770, 273] on strong "MAKUS EMPANADAS #2" at bounding box center [751, 269] width 140 height 14
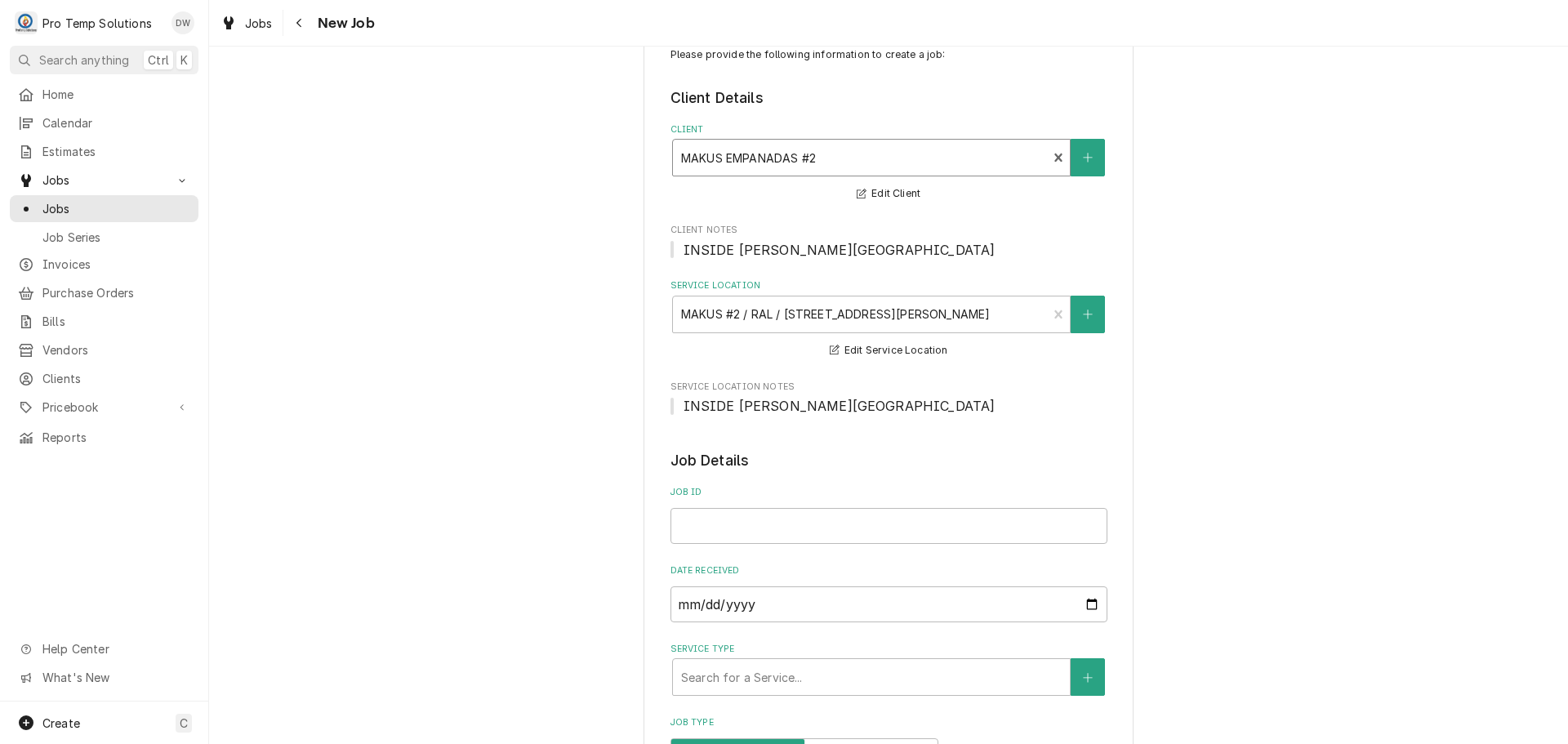
scroll to position [245, 0]
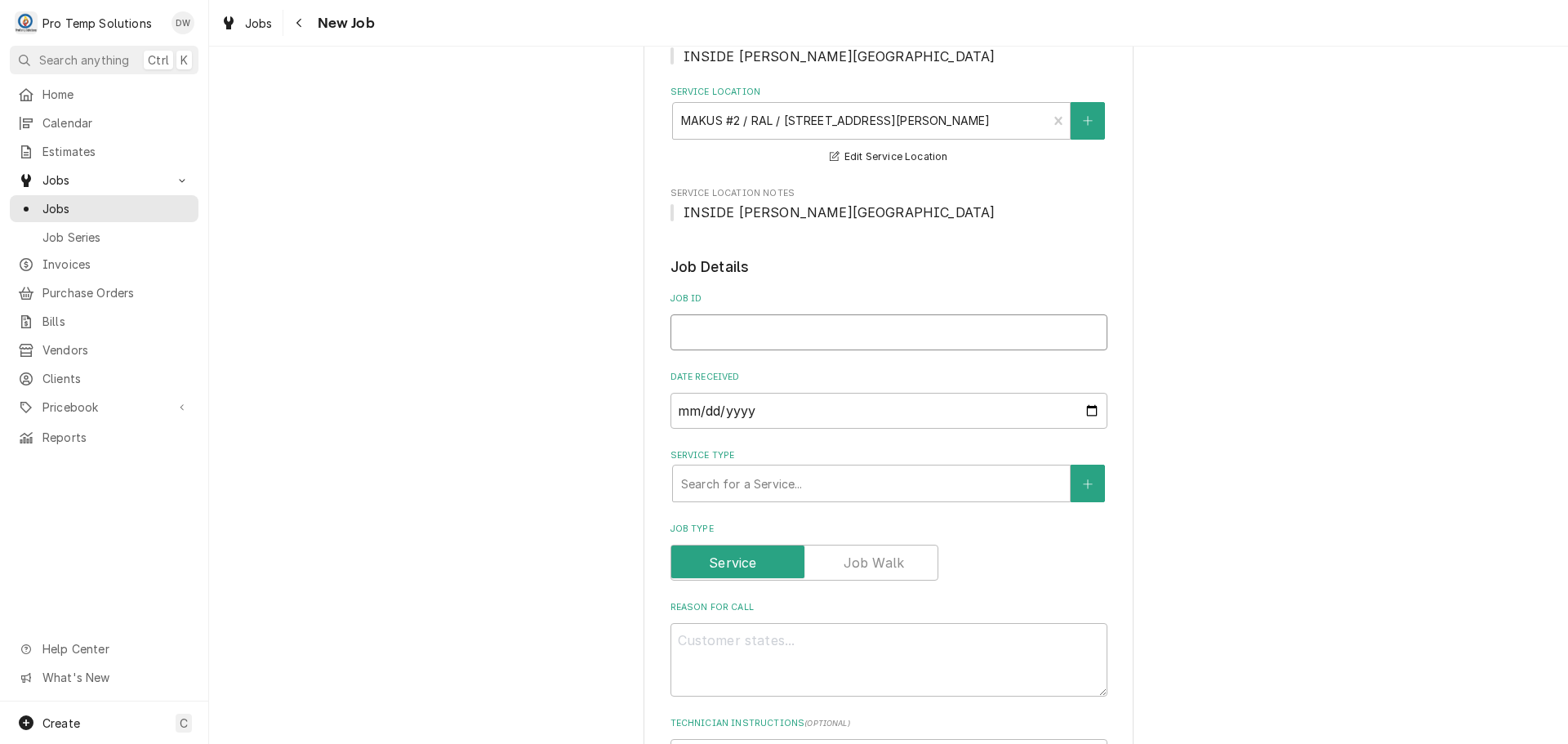
click at [802, 332] on input "Job ID" at bounding box center [889, 333] width 437 height 36
type textarea "x"
type input "0"
type textarea "x"
type input "09"
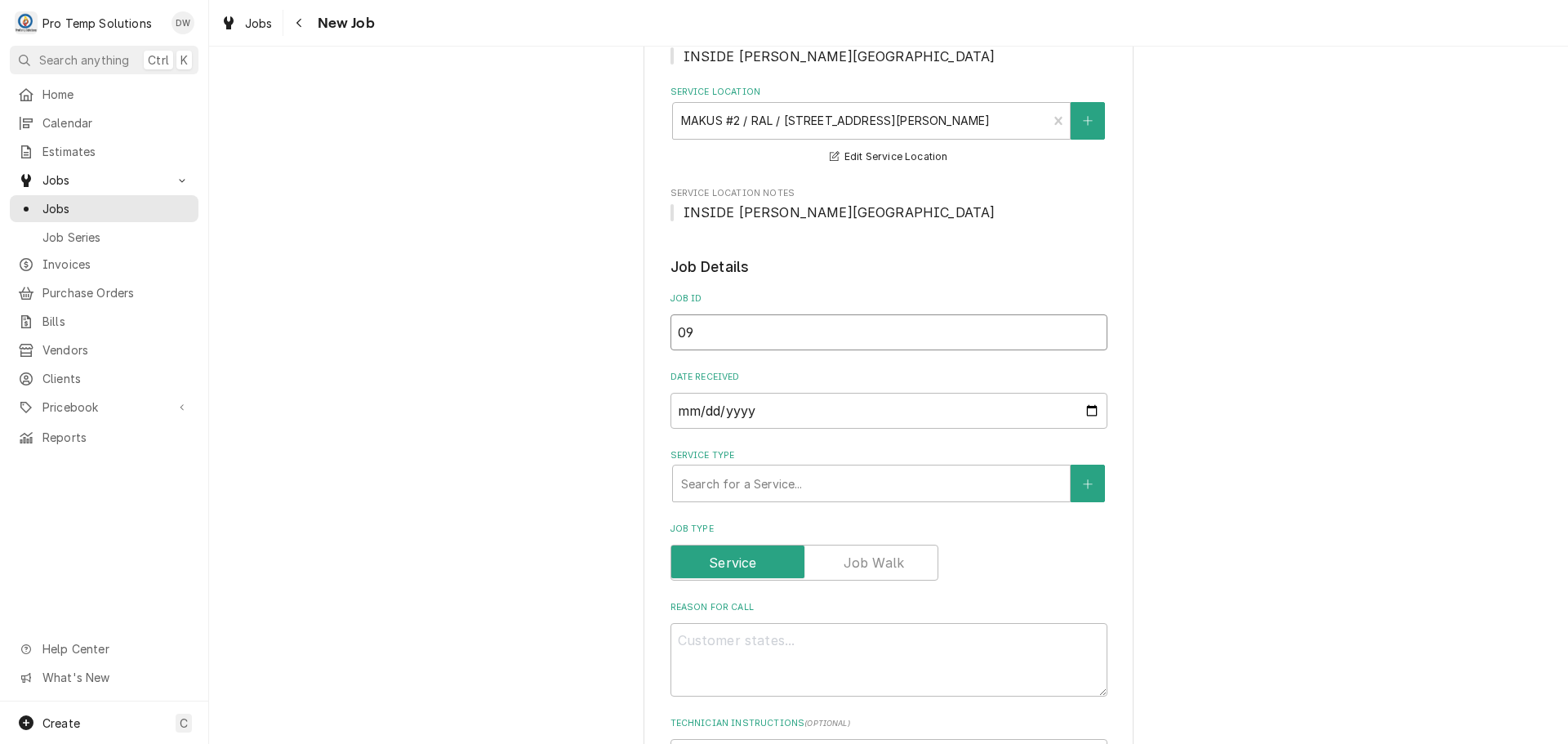
type textarea "x"
type input "090"
type textarea "x"
type input "0905"
type textarea "x"
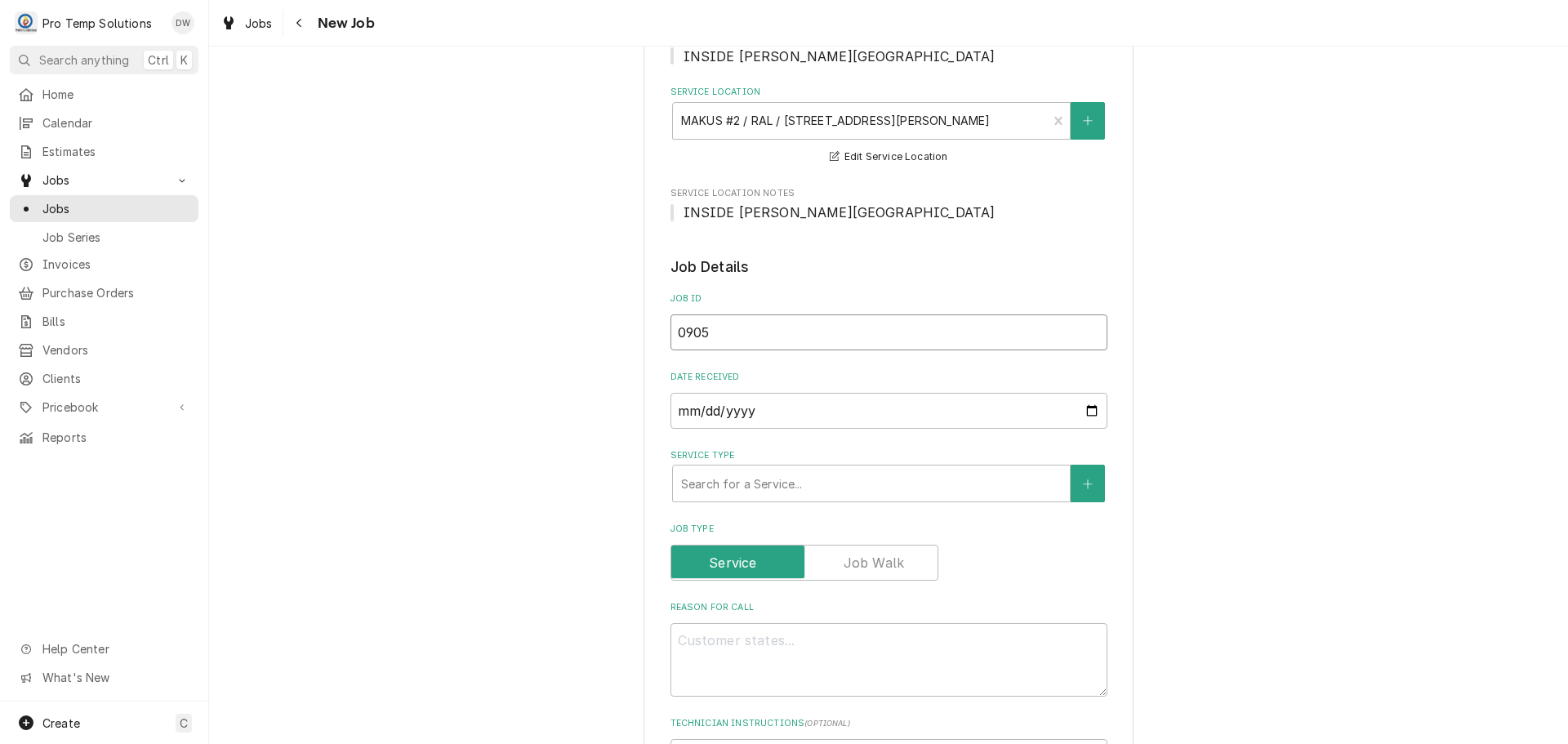
type input "09052"
type textarea "x"
type input "090525"
type textarea "x"
type input "090525-"
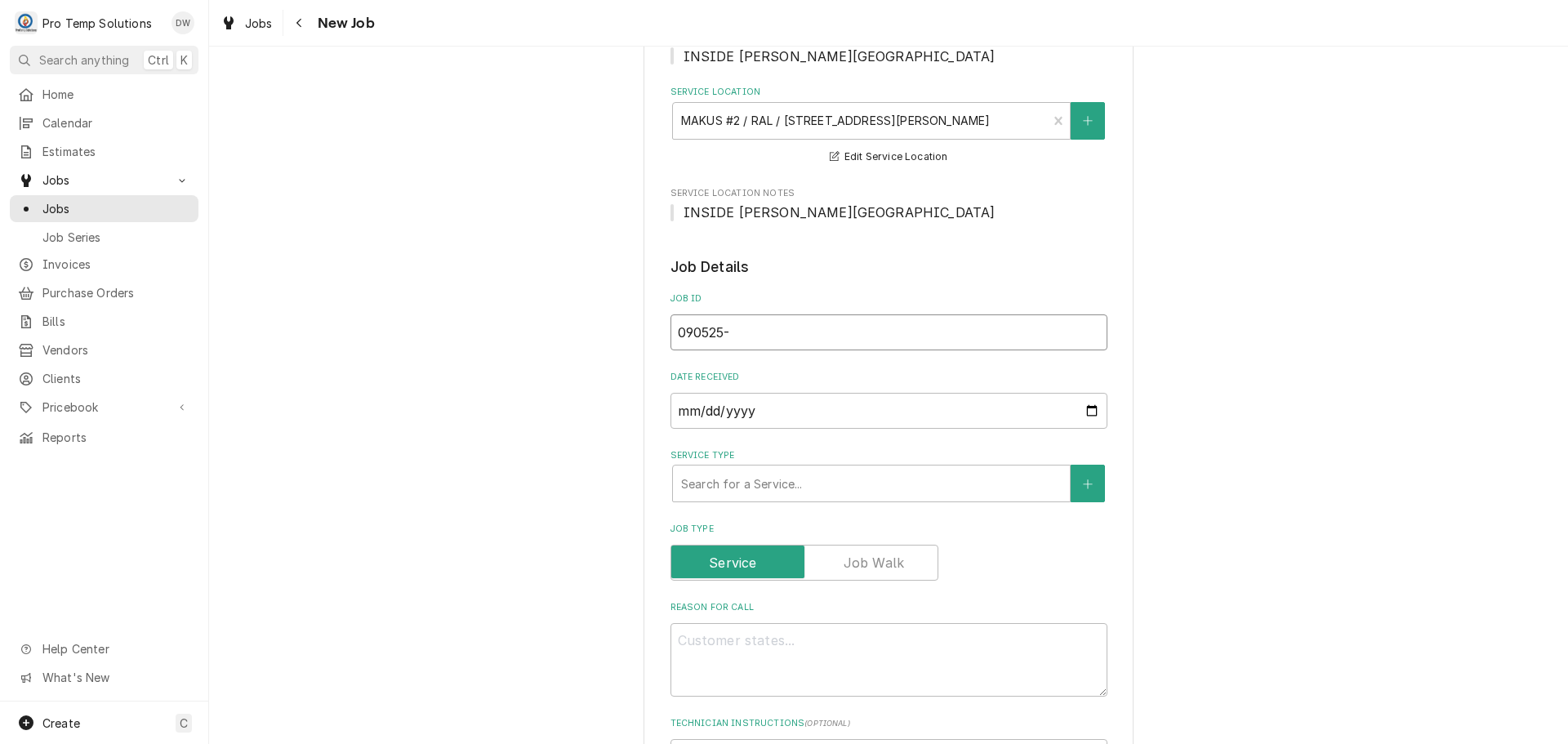
type textarea "x"
type input "090525-0"
type textarea "x"
type input "090525-01"
type textarea "x"
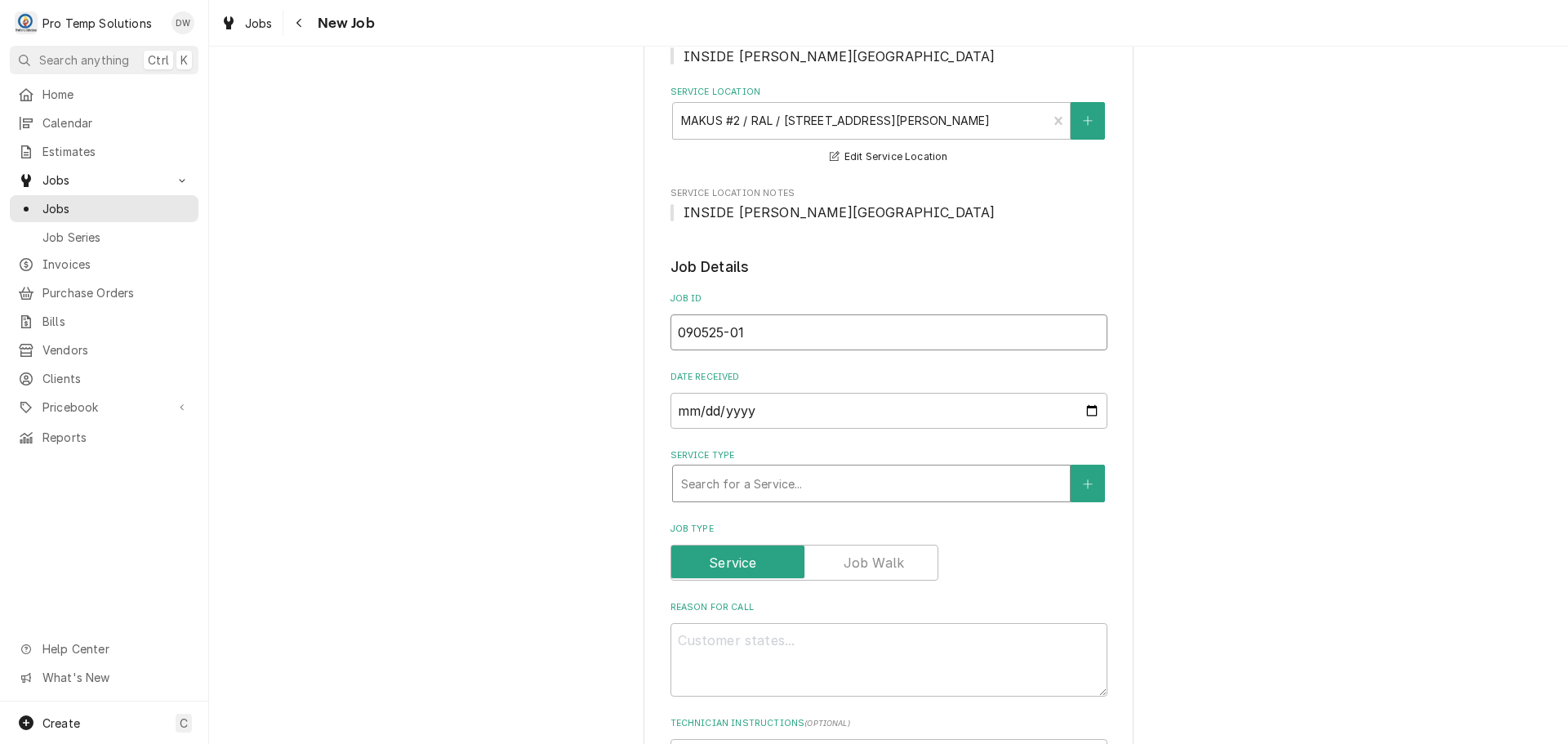
type input "090525-01"
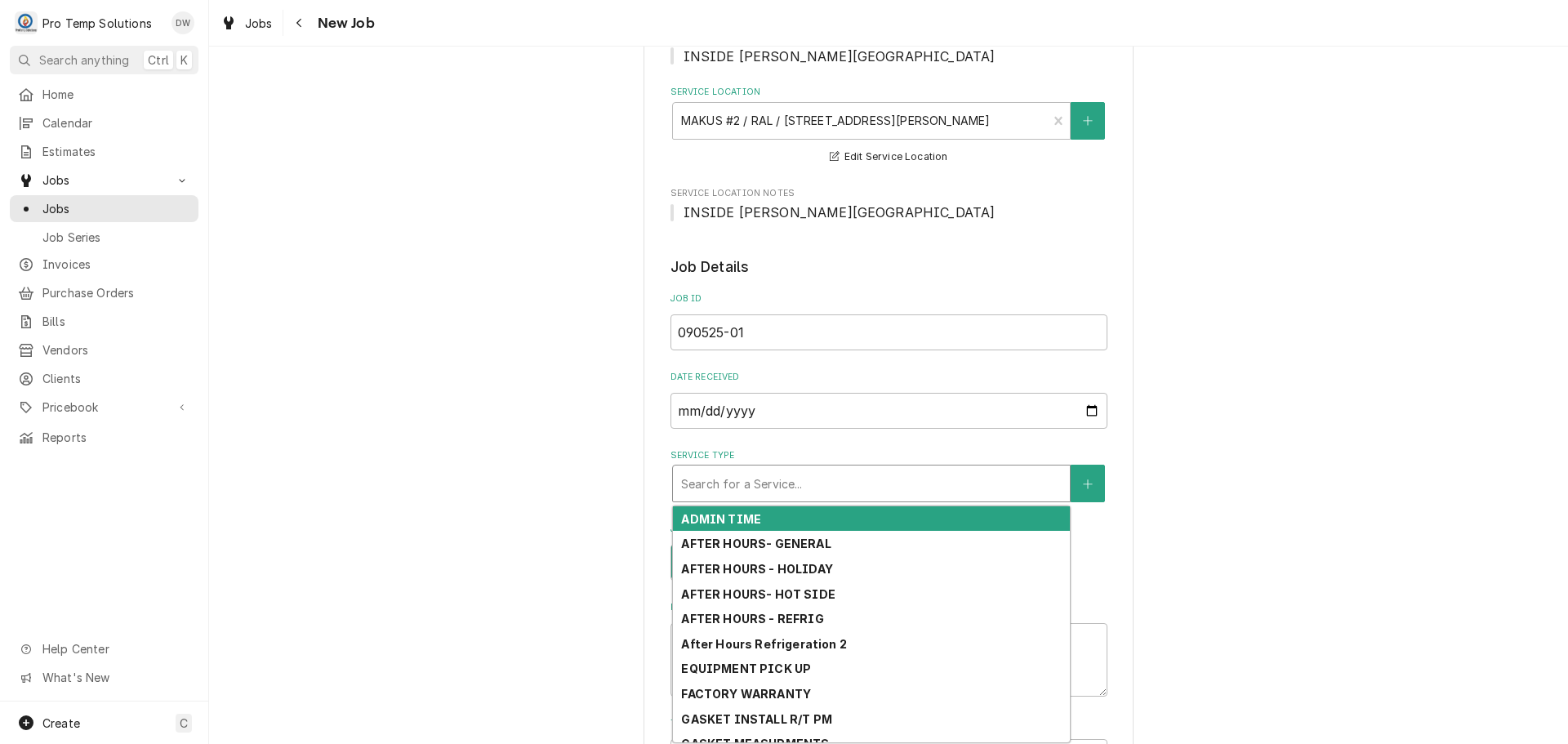
click at [829, 485] on div "Service Type" at bounding box center [871, 484] width 380 height 30
type textarea "x"
type input "R"
type textarea "x"
type input "RE"
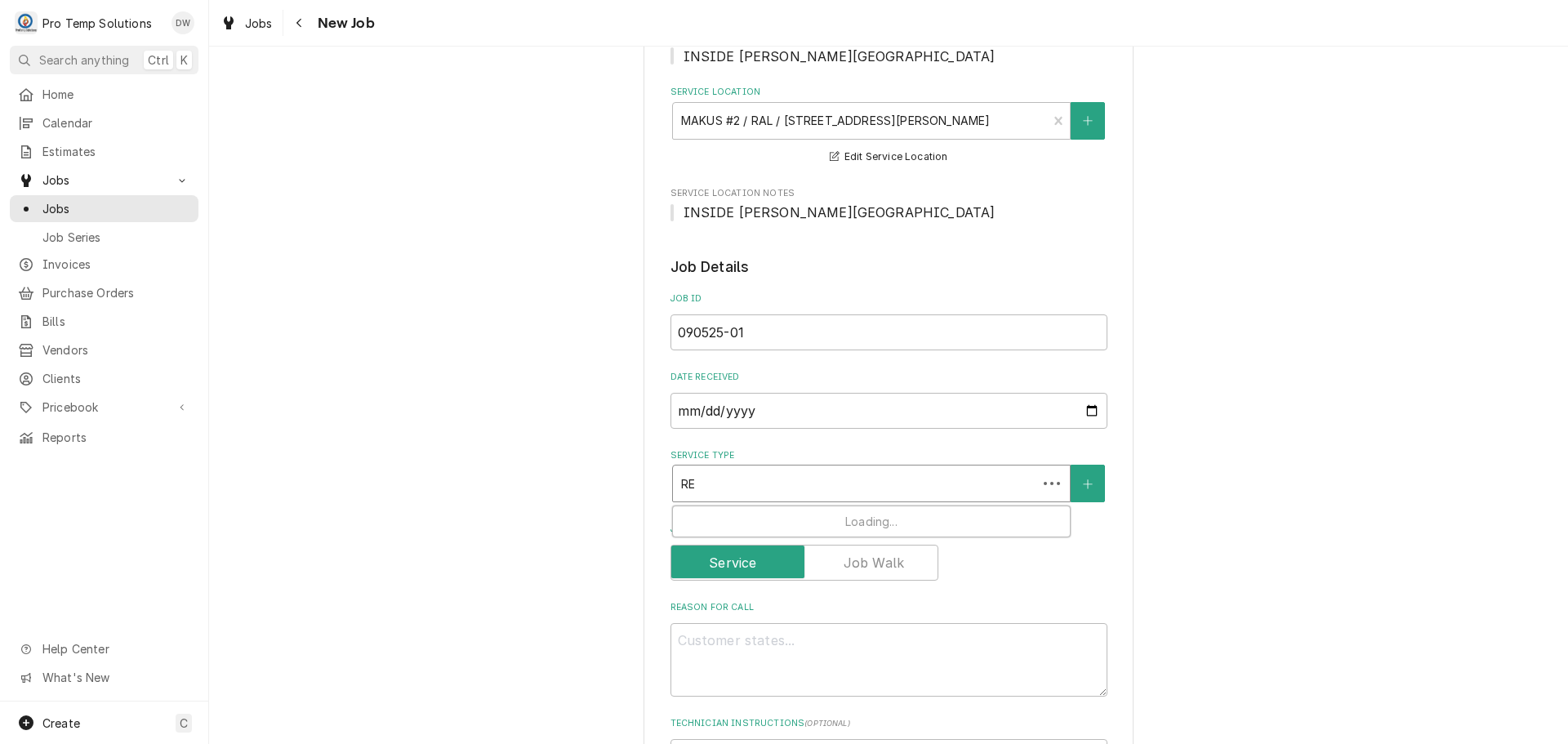
type textarea "x"
type input "REF"
type textarea "x"
type input "REFR"
type textarea "x"
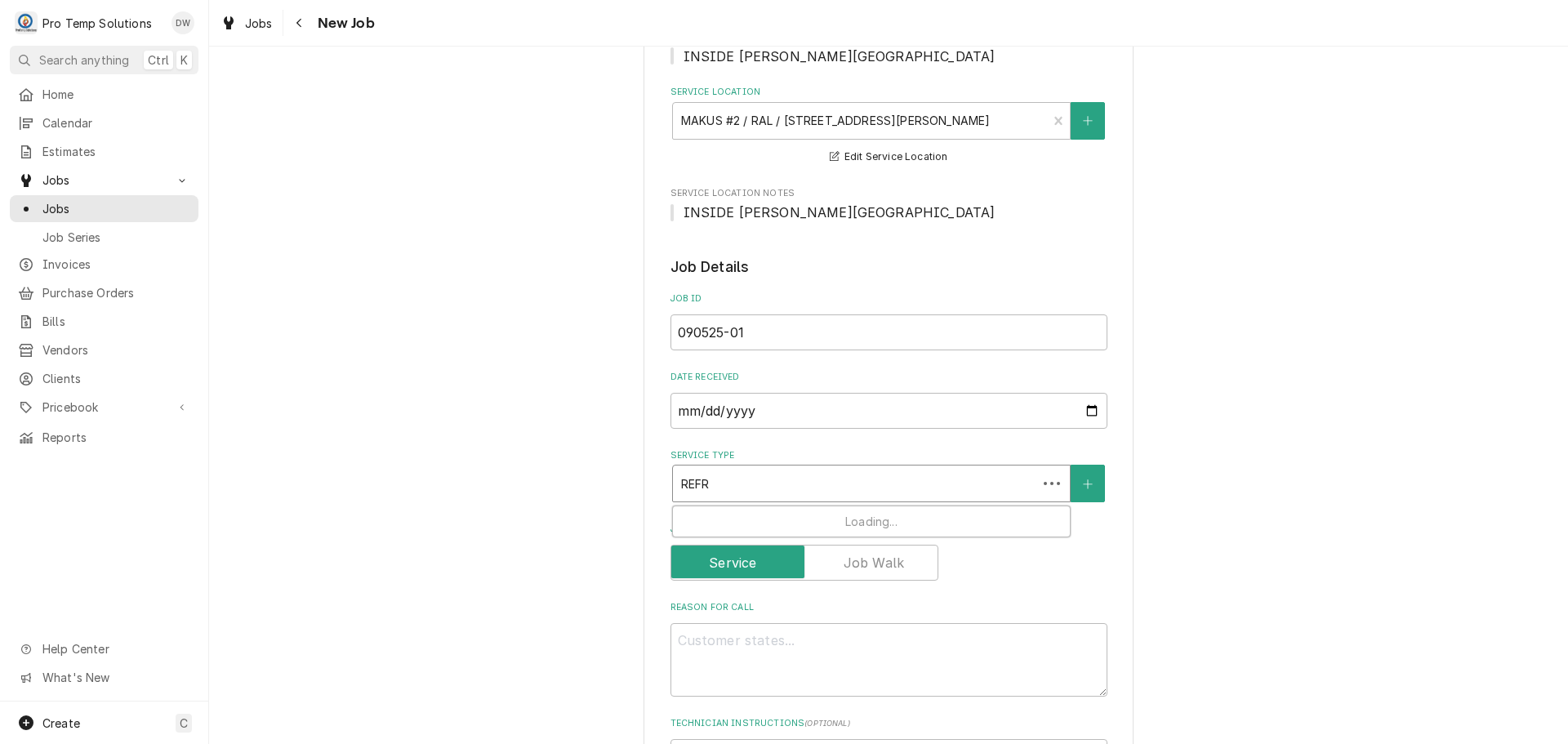
type input "REFRI"
type textarea "x"
type input "REFRIG"
type textarea "x"
type input "REFRIG"
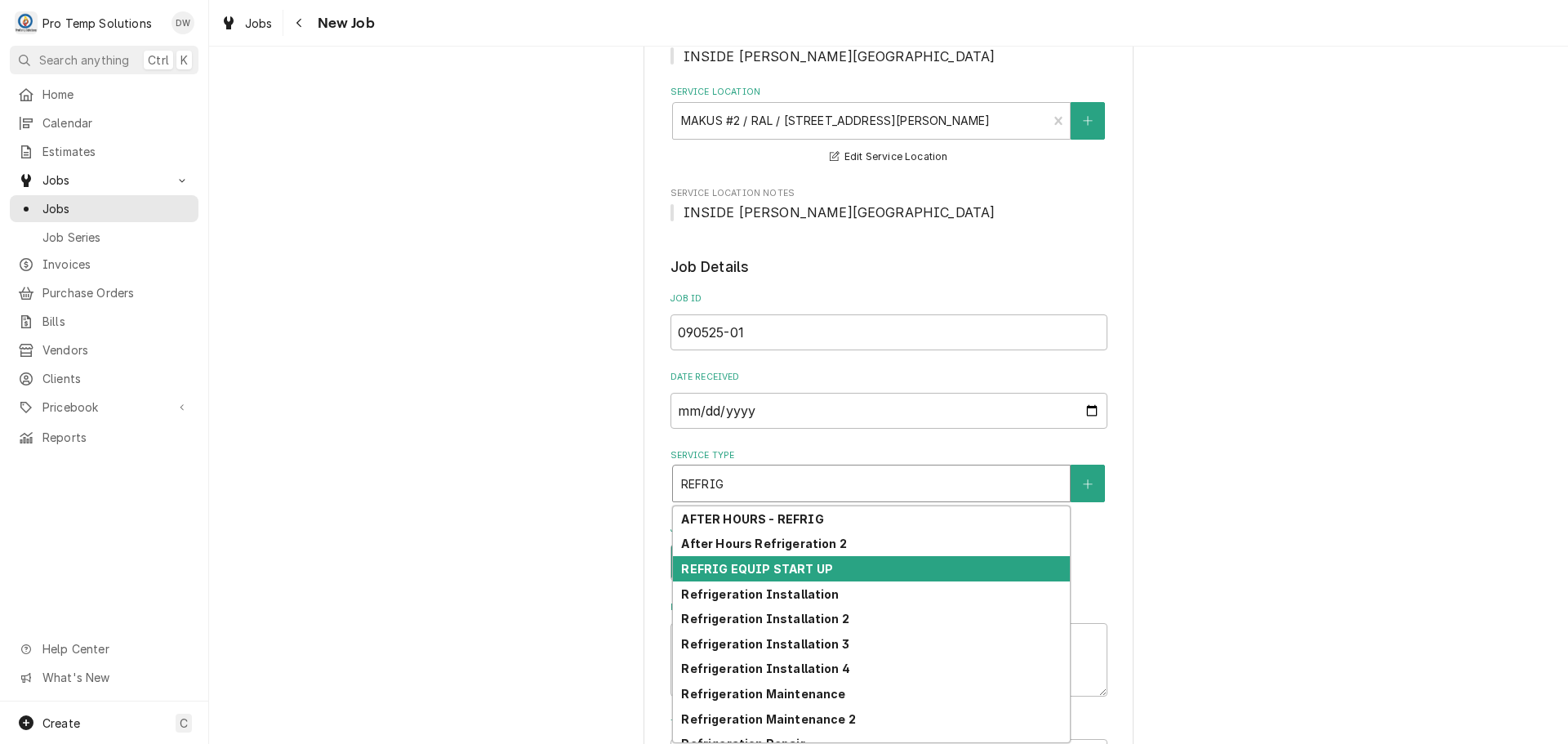
scroll to position [14, 0]
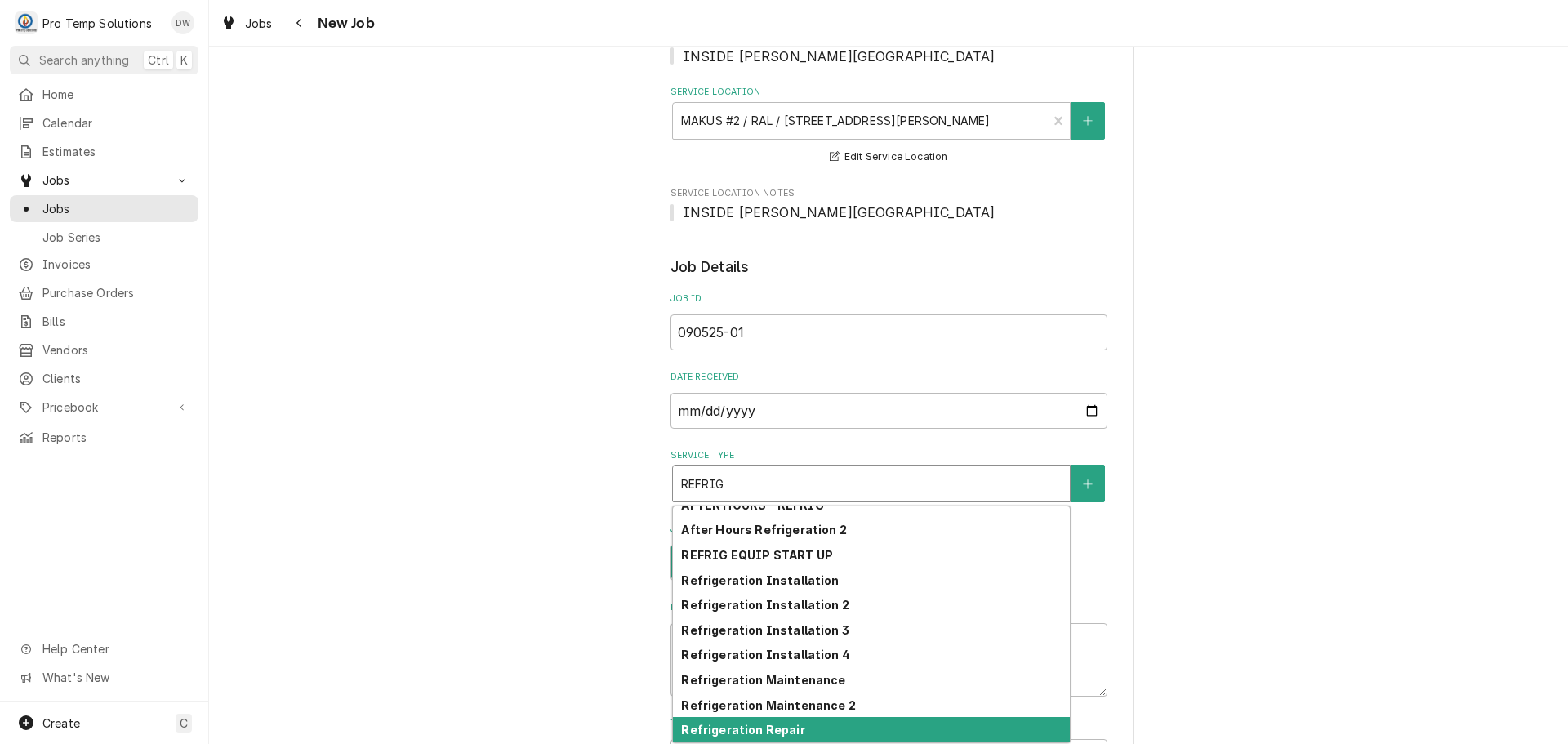
click at [895, 733] on div "Refrigeration Repair" at bounding box center [871, 729] width 397 height 25
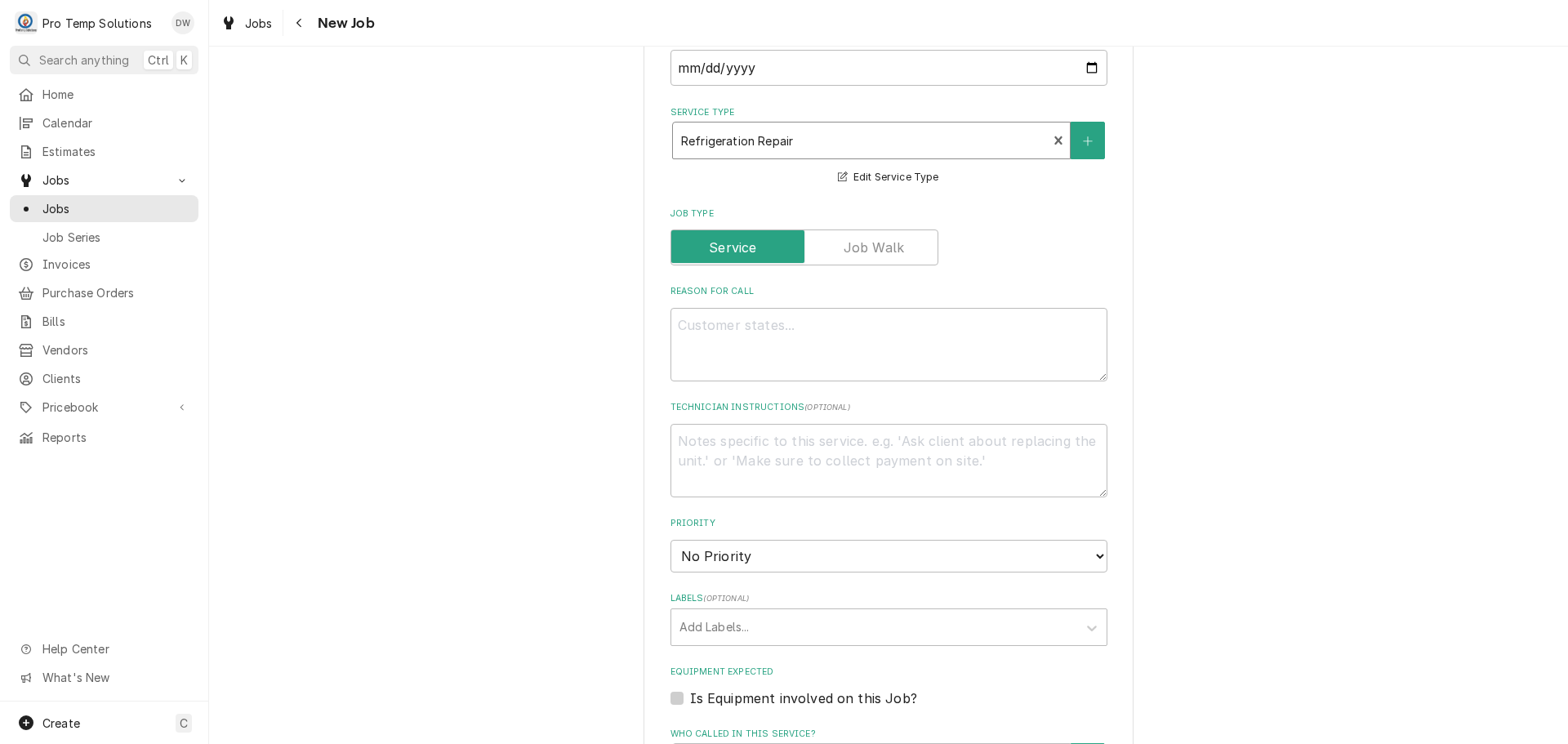
scroll to position [653, 0]
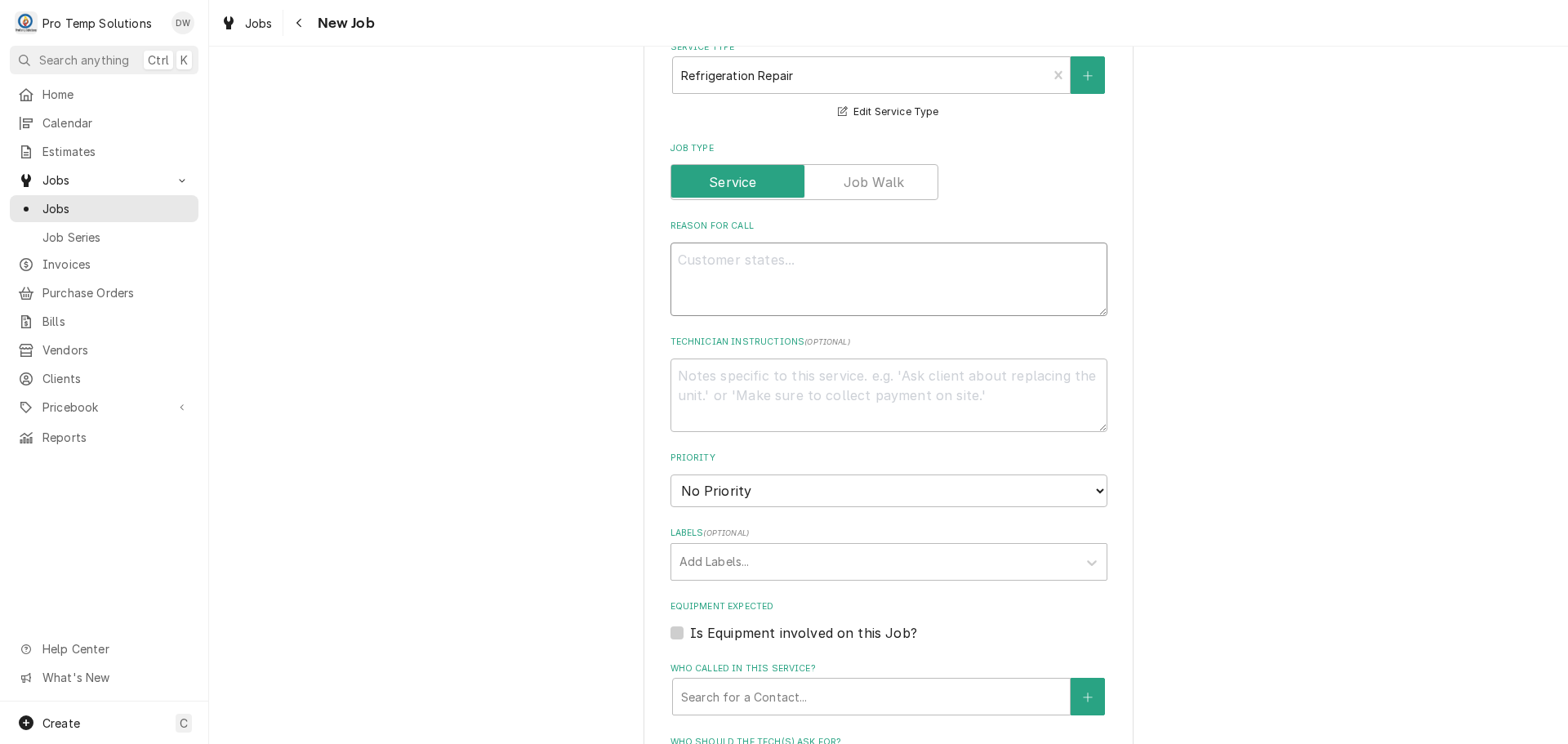
click at [714, 273] on textarea "Reason For Call" at bounding box center [889, 278] width 437 height 73
type textarea "x"
type textarea "R"
type textarea "x"
type textarea "RI"
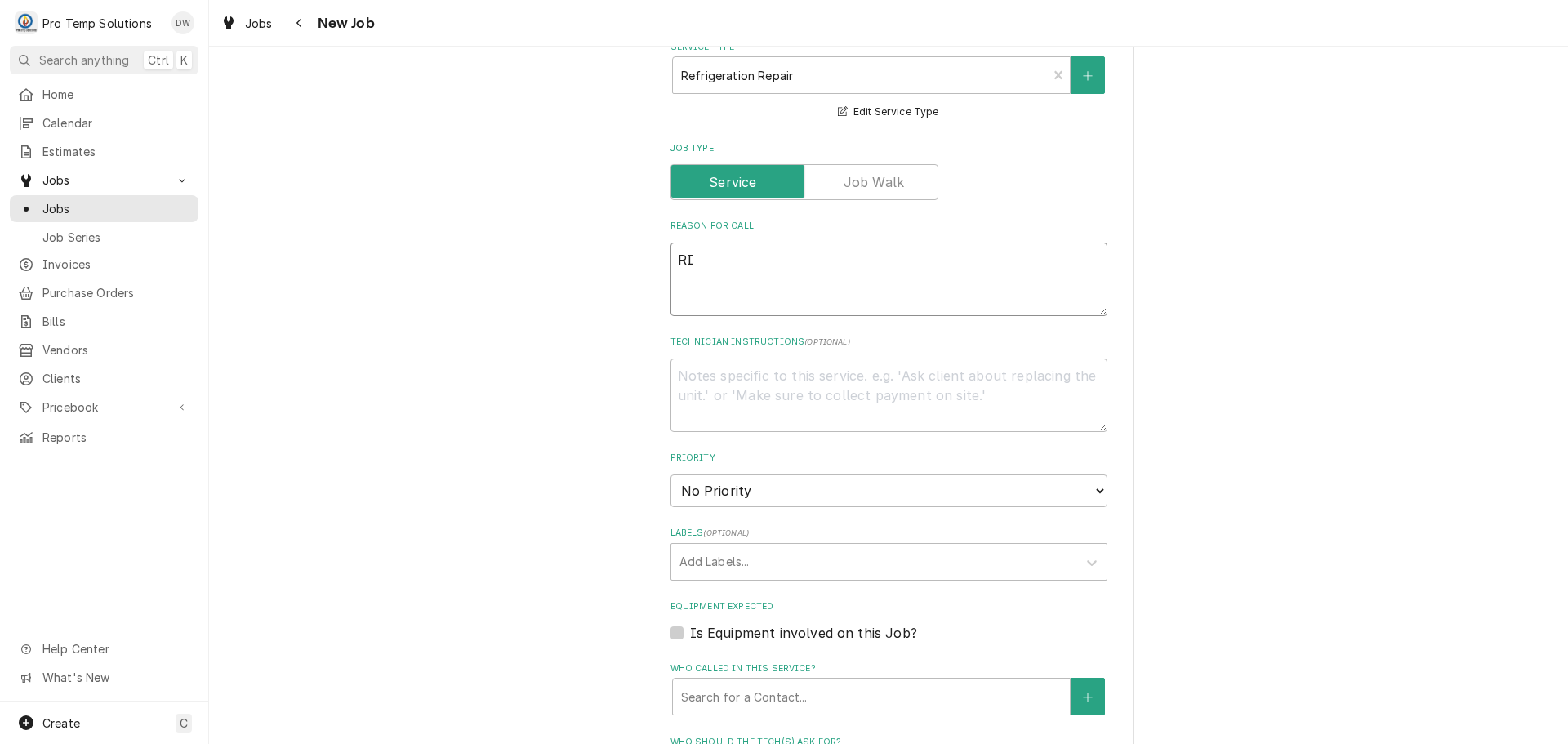
type textarea "x"
type textarea "RIF"
type textarea "x"
type textarea "RIF"
type textarea "x"
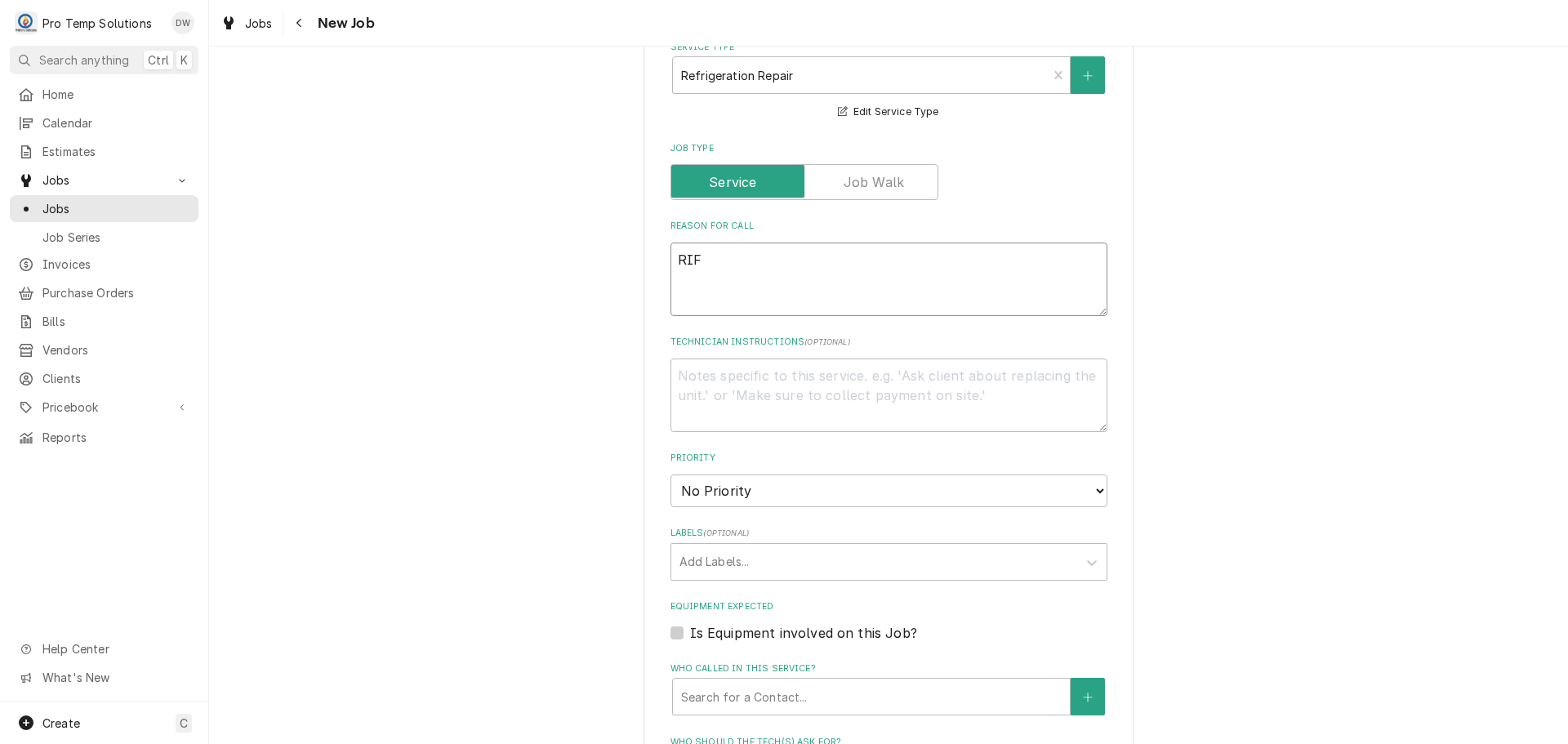
type textarea "RIF W"
type textarea "x"
type textarea "RIF WA"
type textarea "x"
type textarea "RIF WAR"
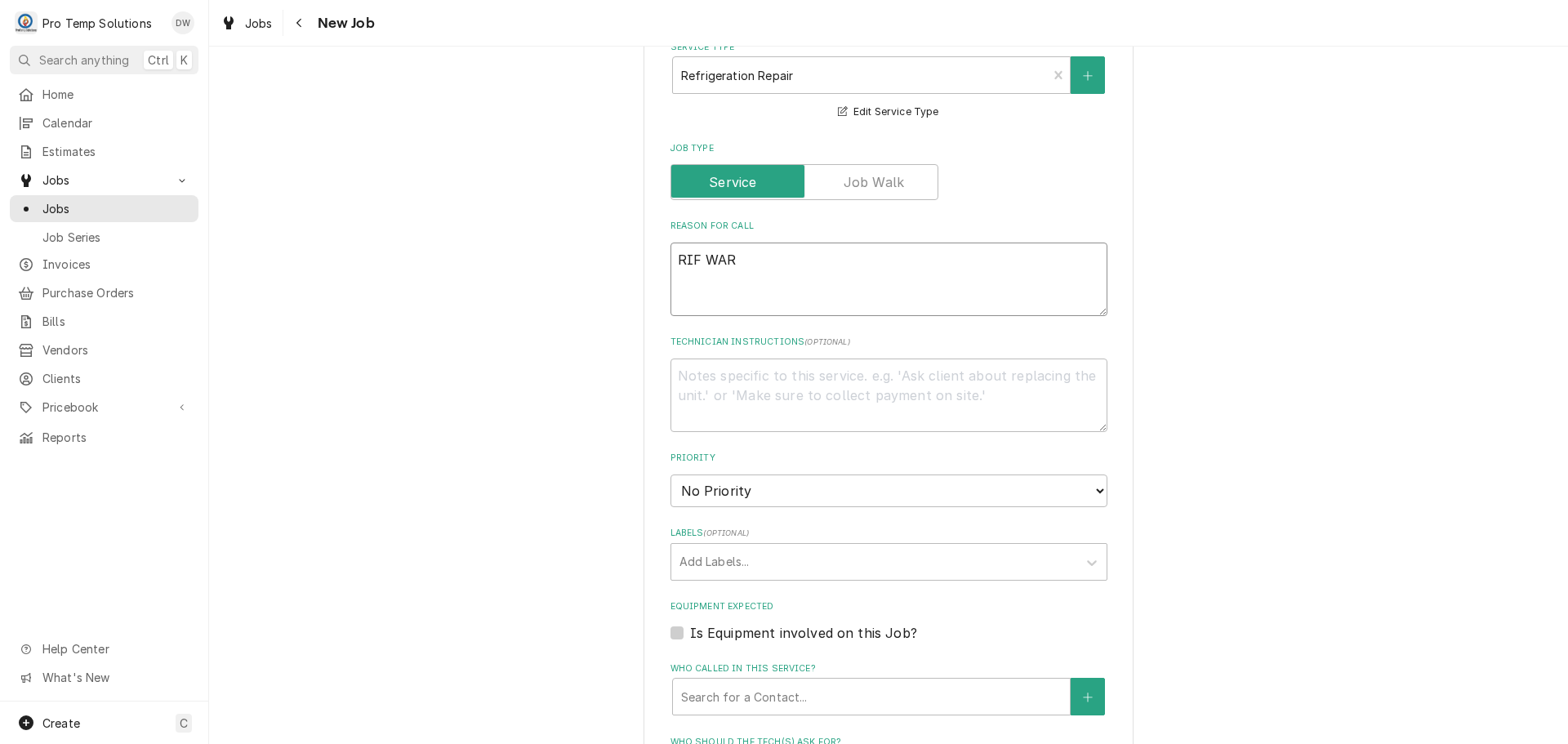
type textarea "x"
type textarea "RIF WARM"
type textarea "x"
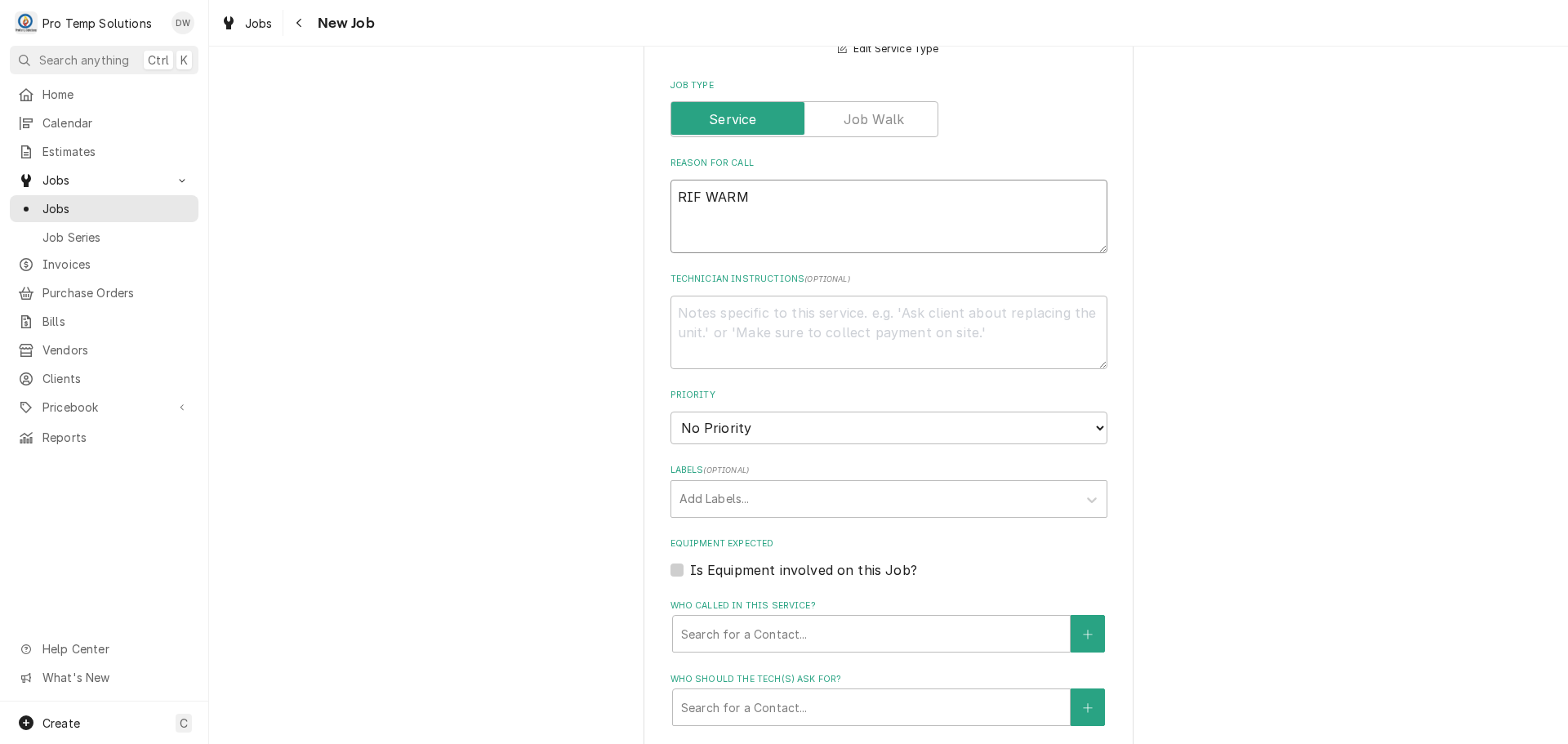
scroll to position [980, 0]
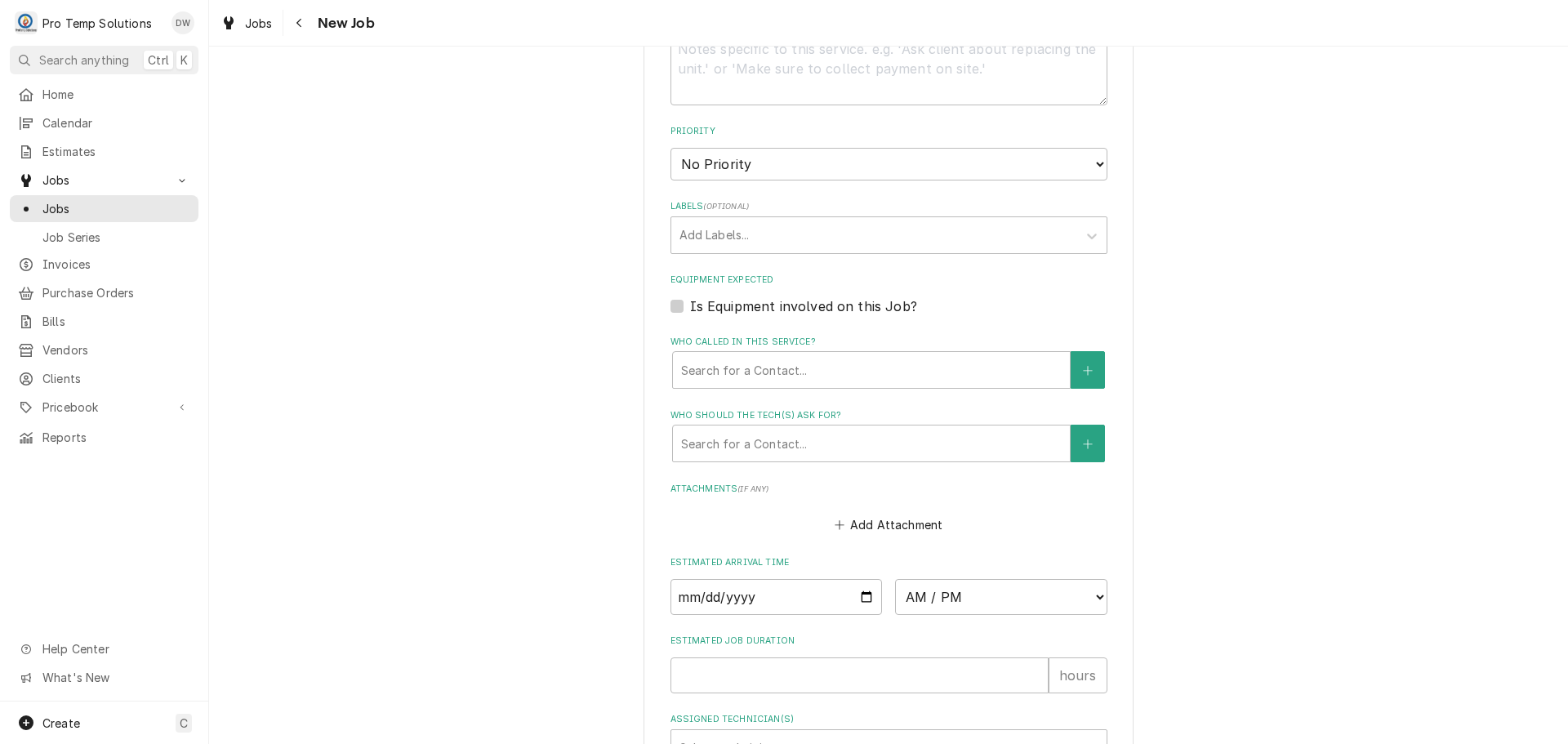
type textarea "RIF WARM"
click at [690, 305] on label "Is Equipment involved on this Job?" at bounding box center [803, 306] width 227 height 20
click at [690, 305] on input "Equipment Expected" at bounding box center [908, 315] width 437 height 36
checkbox input "true"
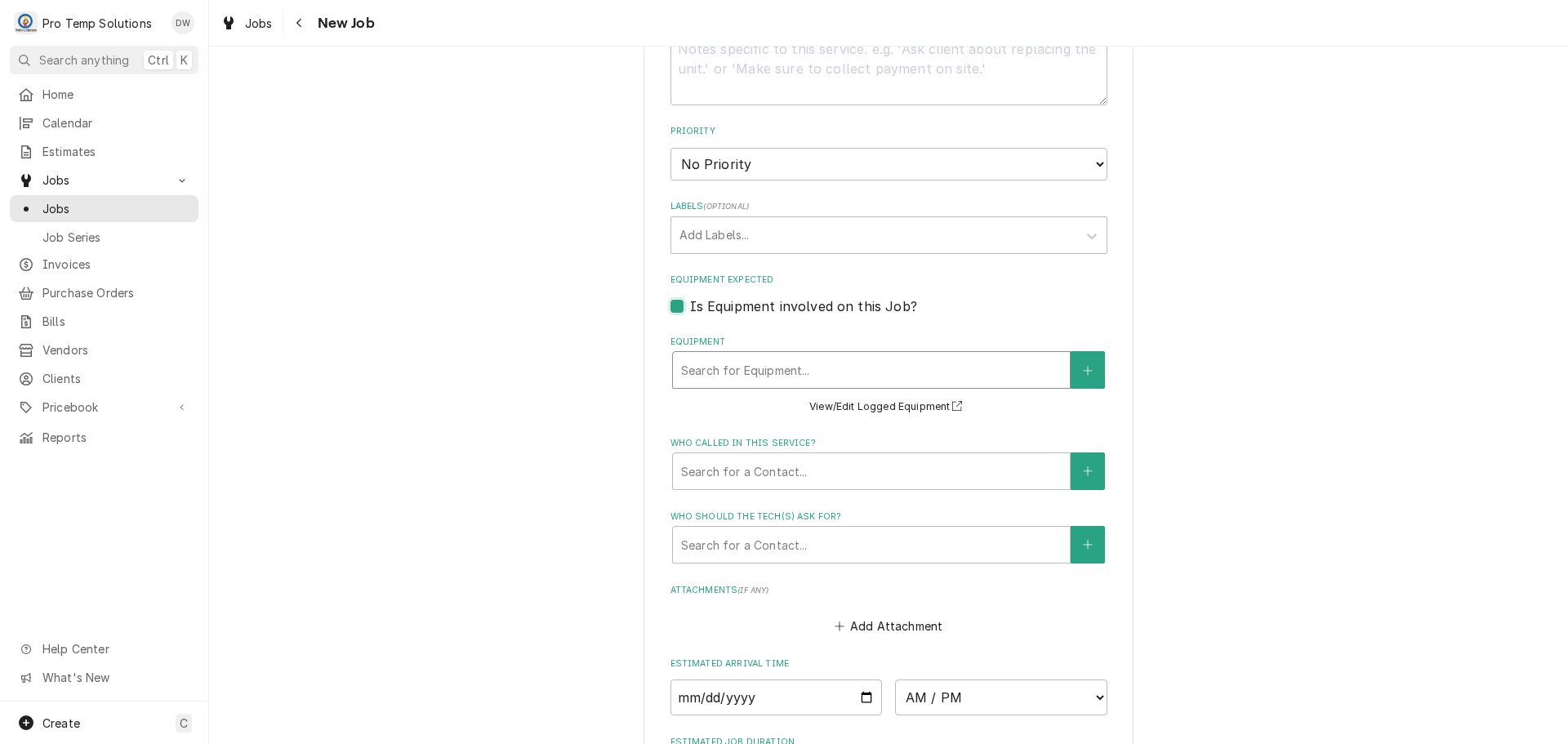
type textarea "x"
click at [789, 367] on div "Equipment" at bounding box center [871, 370] width 380 height 30
click at [1083, 366] on icon "Create New Equipment" at bounding box center [1087, 370] width 9 height 9
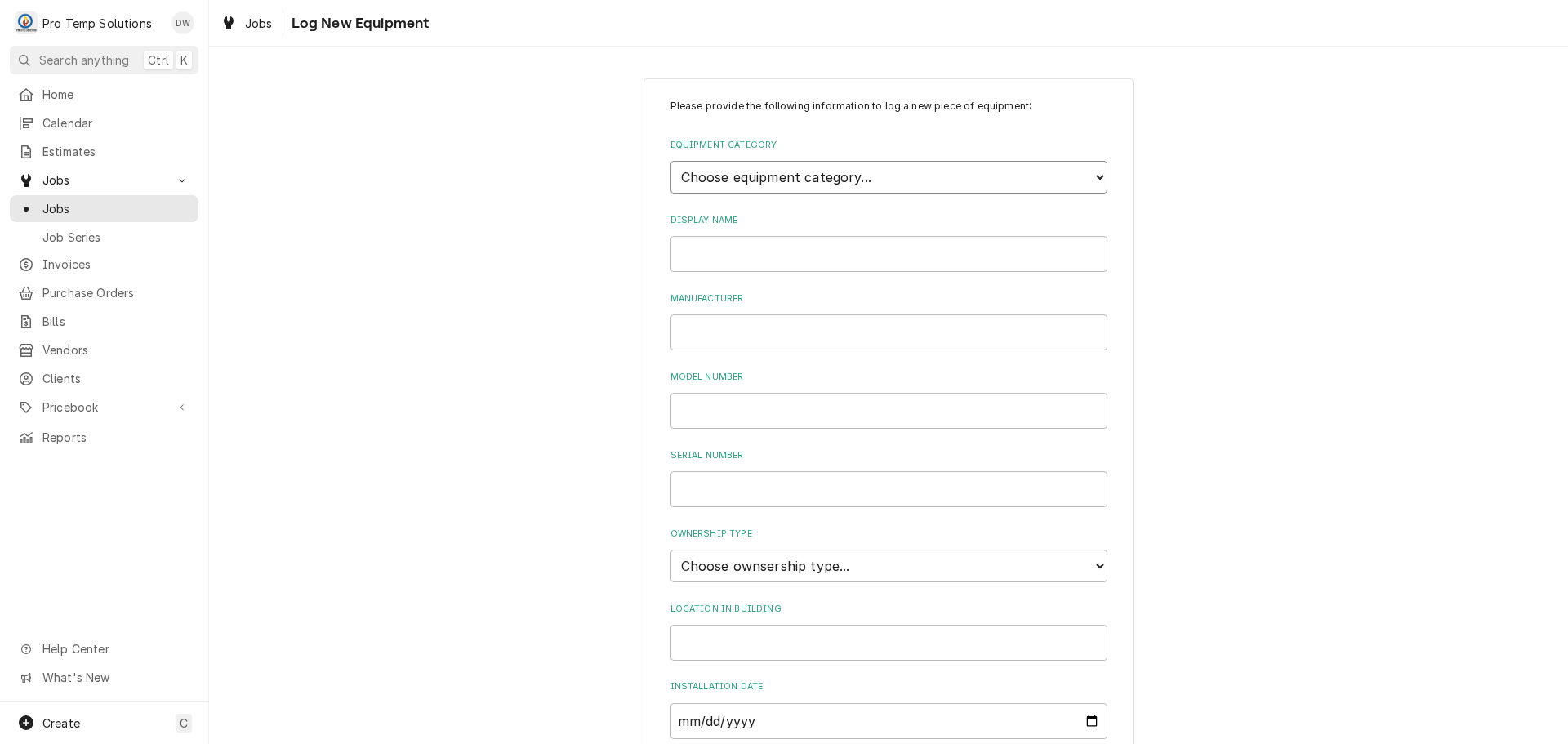
click at [1090, 171] on select "Choose equipment category... Cooking Equipment Fryers Ice Machines Ovens and Ra…" at bounding box center [889, 177] width 437 height 33
select select "8"
click at [670, 161] on select "Choose equipment category... Cooking Equipment Fryers Ice Machines Ovens and Ra…" at bounding box center [889, 177] width 437 height 33
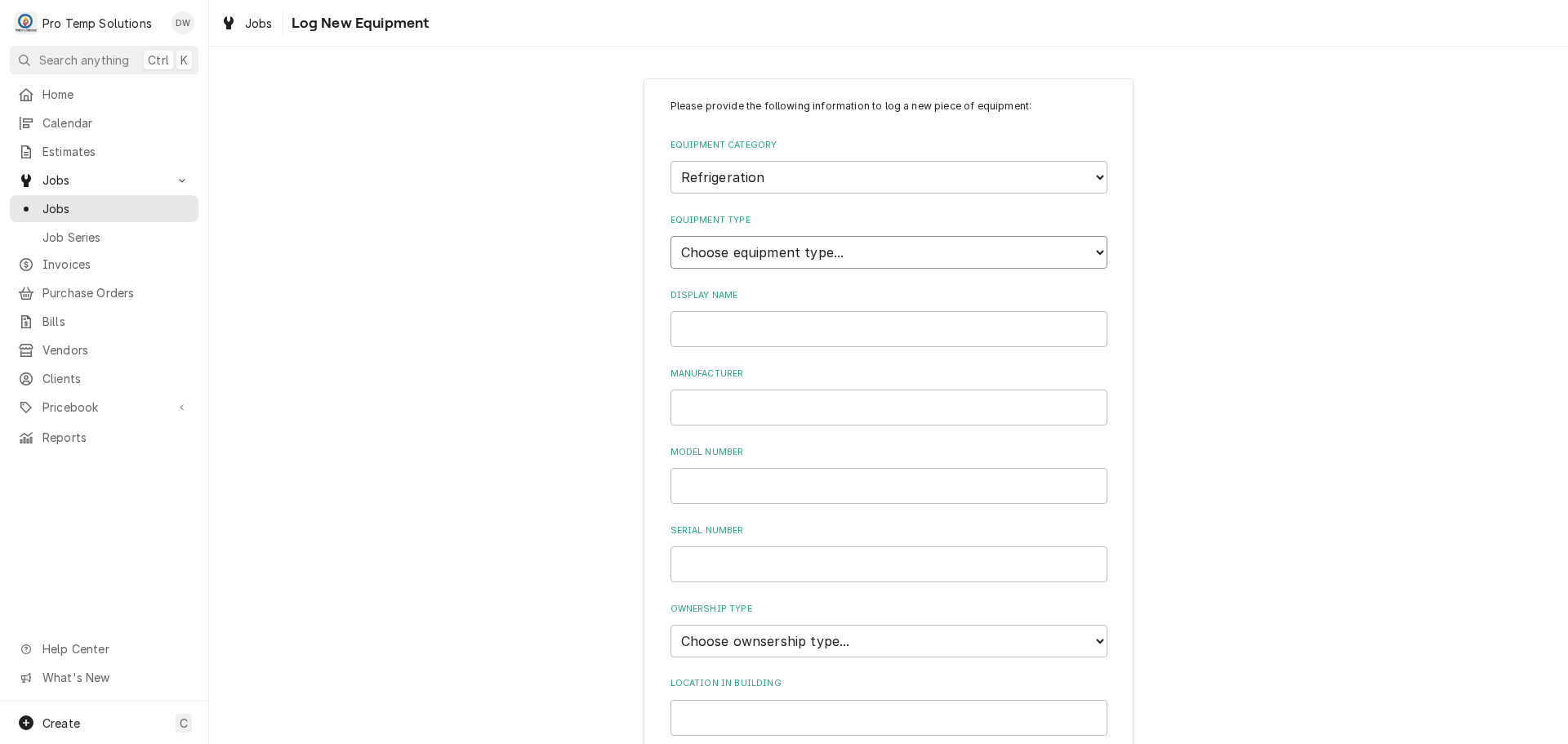
click at [1064, 241] on select "Choose equipment type... Bar Refrigeration Blast Chiller Chef Base Freezer Chef…" at bounding box center [889, 252] width 437 height 33
select select "70"
click at [670, 236] on select "Choose equipment type... Bar Refrigeration Blast Chiller Chef Base Freezer Chef…" at bounding box center [889, 252] width 437 height 33
click at [817, 337] on input "Display Name" at bounding box center [889, 329] width 437 height 36
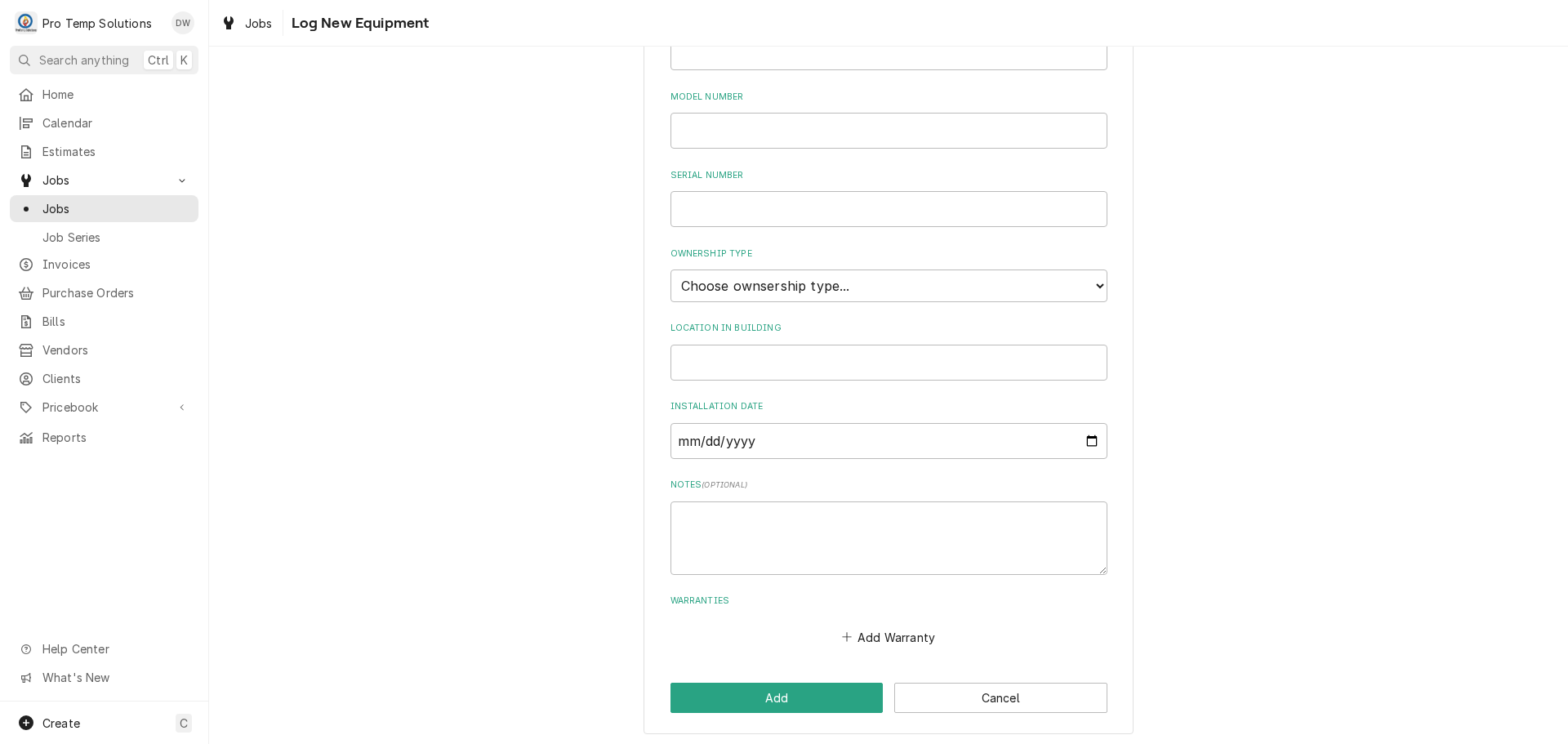
scroll to position [359, 0]
type input "RIF-EMPANADAS"
click at [754, 354] on input "Location in Building" at bounding box center [889, 359] width 437 height 36
type input "MAIN"
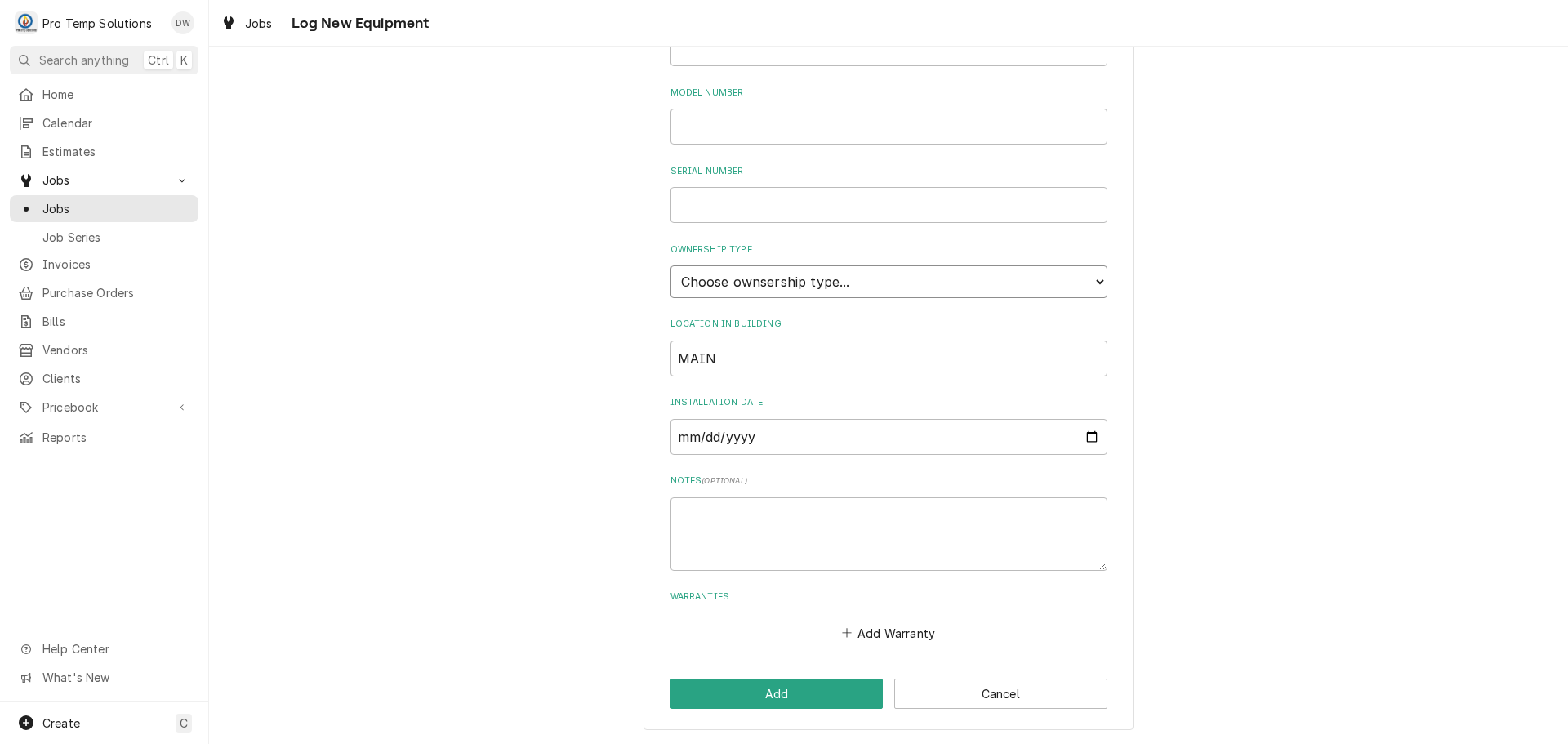
click at [746, 285] on select "Choose ownsership type... Unknown Owned Leased Rented" at bounding box center [889, 282] width 437 height 33
select select "0"
click at [670, 265] on select "Choose ownsership type... Unknown Owned Leased Rented" at bounding box center [889, 282] width 437 height 33
click at [786, 693] on button "Add" at bounding box center [777, 693] width 214 height 30
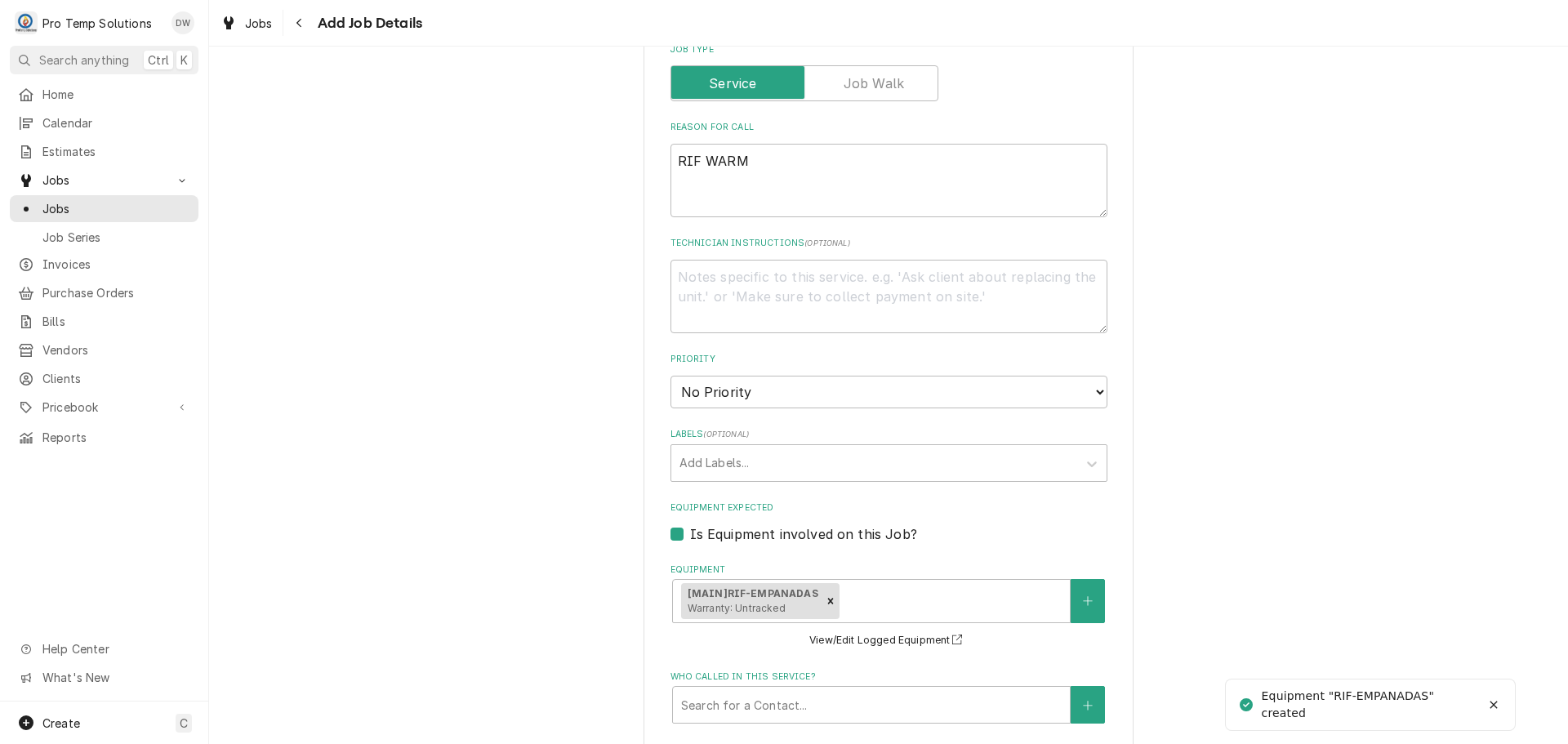
scroll to position [735, 0]
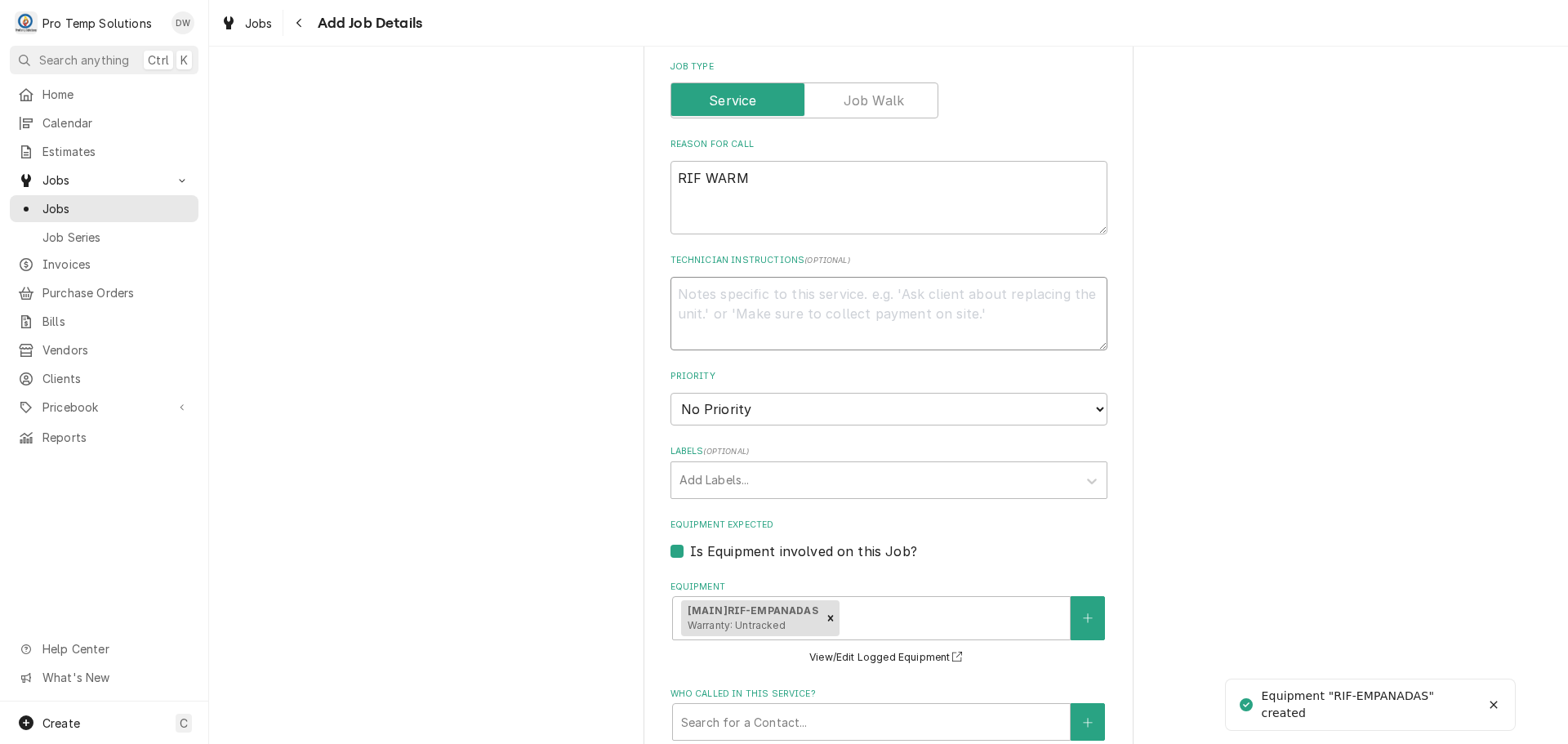
click at [762, 290] on textarea "Technician Instructions ( optional )" at bounding box center [889, 313] width 437 height 73
type textarea "x"
type textarea "P"
type textarea "x"
type textarea "PL"
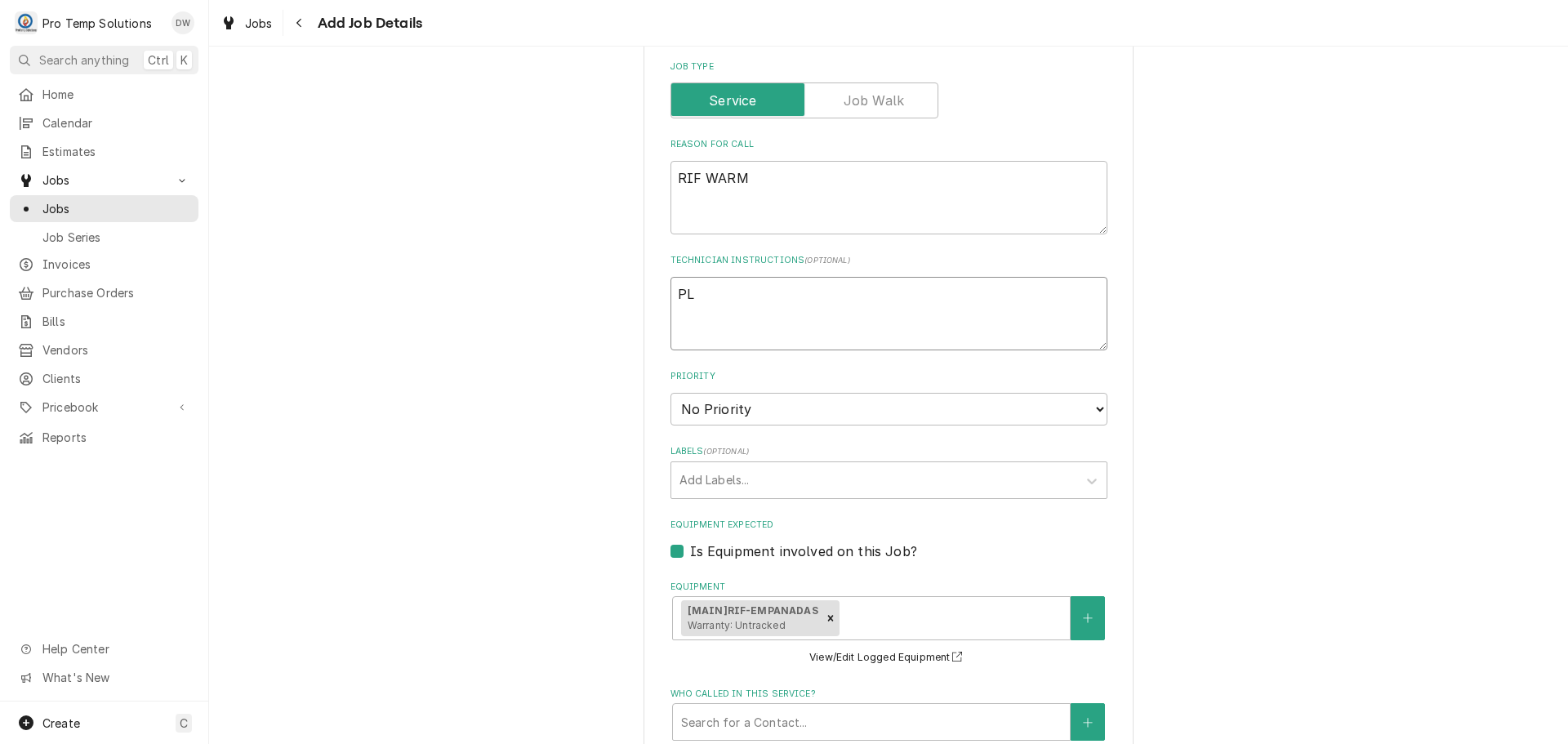
type textarea "x"
type textarea "PLE"
type textarea "x"
type textarea "PLEA"
type textarea "x"
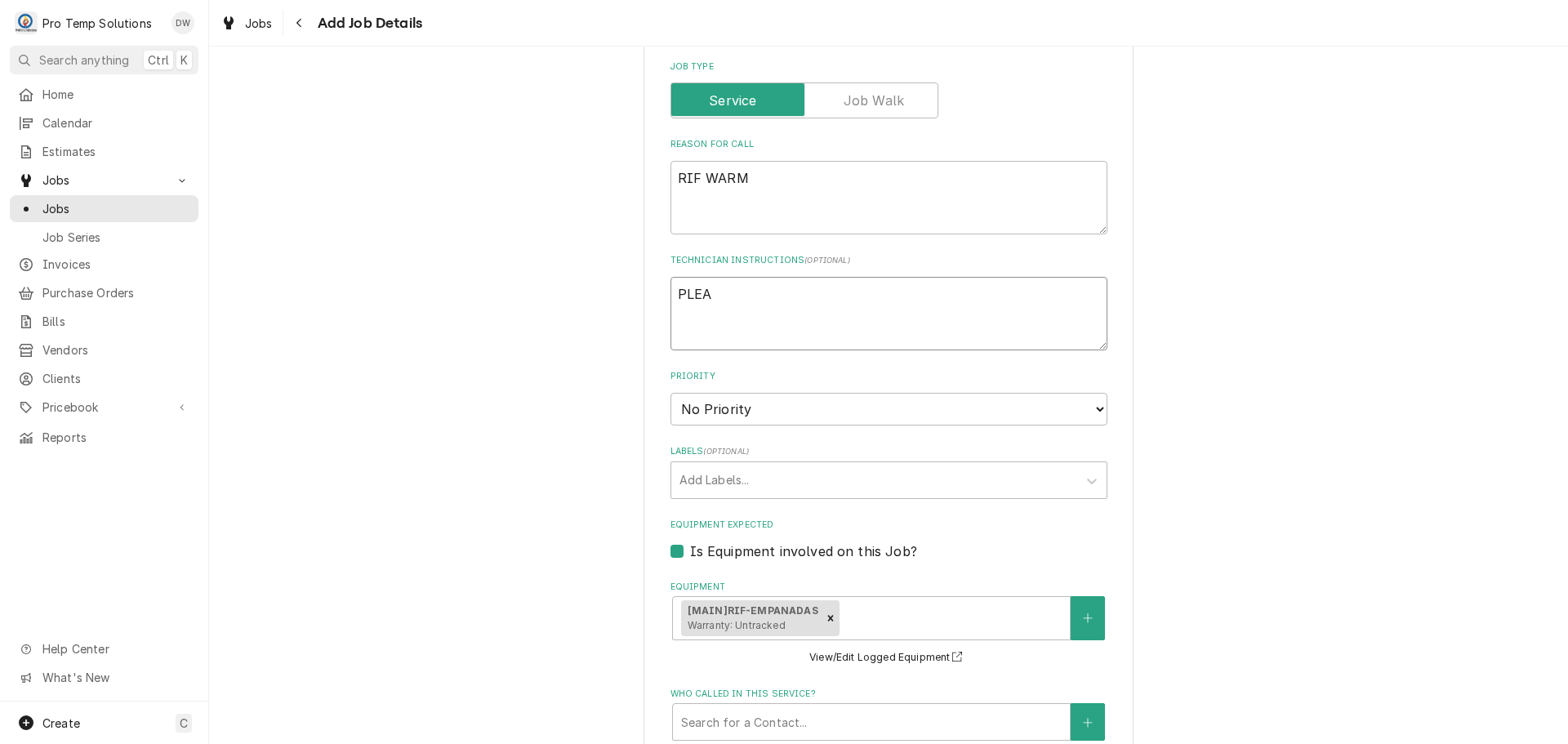
type textarea "PLEAS"
type textarea "x"
type textarea "PLEASE"
type textarea "x"
type textarea "PLEASE"
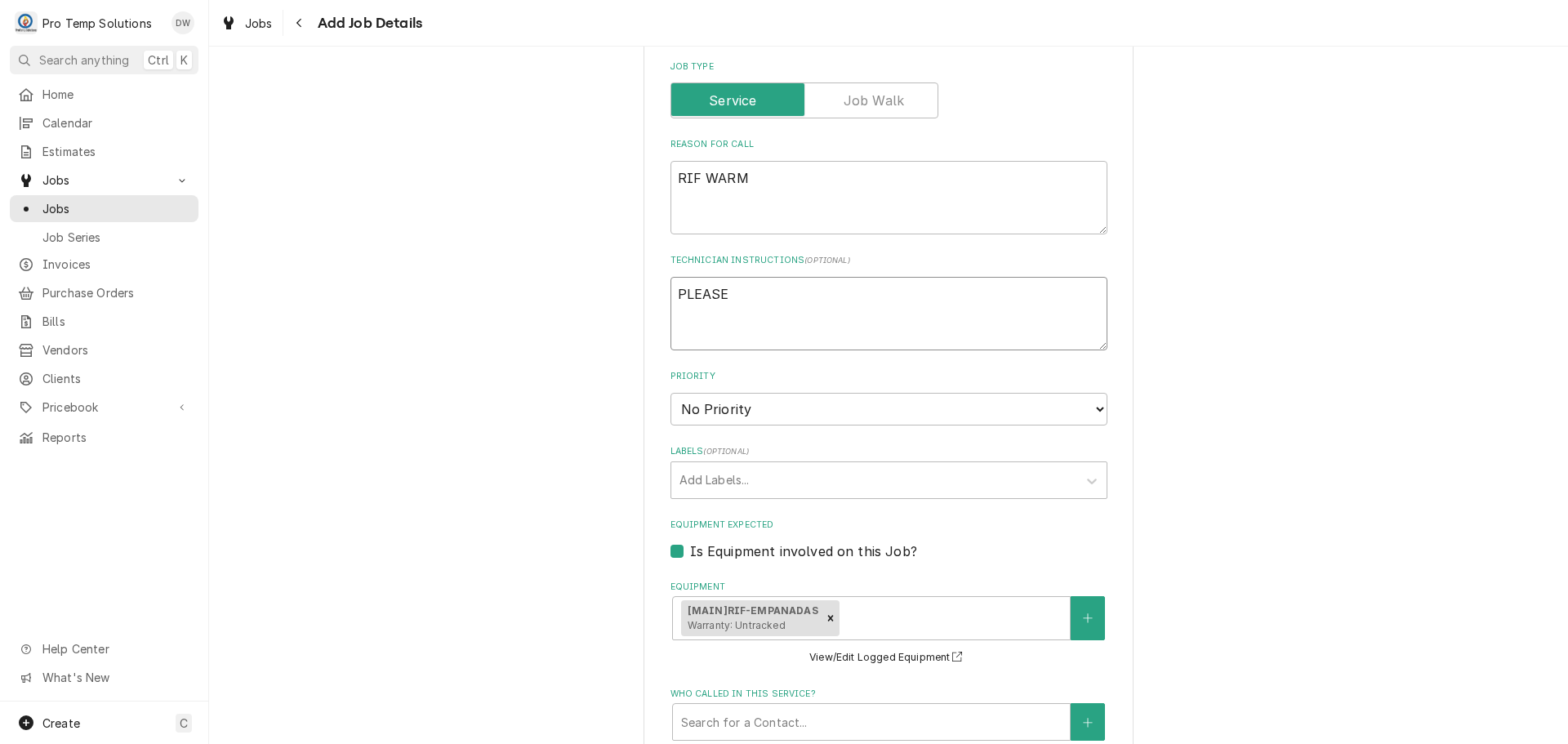
type textarea "x"
type textarea "PLEASE A"
type textarea "x"
type textarea "PLEASE AD"
type textarea "x"
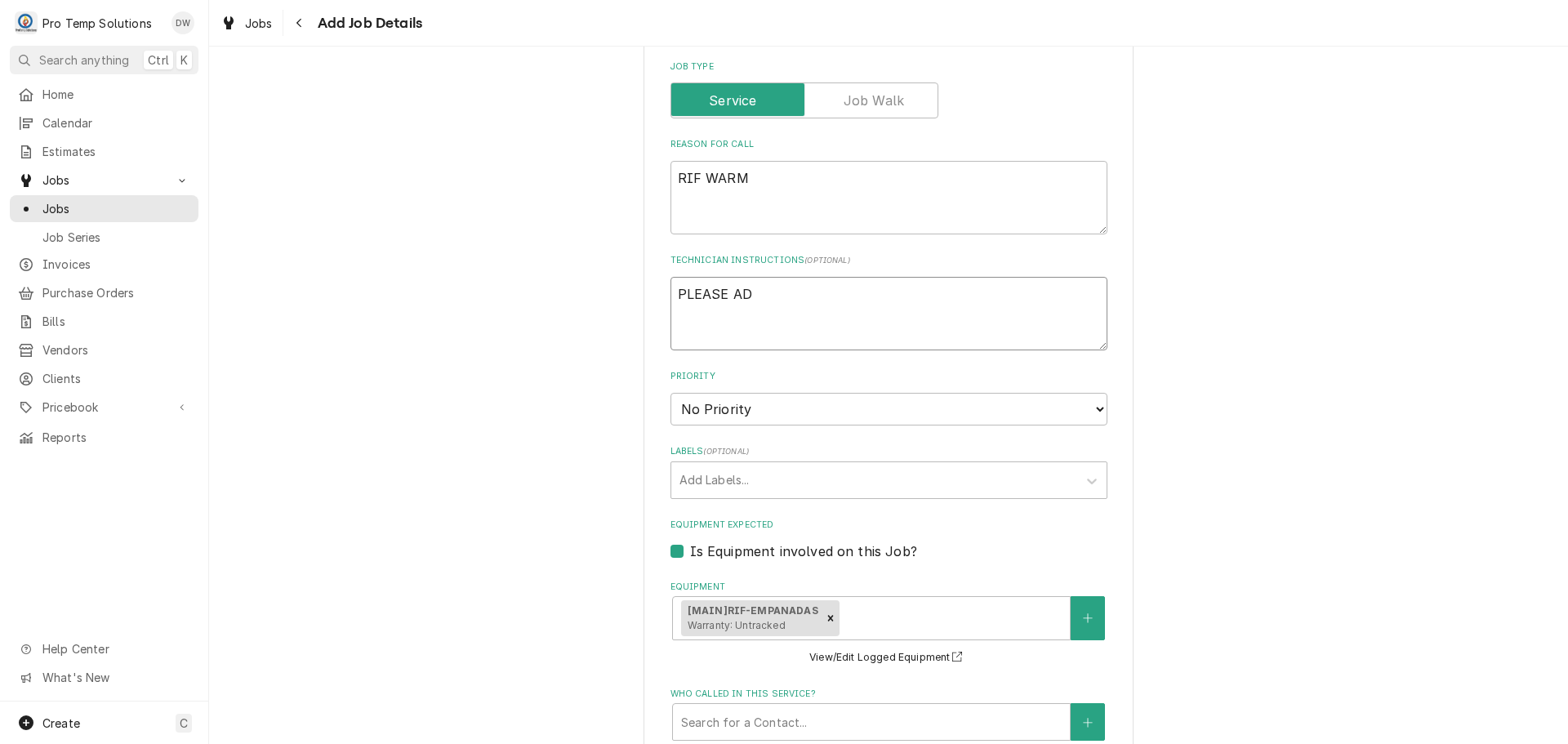
type textarea "PLEASE ADD"
type textarea "x"
type textarea "PLEASE ADD"
type textarea "x"
type textarea "PLEASE ADD E"
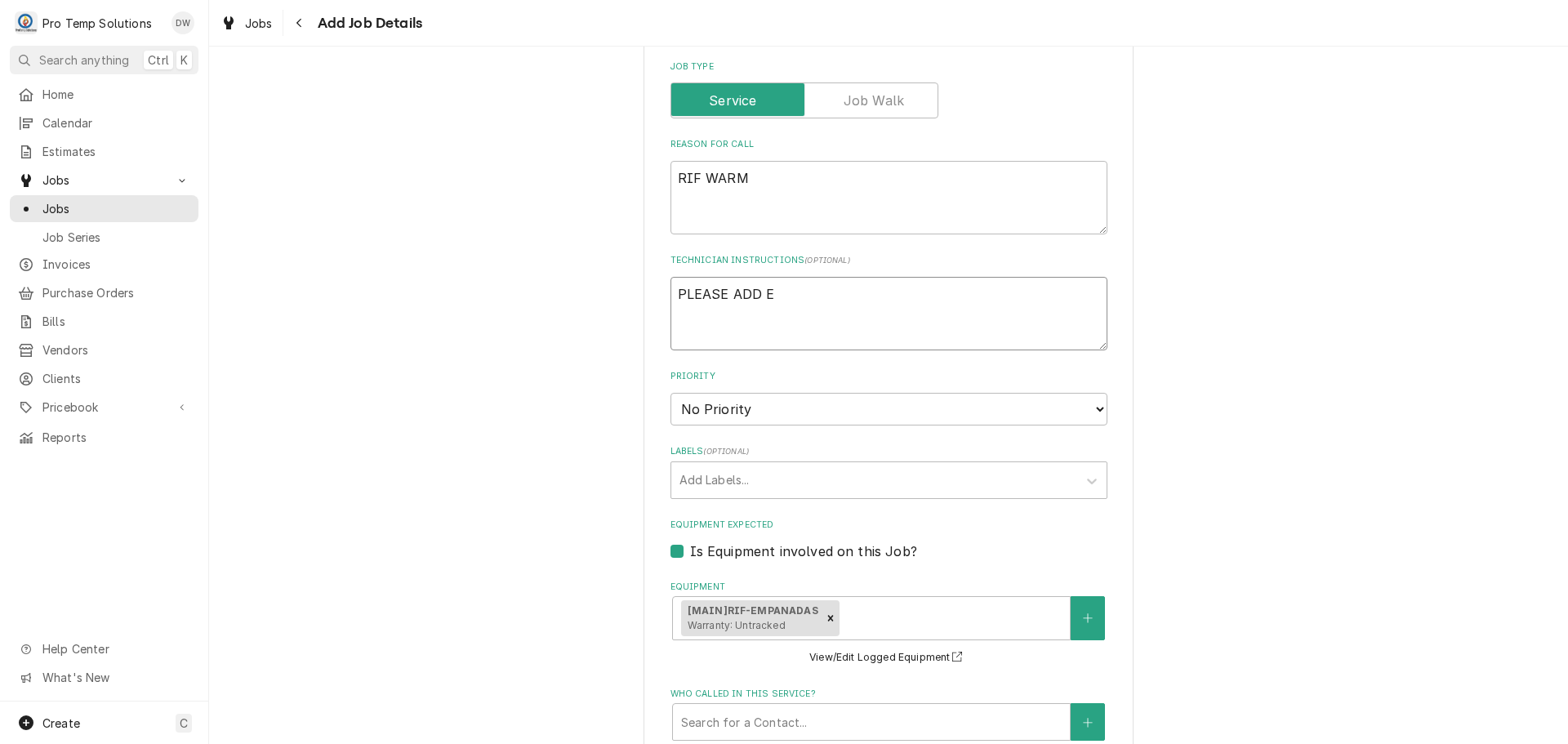
type textarea "x"
type textarea "PLEASE ADD EQU"
type textarea "x"
type textarea "PLEASE ADD EQUI"
type textarea "x"
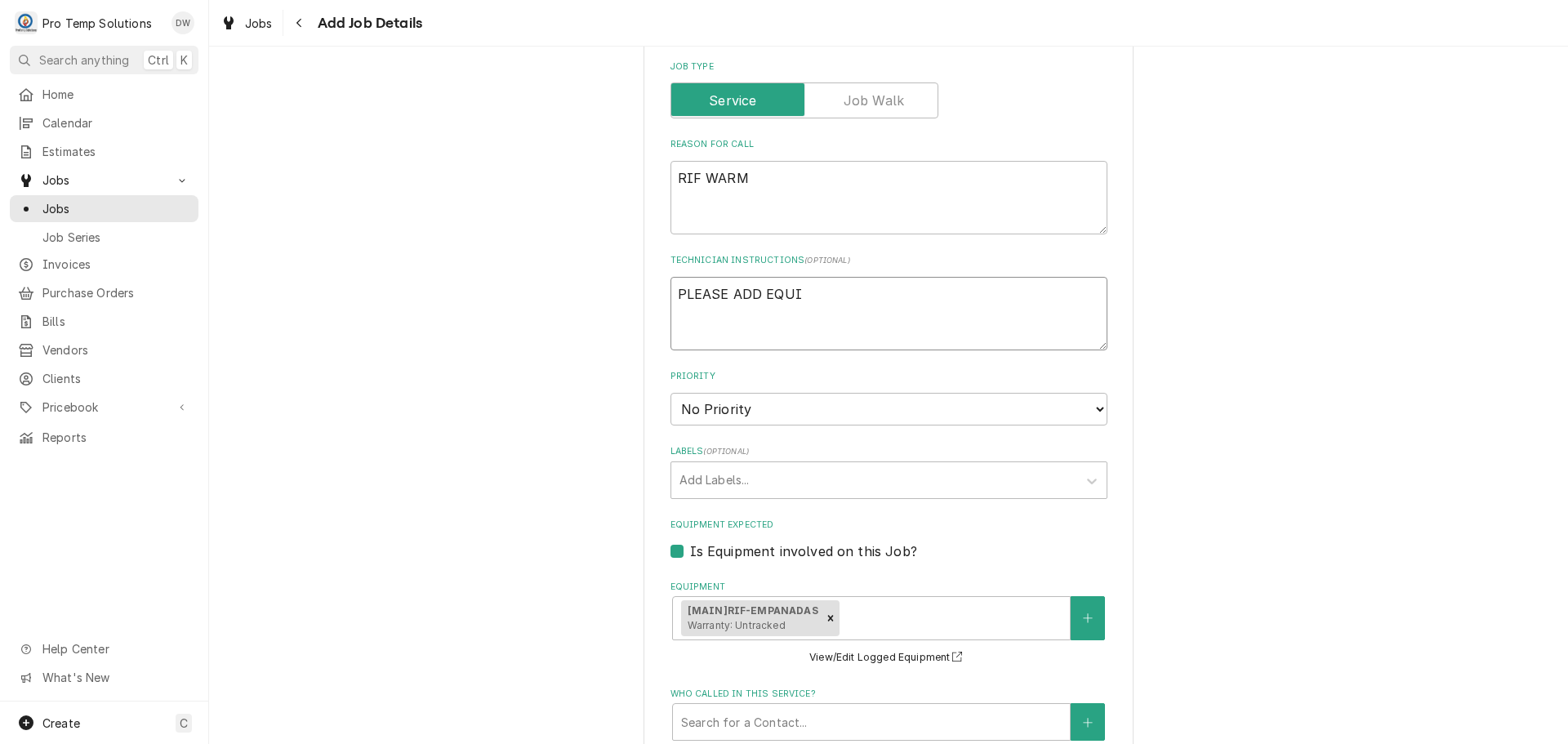
type textarea "PLEASE ADD EQUIP"
type textarea "x"
type textarea "PLEASE ADD EQUIP"
type textarea "x"
type textarea "PLEASE ADD EQUIP I"
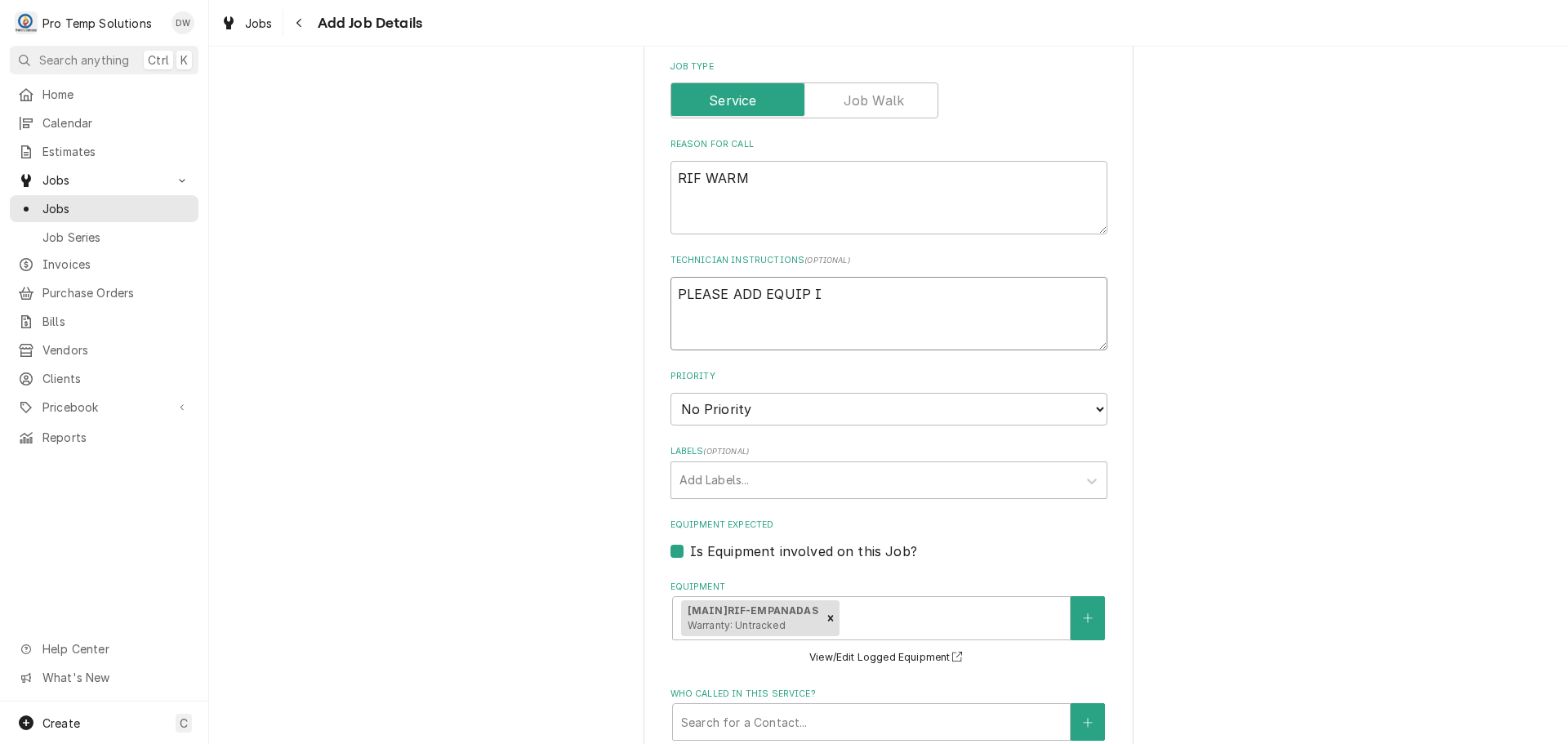
type textarea "x"
type textarea "PLEASE ADD EQUIP IN"
type textarea "x"
type textarea "PLEASE ADD EQUIP INF"
type textarea "x"
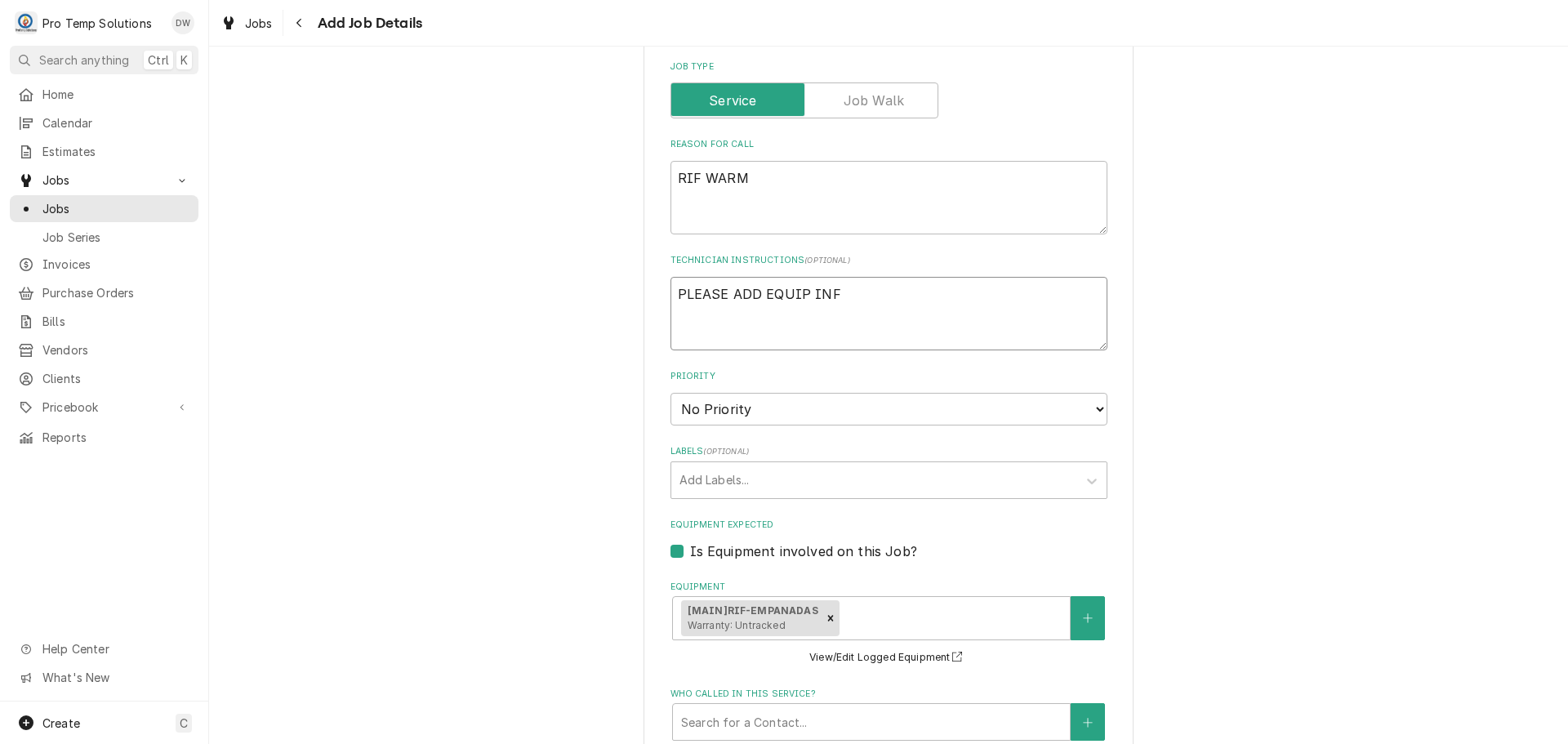
type textarea "PLEASE ADD EQUIP INFO"
type textarea "x"
type textarea "PLEASE ADD EQUIP INFO"
type textarea "x"
type textarea "PLEASE ADD EQUIP INFO T"
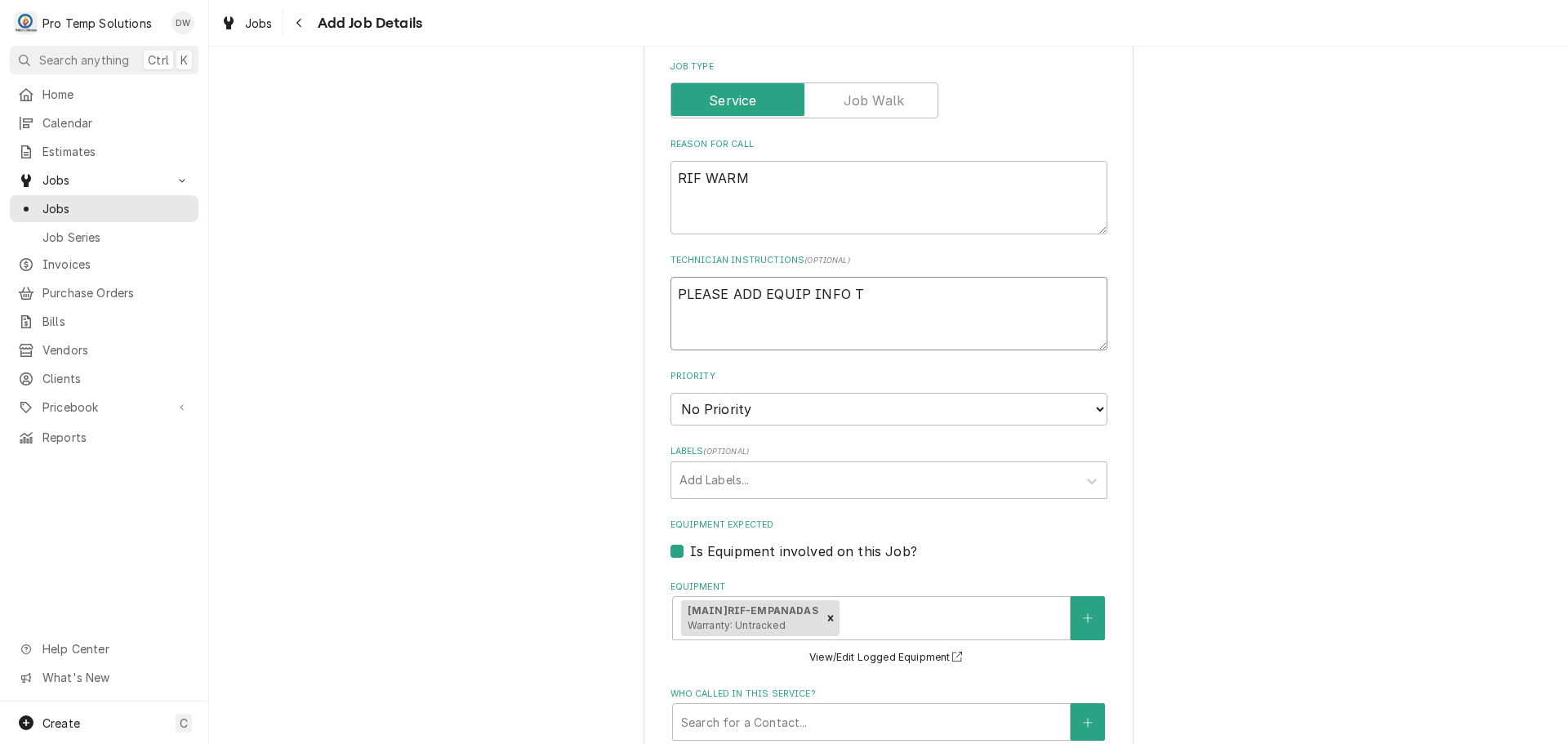
type textarea "x"
type textarea "PLEASE ADD EQUIP INFO TO"
type textarea "x"
type textarea "PLEASE ADD EQUIP INFO TO"
type textarea "x"
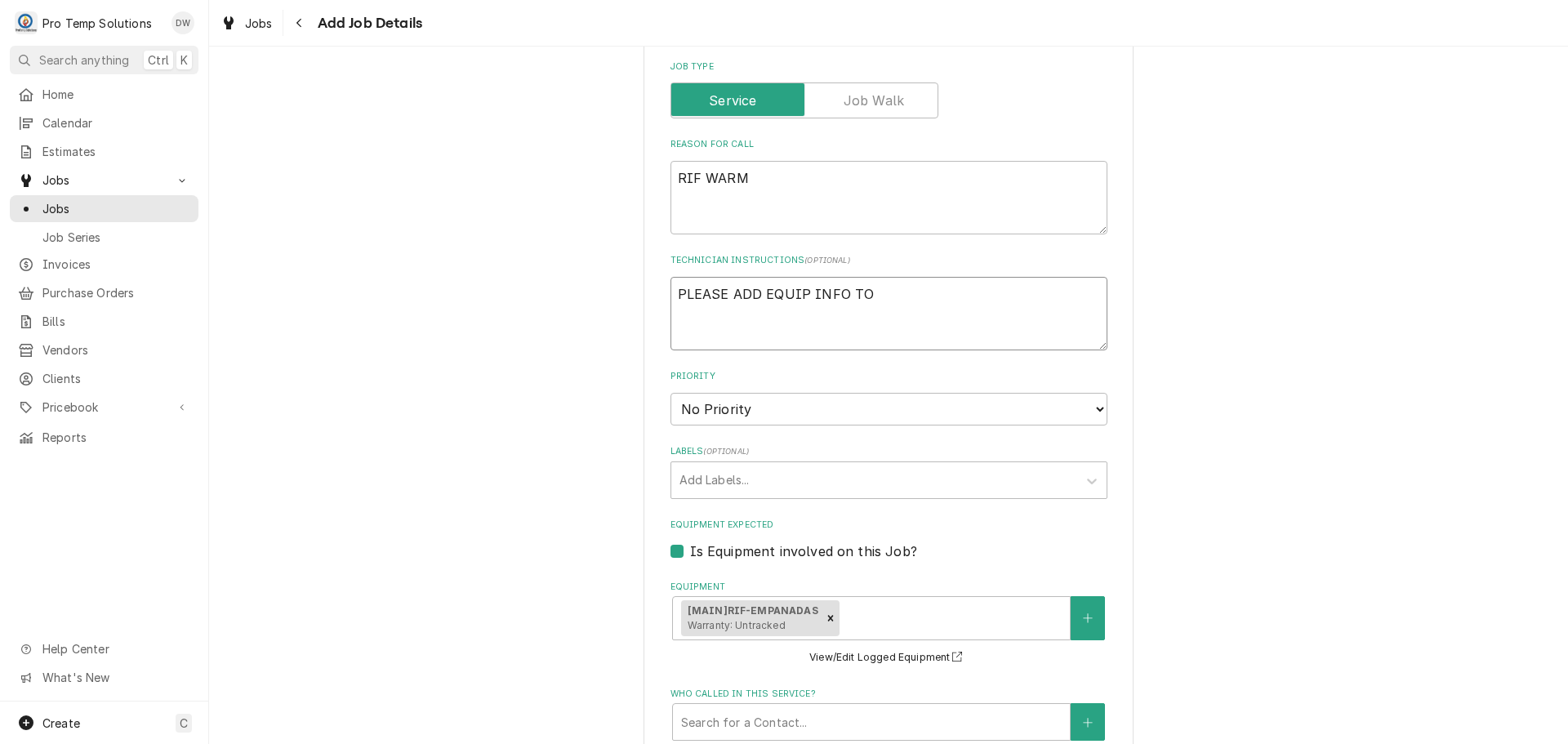
type textarea "PLEASE ADD EQUIP INFO TO C"
type textarea "x"
type textarea "PLEASE ADD EQUIP INFO TO CA"
type textarea "x"
type textarea "PLEASE ADD EQUIP INFO TO CAL"
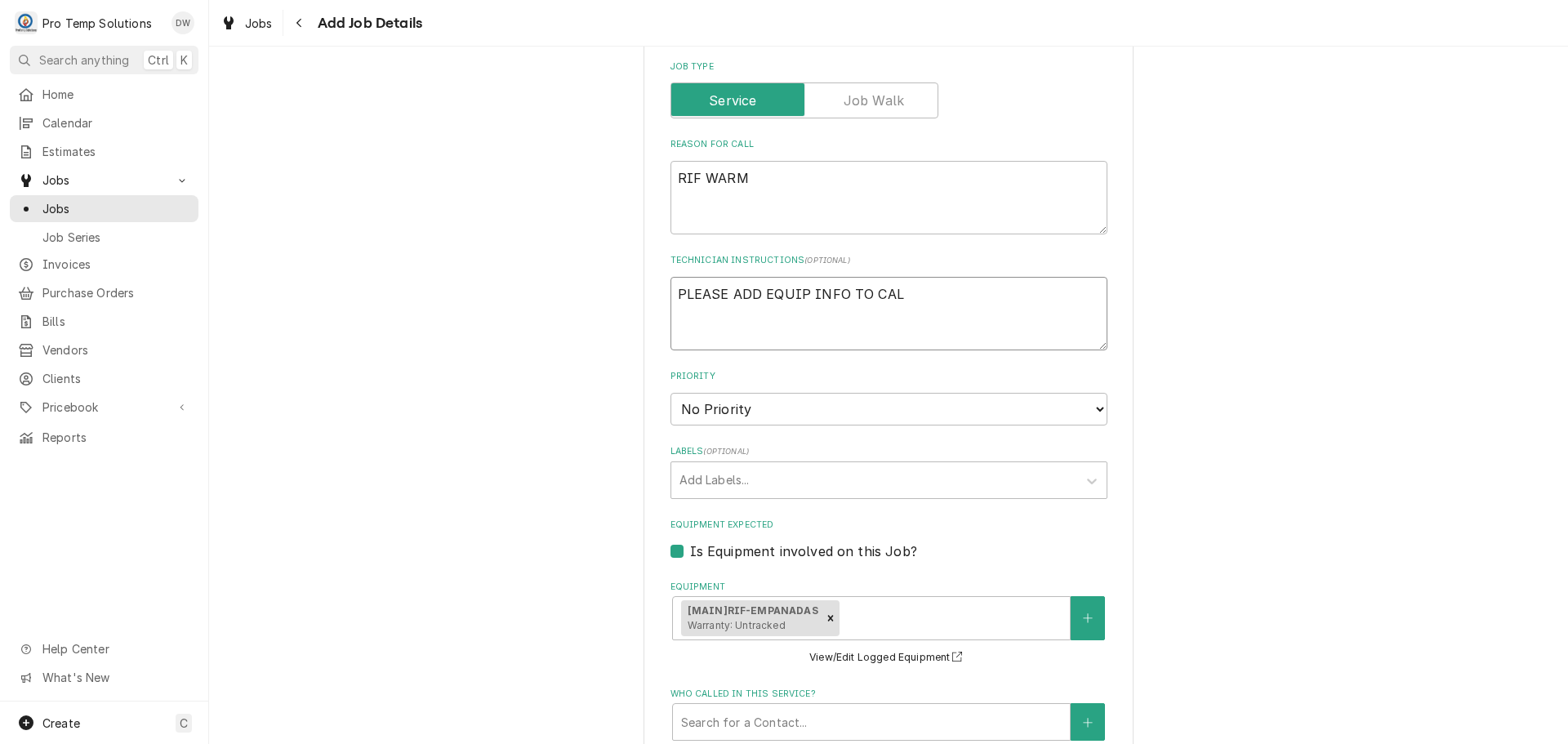
type textarea "x"
type textarea "PLEASE ADD EQUIP INFO TO CALL"
type textarea "x"
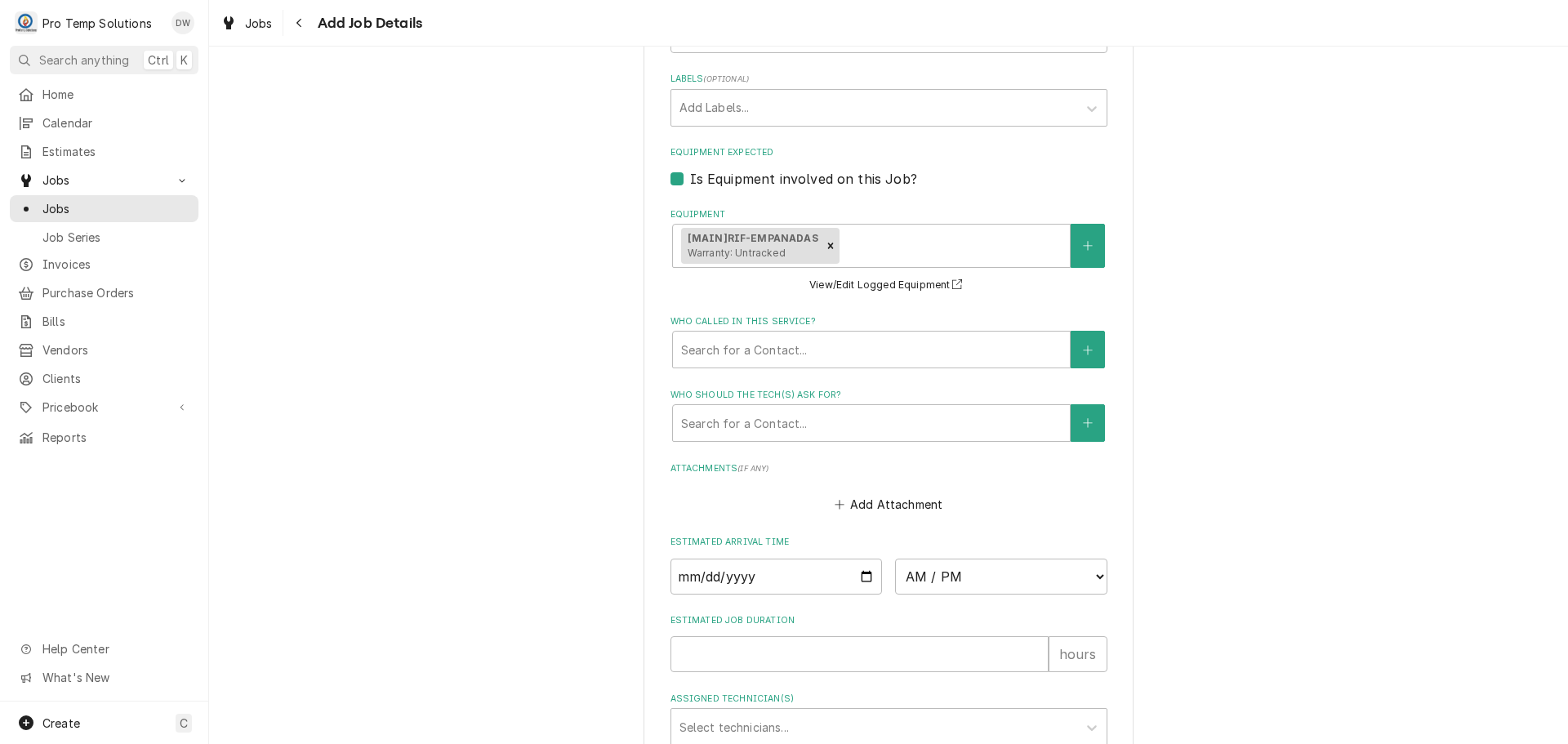
scroll to position [1224, 0]
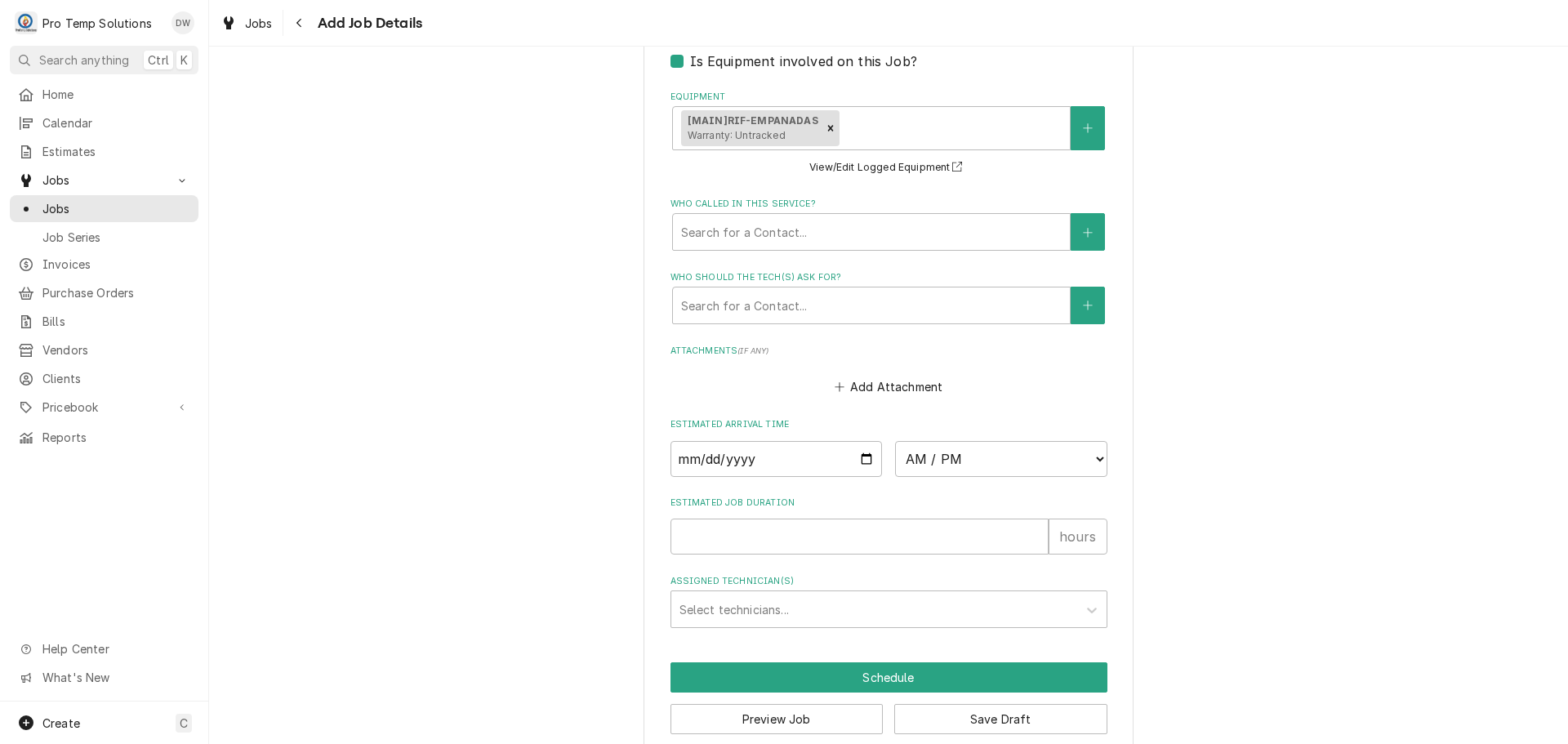
type textarea "PLEASE ADD EQUIP INFO TO CALL"
click at [858, 459] on input "Date" at bounding box center [776, 459] width 213 height 36
type input "2025-09-05"
type textarea "x"
click at [1085, 458] on select "AM / PM 6:00 AM 6:15 AM 6:30 AM 6:45 AM 7:00 AM 7:15 AM 7:30 AM 7:45 AM 8:00 AM…" at bounding box center [1001, 459] width 213 height 36
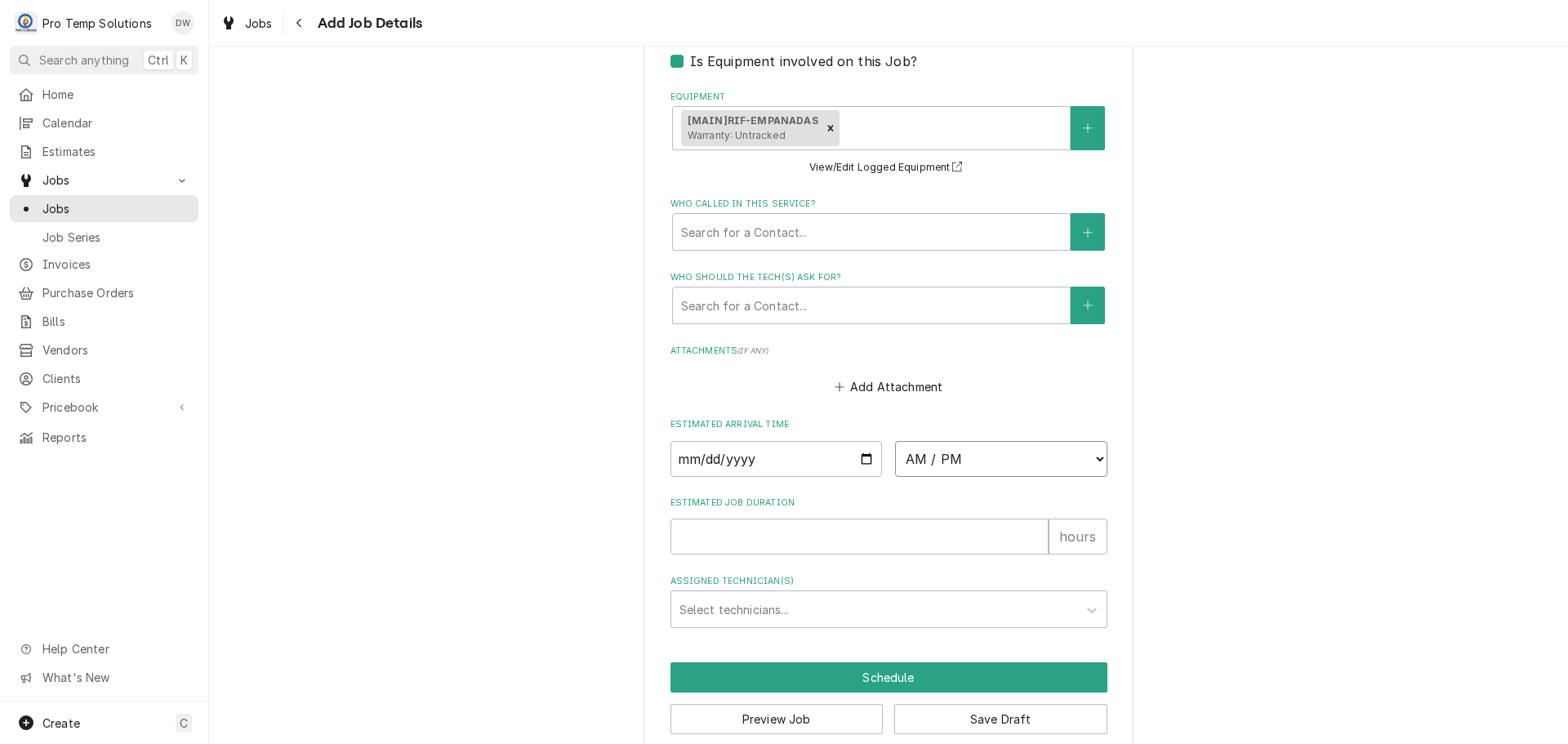
select select "15:00:00"
click at [895, 441] on select "AM / PM 6:00 AM 6:15 AM 6:30 AM 6:45 AM 7:00 AM 7:15 AM 7:30 AM 7:45 AM 8:00 AM…" at bounding box center [1001, 459] width 213 height 36
click at [958, 530] on input "Estimated Job Duration" at bounding box center [859, 536] width 378 height 36
type textarea "x"
type input "1"
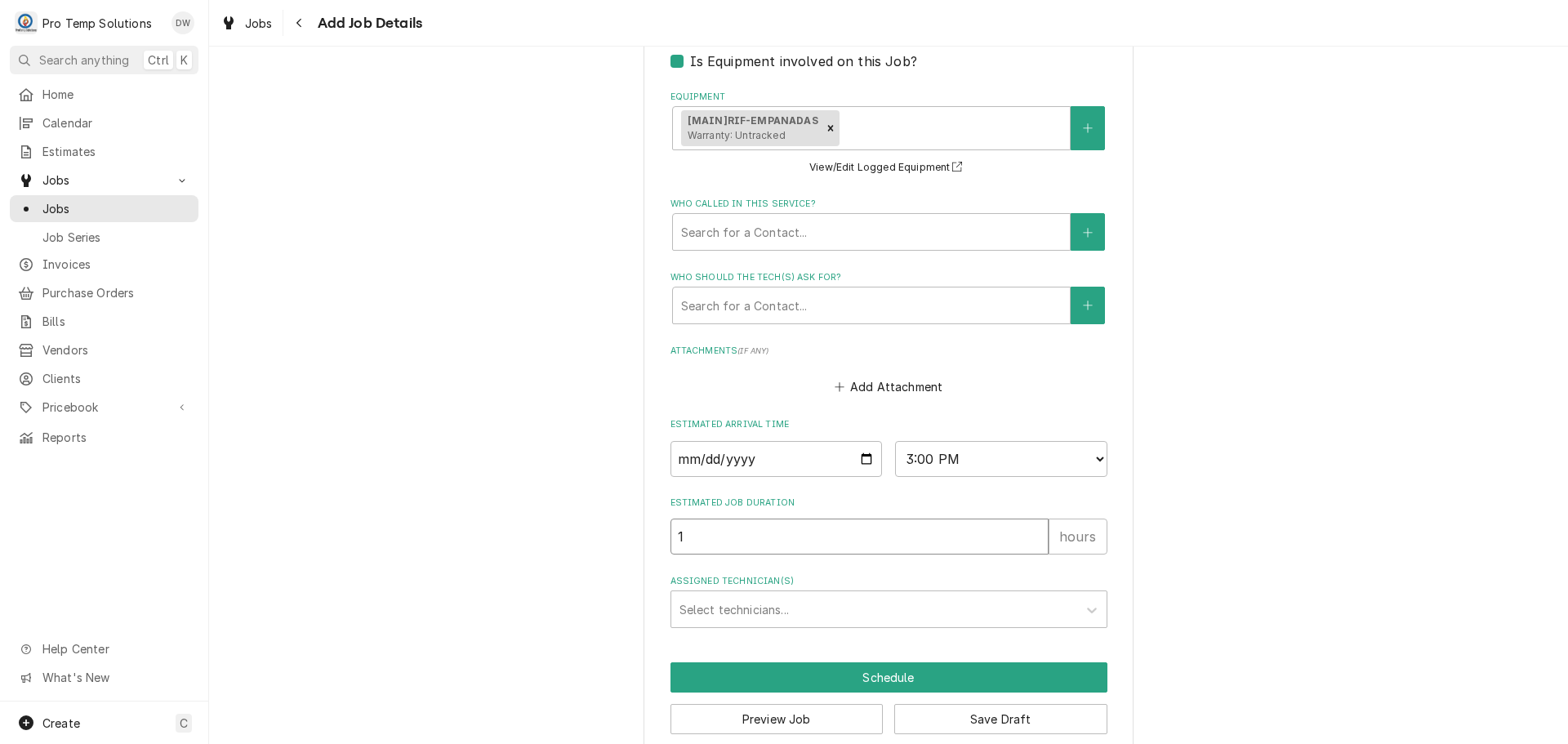
type textarea "x"
type input "1.5"
type textarea "x"
type input "1.5"
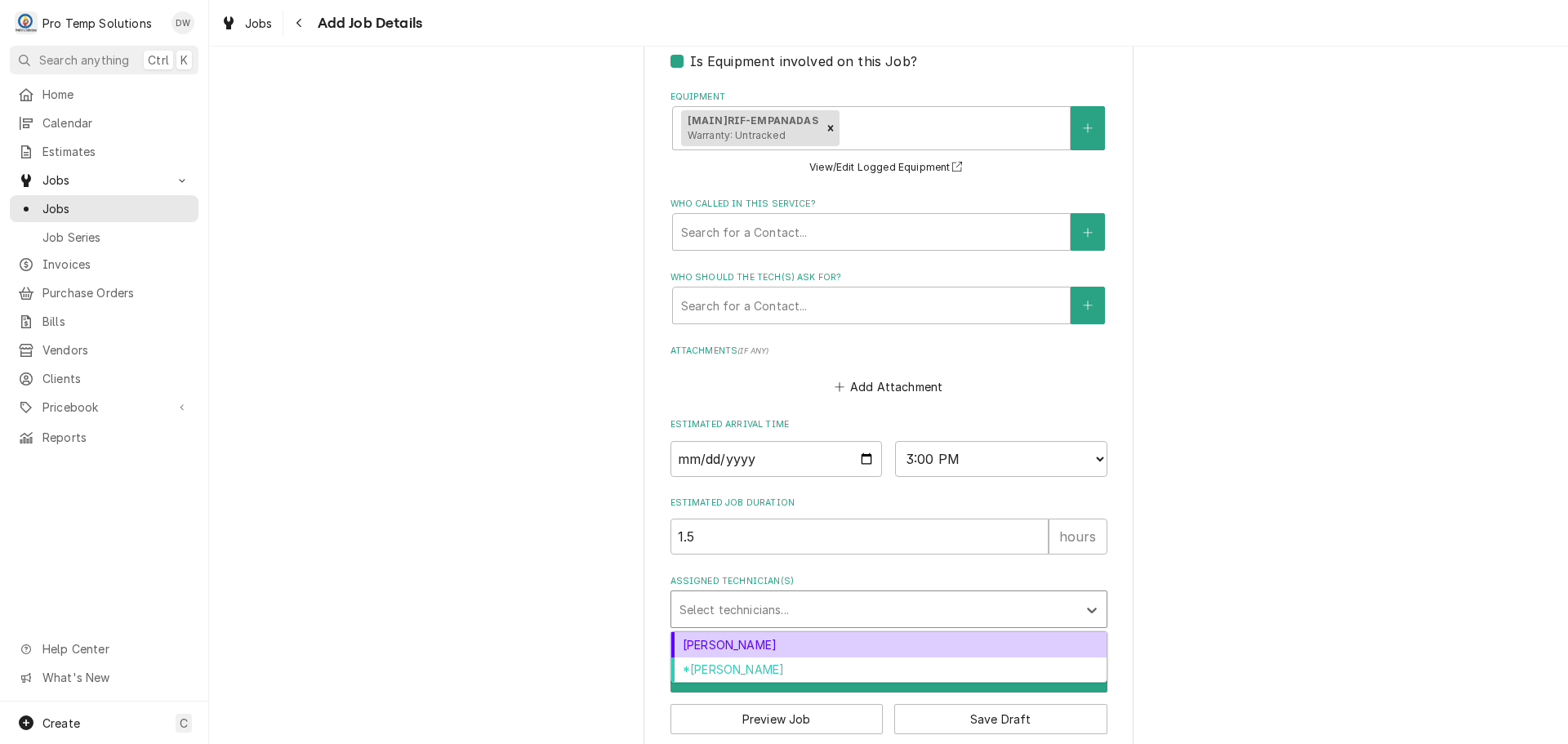
click at [830, 603] on div "Assigned Technician(s)" at bounding box center [874, 609] width 389 height 30
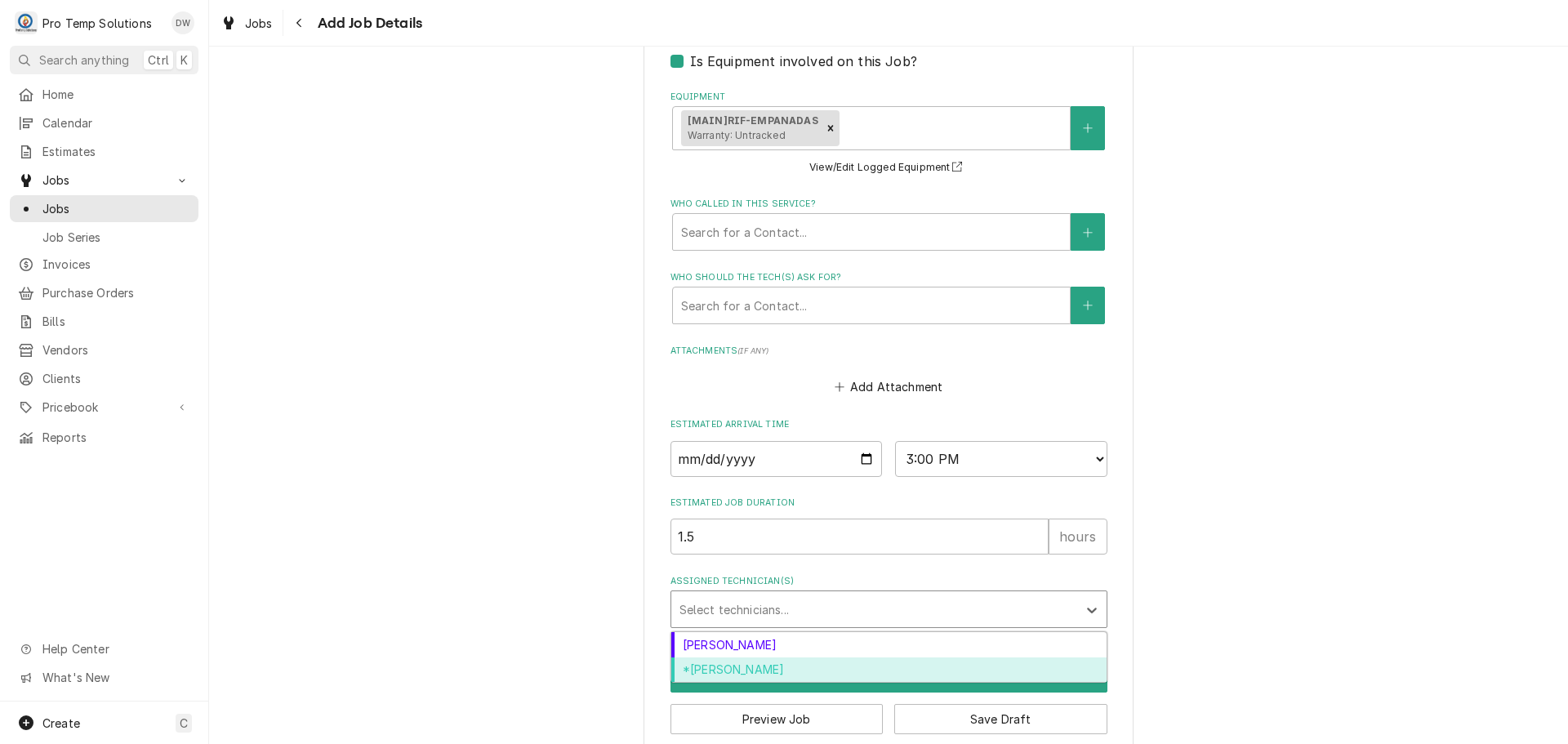
click at [752, 666] on div "*Kevin Williams" at bounding box center [889, 669] width 435 height 25
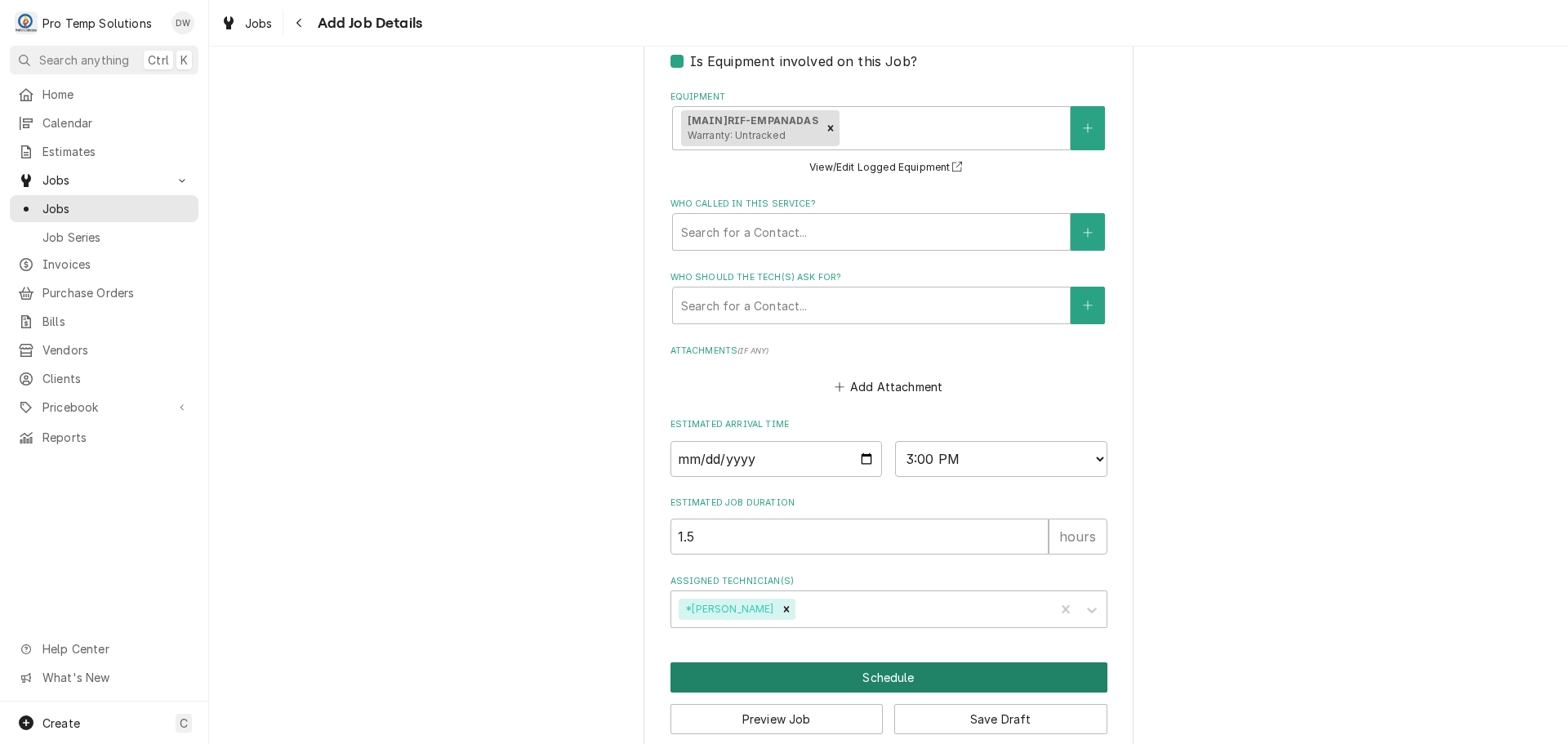
click at [873, 682] on button "Schedule" at bounding box center [889, 677] width 437 height 30
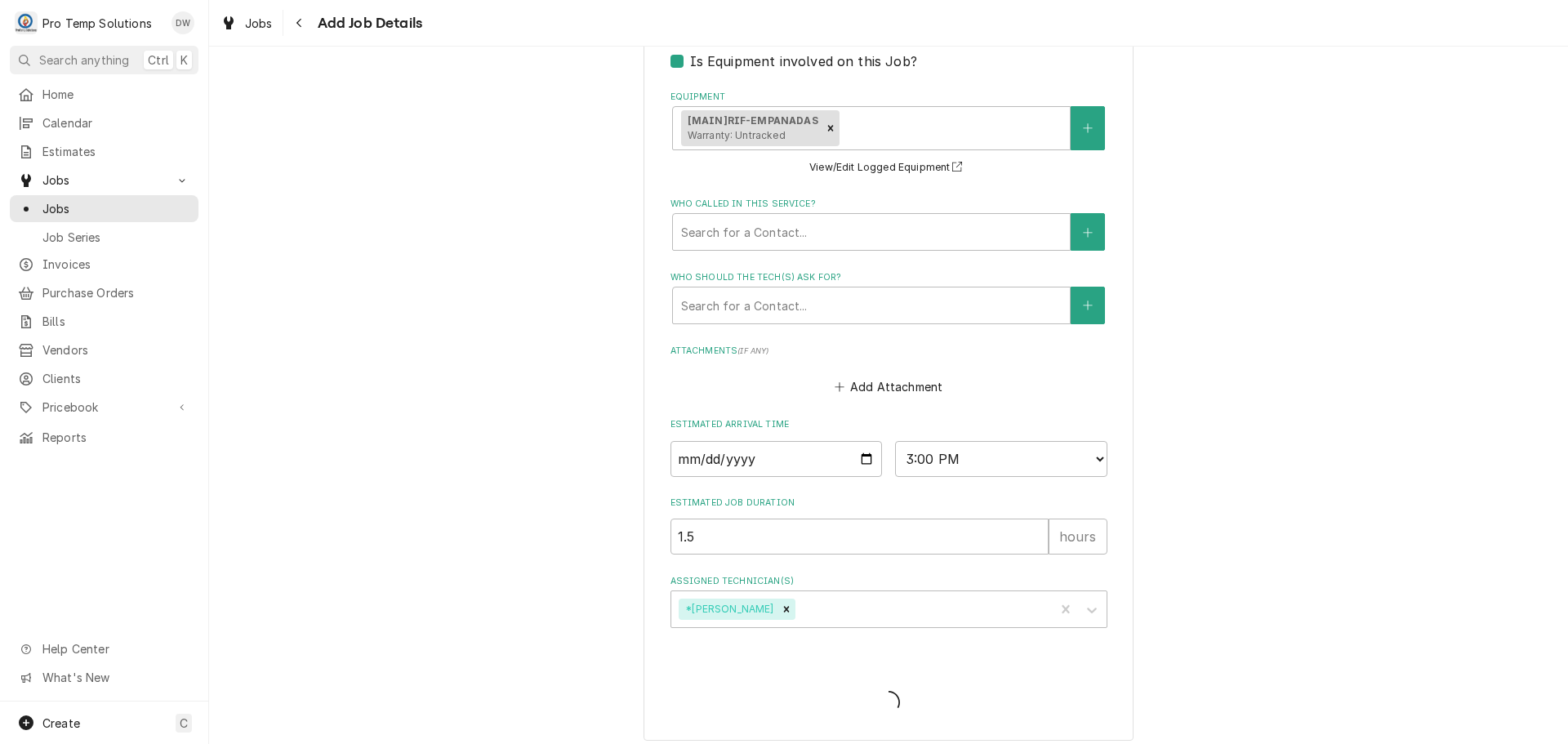
type textarea "x"
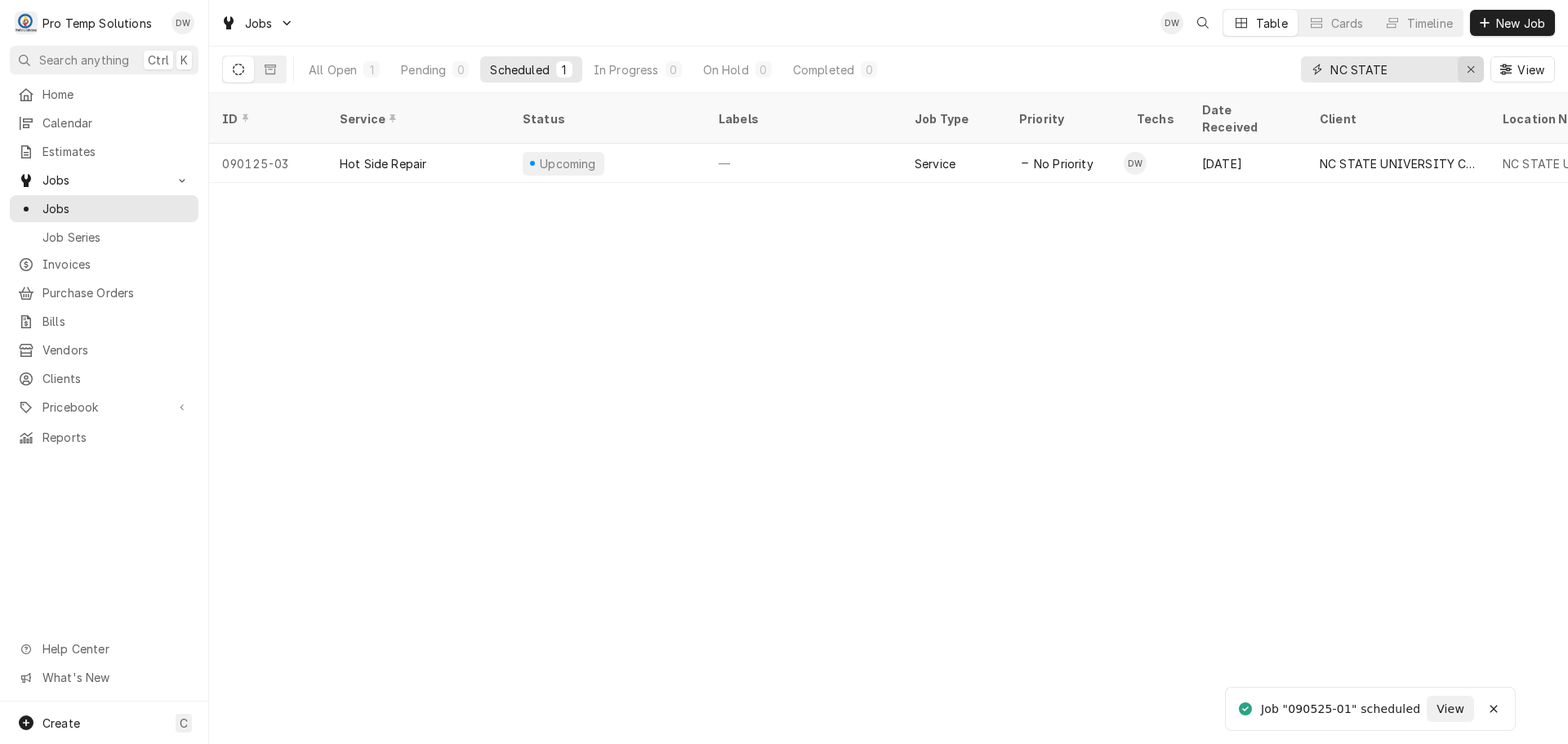
click at [1472, 66] on icon "Erase input" at bounding box center [1471, 70] width 9 height 11
